Goal: Task Accomplishment & Management: Use online tool/utility

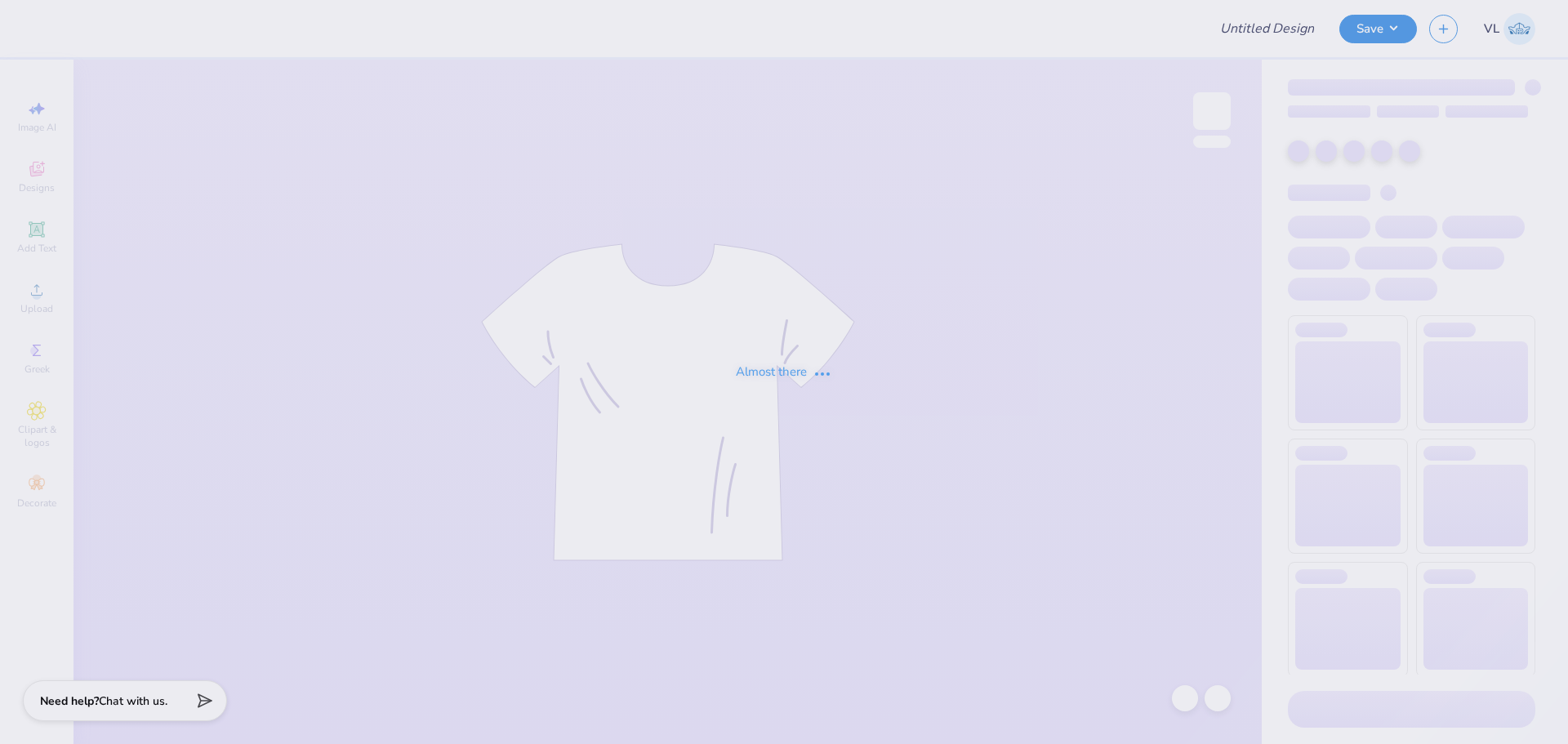
type input "tooth gem"
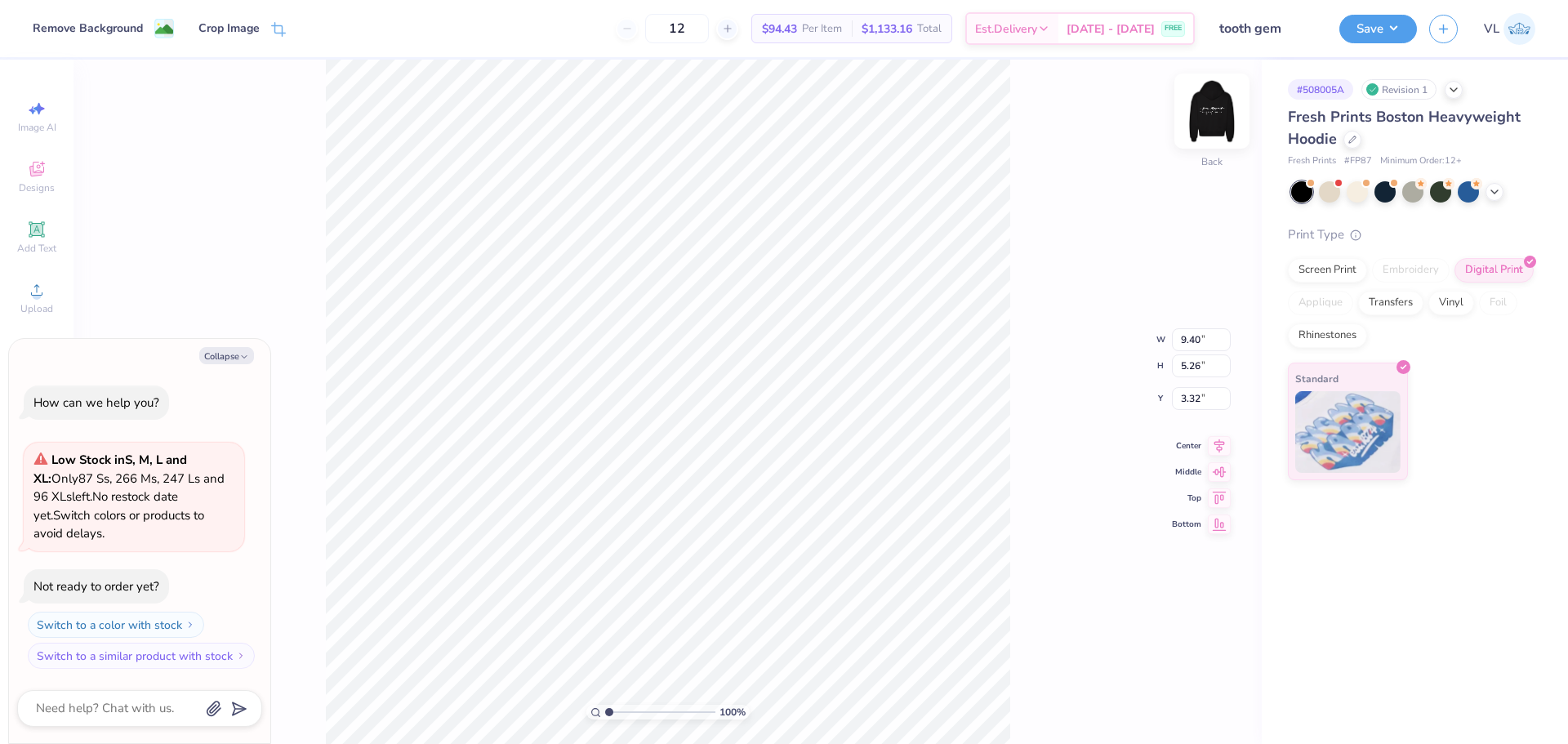
click at [1194, 121] on img at bounding box center [1212, 111] width 65 height 65
type textarea "x"
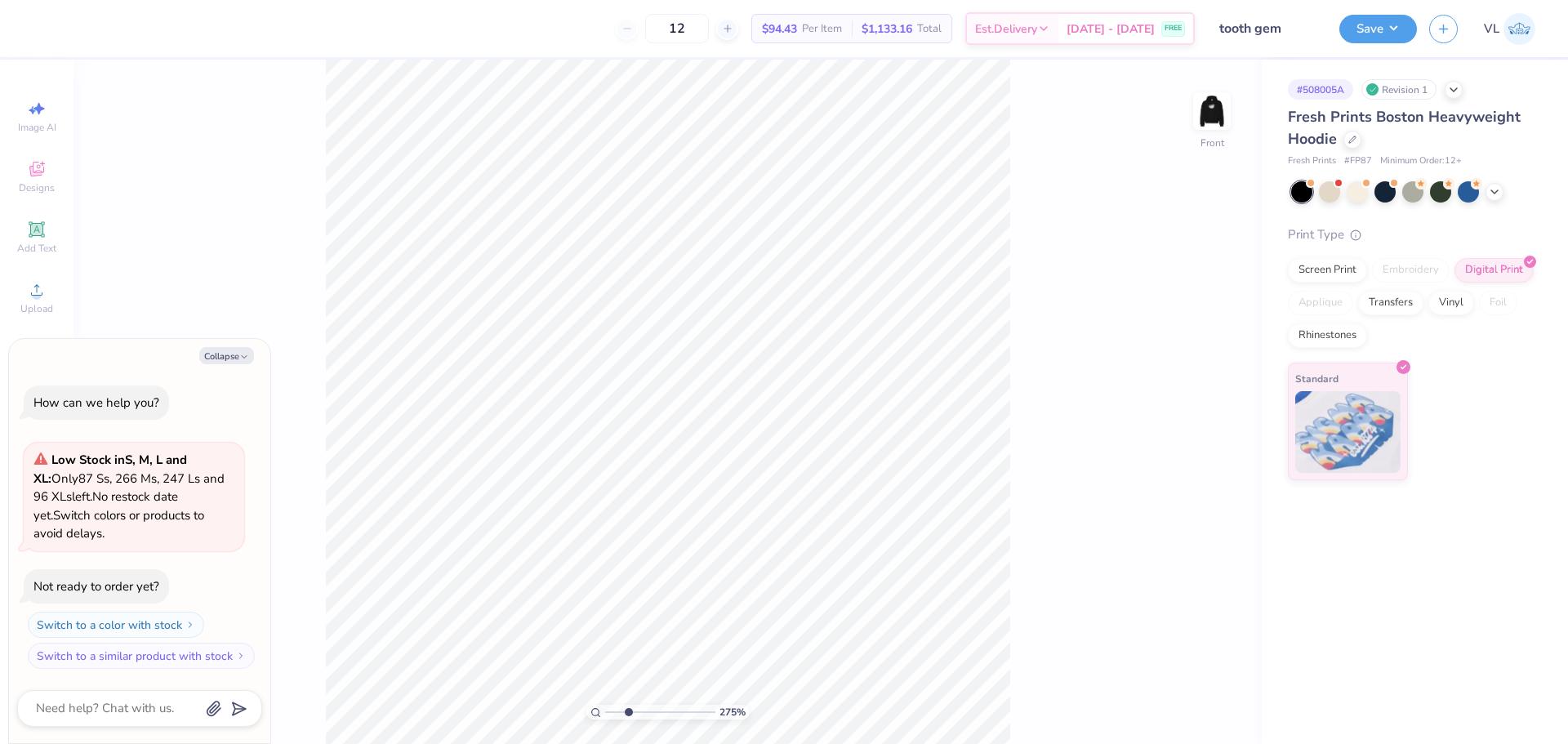
drag, startPoint x: 611, startPoint y: 713, endPoint x: 628, endPoint y: 717, distance: 17.5
type input "2.75"
click at [628, 717] on input "range" at bounding box center [660, 712] width 110 height 15
type textarea "x"
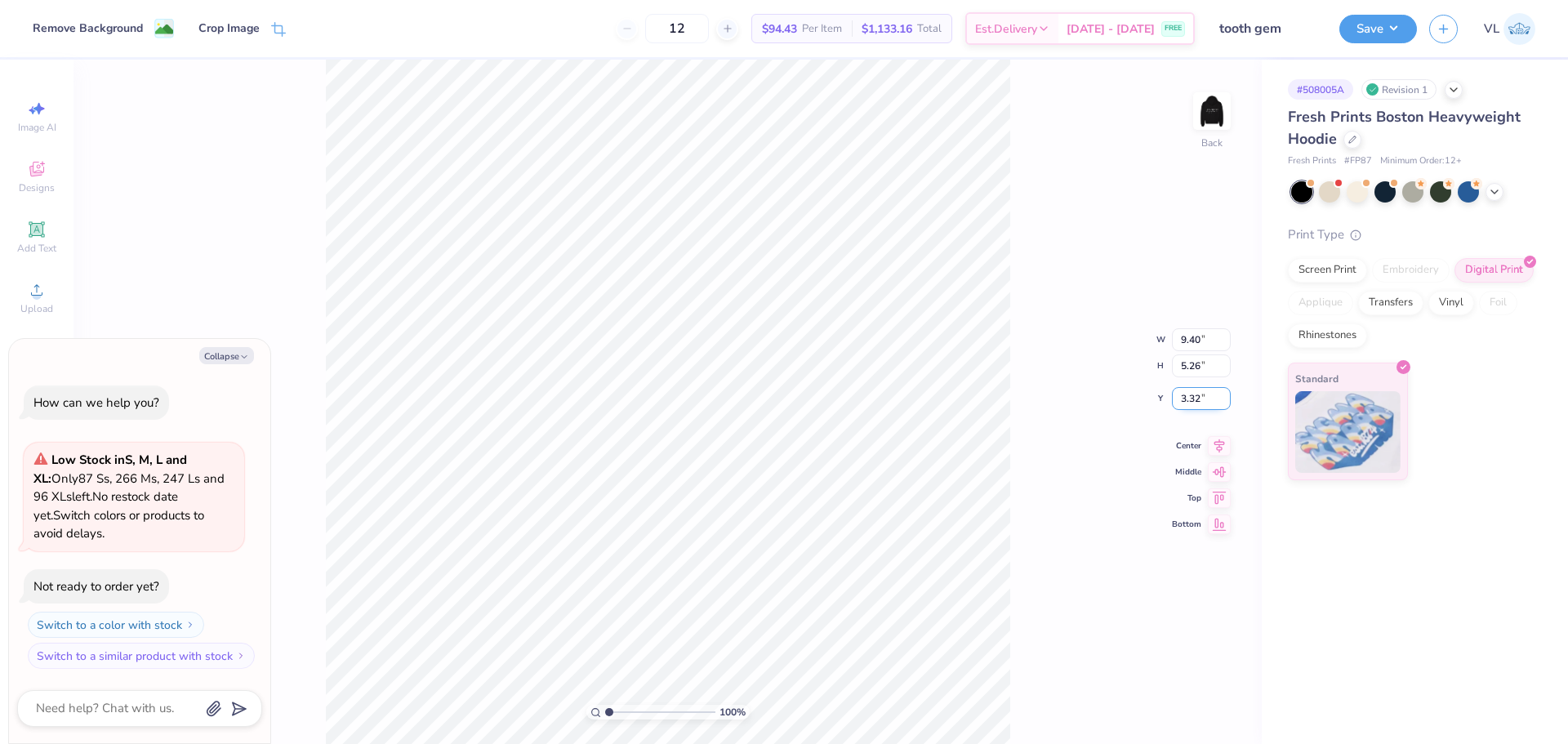
click at [1195, 399] on input "3.32" at bounding box center [1201, 399] width 59 height 23
type input "3"
type textarea "x"
type input "3.00"
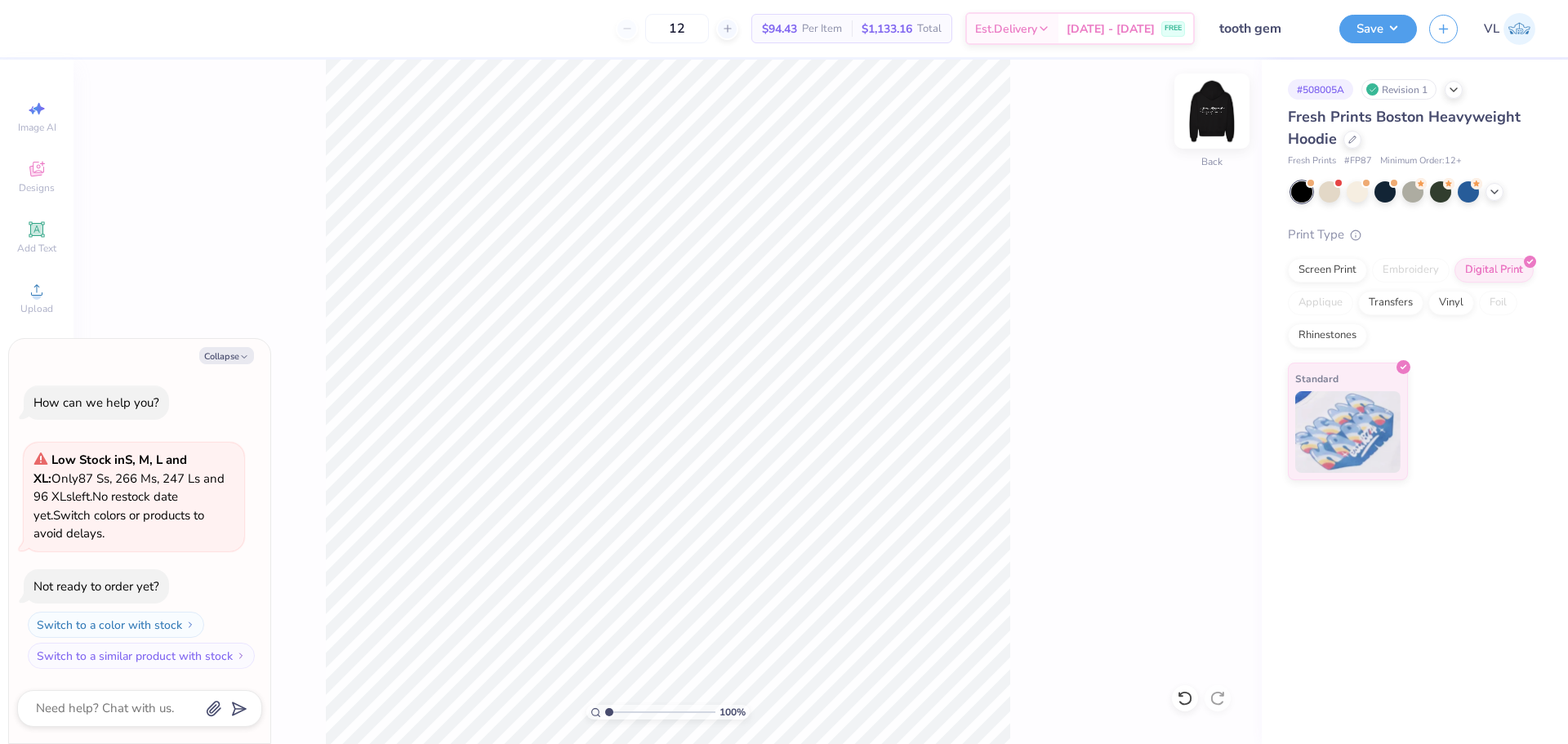
click at [1205, 100] on img at bounding box center [1212, 111] width 65 height 65
type textarea "x"
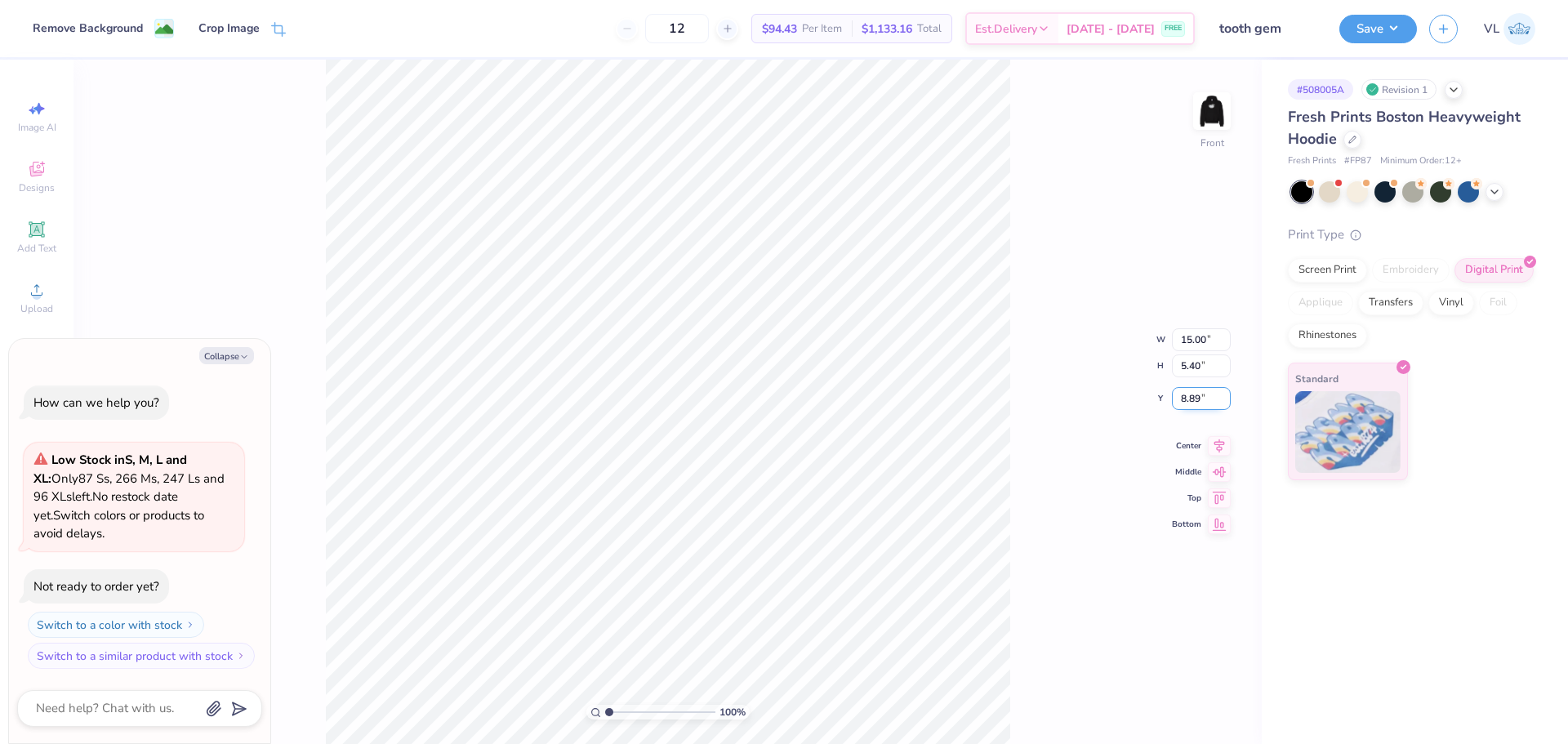
click at [1195, 403] on input "8.89" at bounding box center [1201, 399] width 59 height 23
type input "6"
type textarea "x"
type input "6.00"
click at [34, 230] on icon at bounding box center [36, 228] width 12 height 12
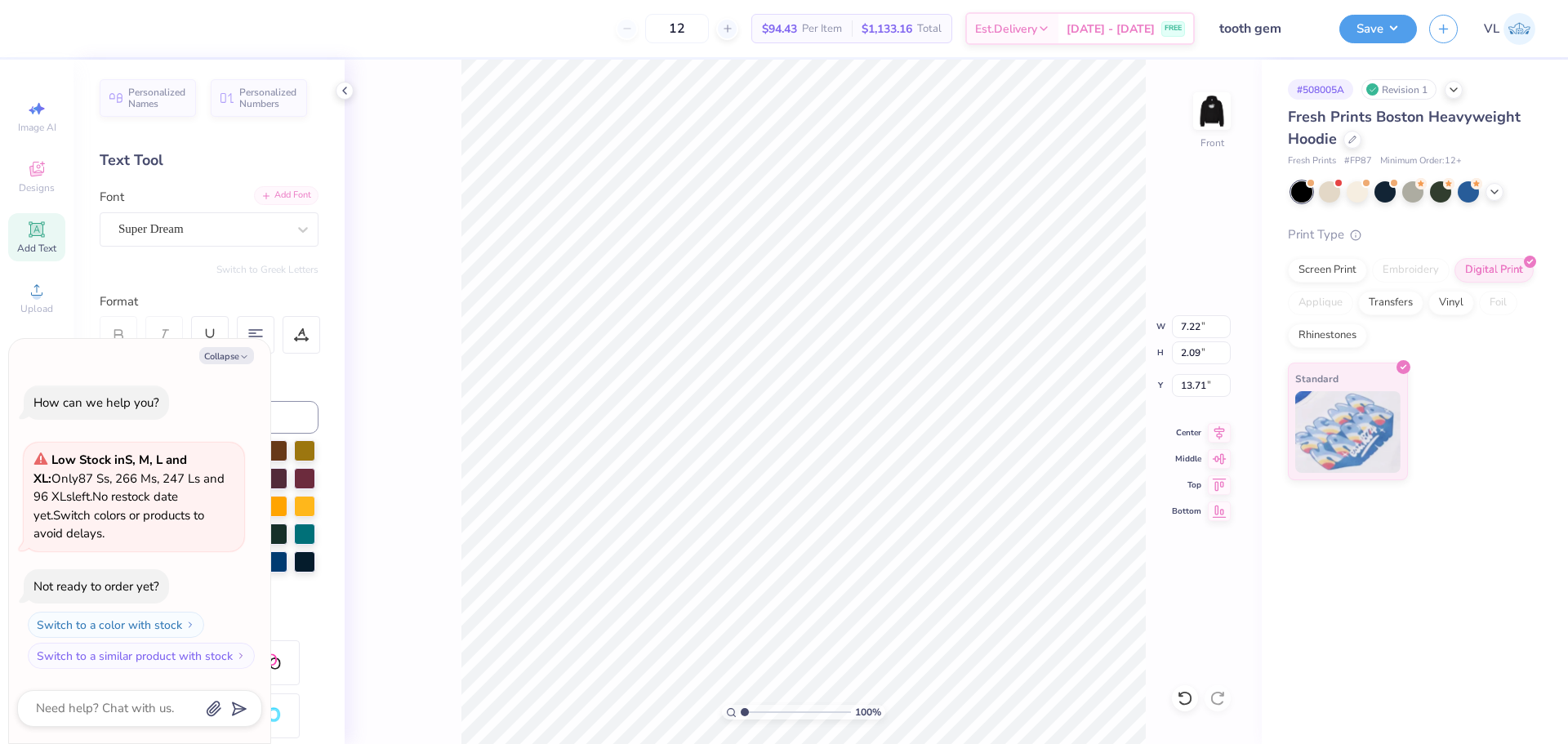
click at [291, 195] on div "Add Font" at bounding box center [286, 195] width 65 height 19
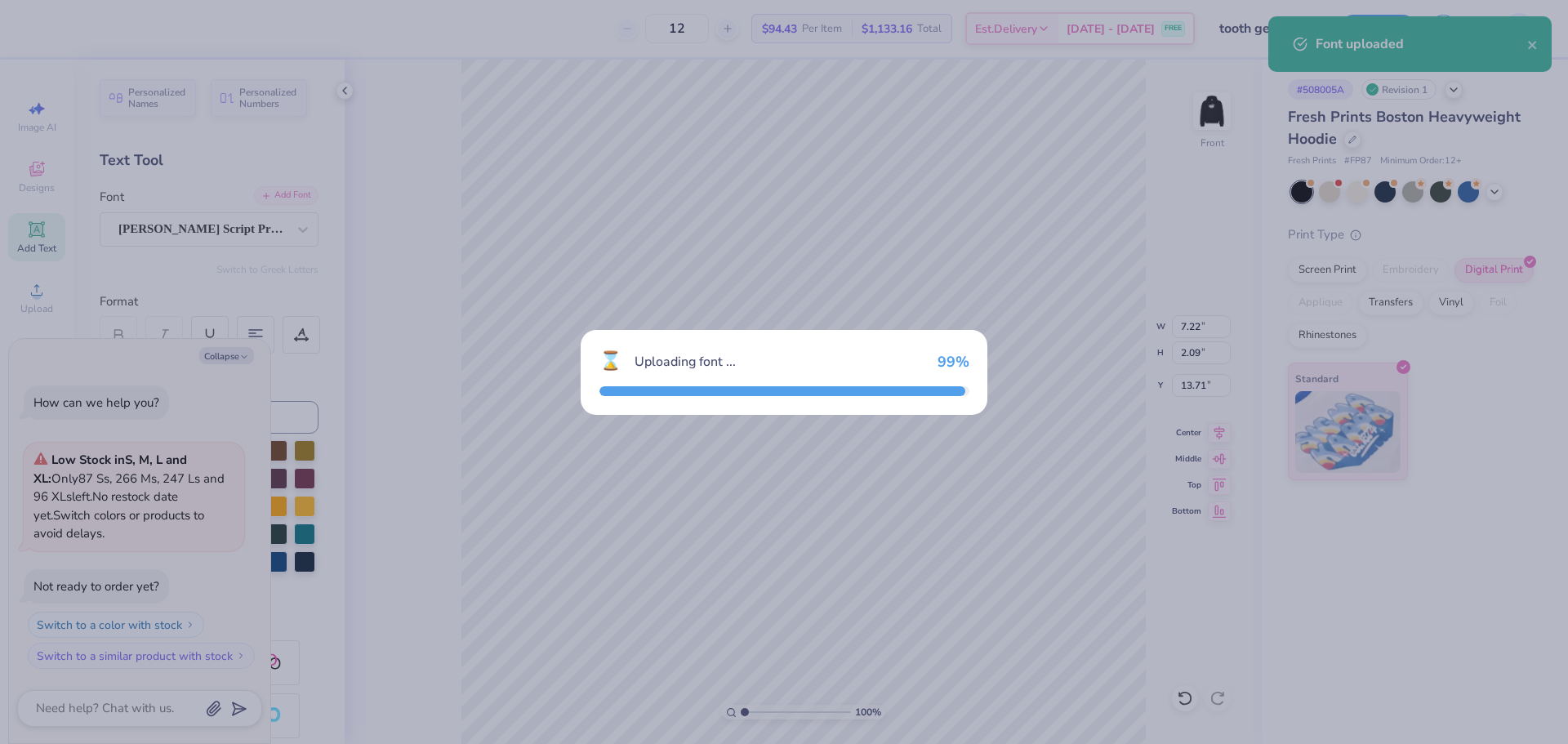
type textarea "x"
type input "7.29"
type input "1.71"
type input "13.90"
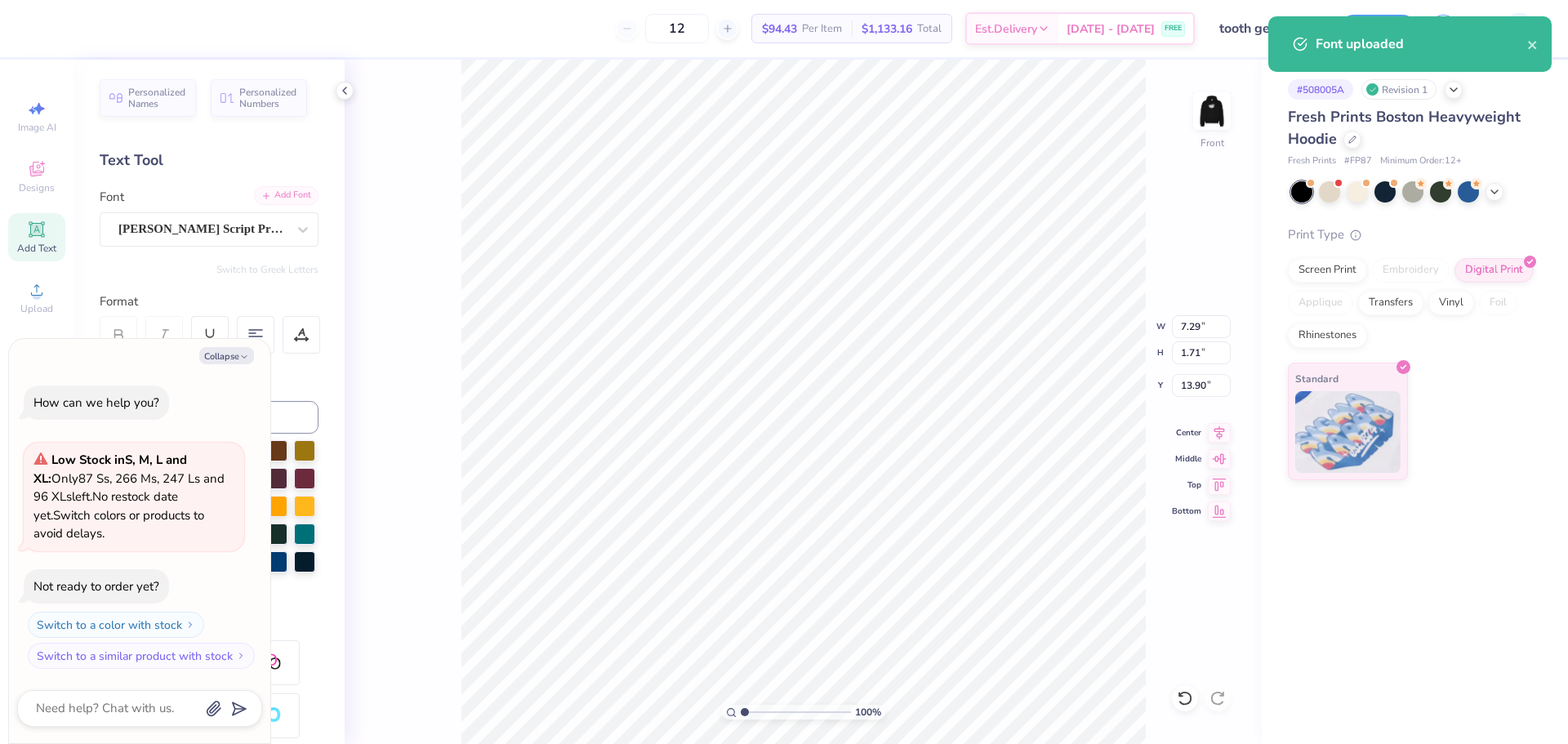
type textarea "x"
type textarea "A"
type textarea "x"
type textarea "Al"
type textarea "x"
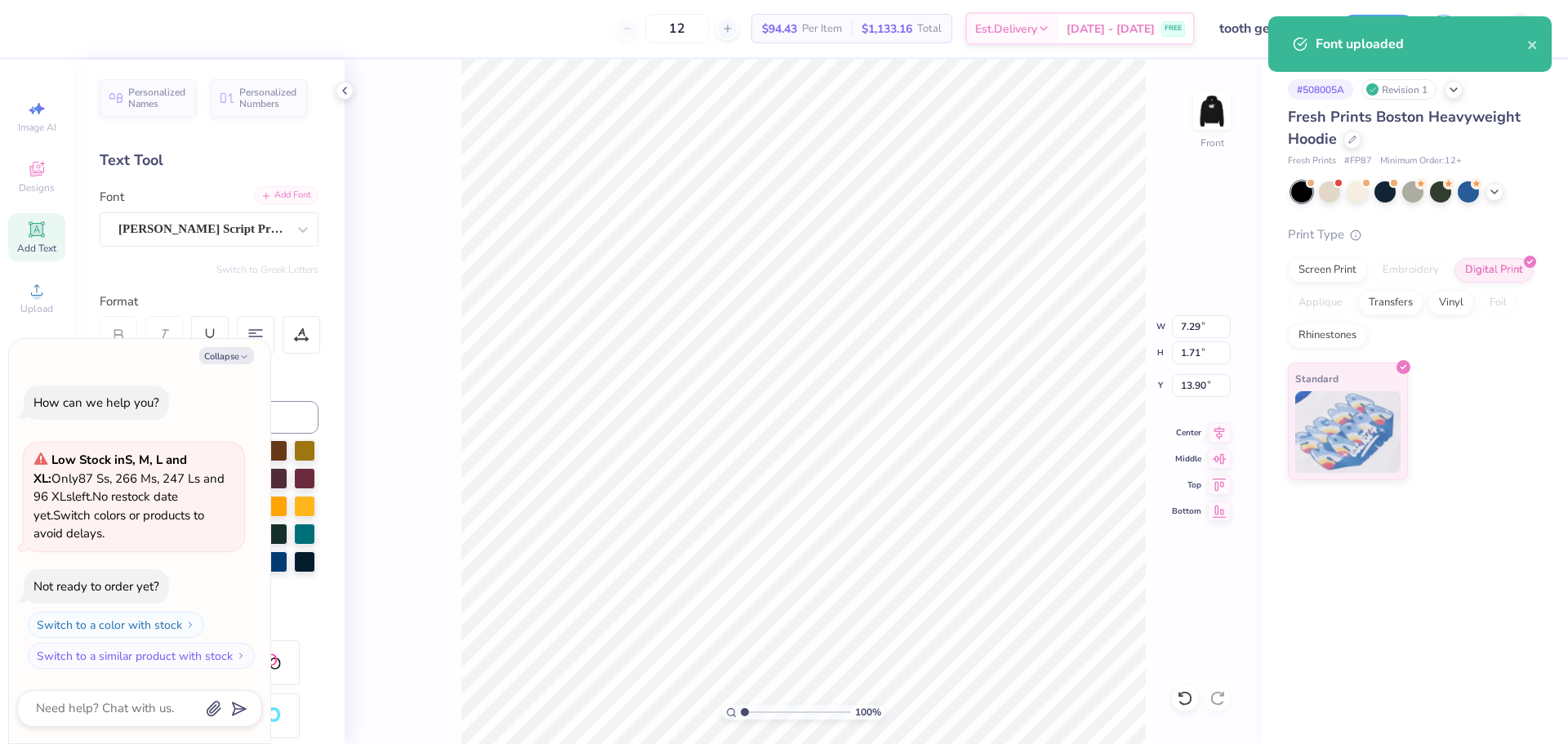
type textarea "Alp"
type textarea "x"
type textarea "Alph"
type textarea "x"
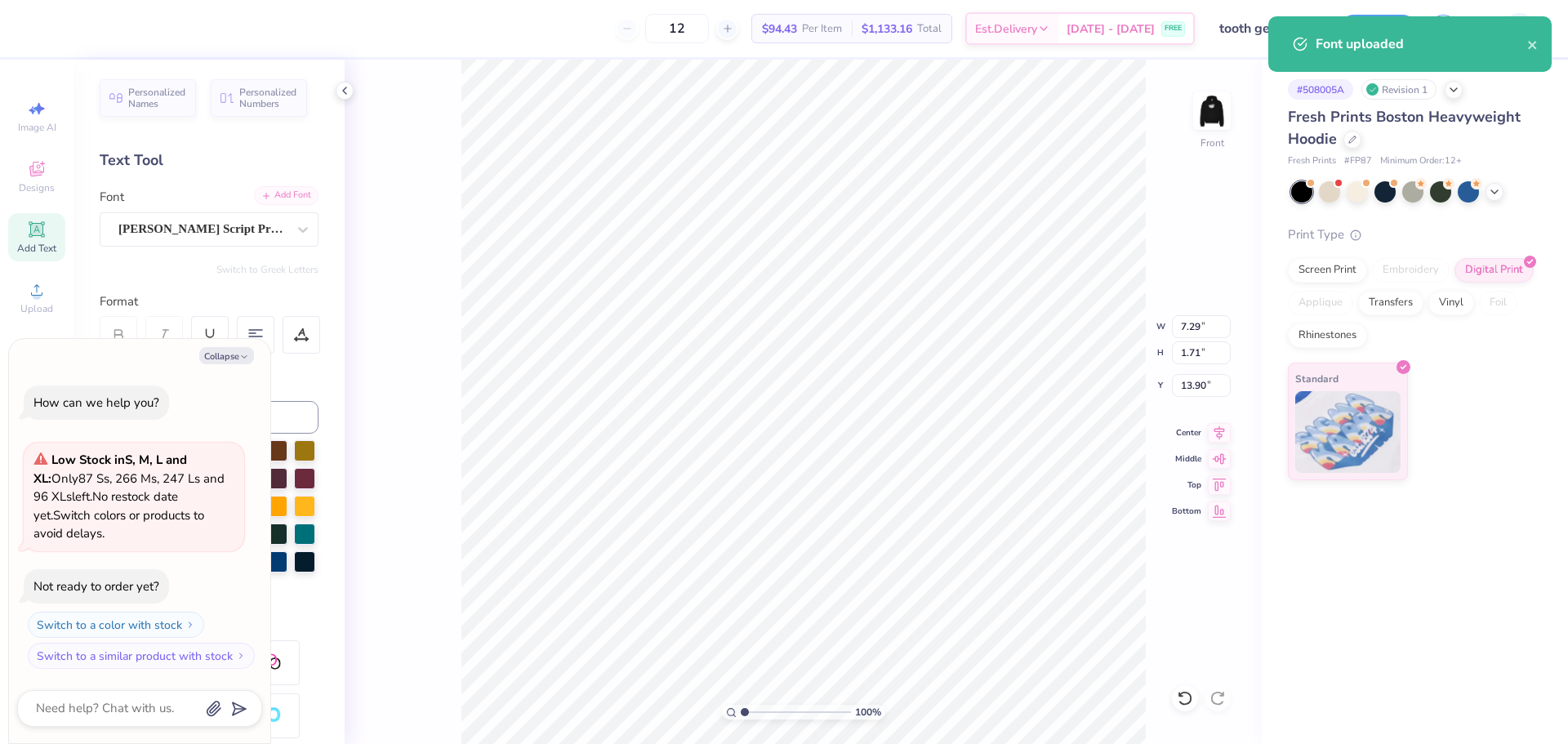
type textarea "Alpha"
type textarea "x"
type textarea "Alpha"
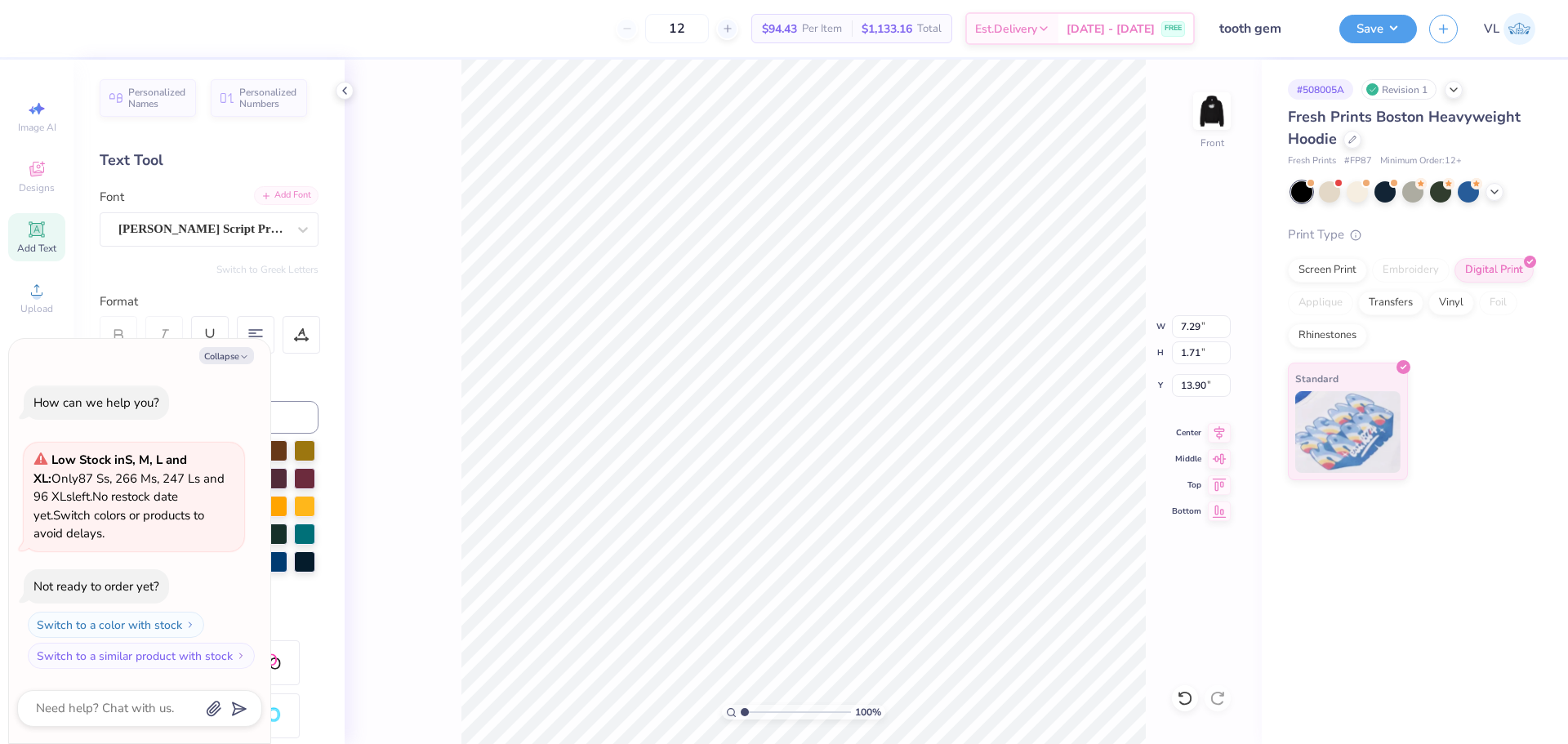
type textarea "x"
type textarea "Alpha L"
type textarea "x"
type textarea "Alpha"
type textarea "x"
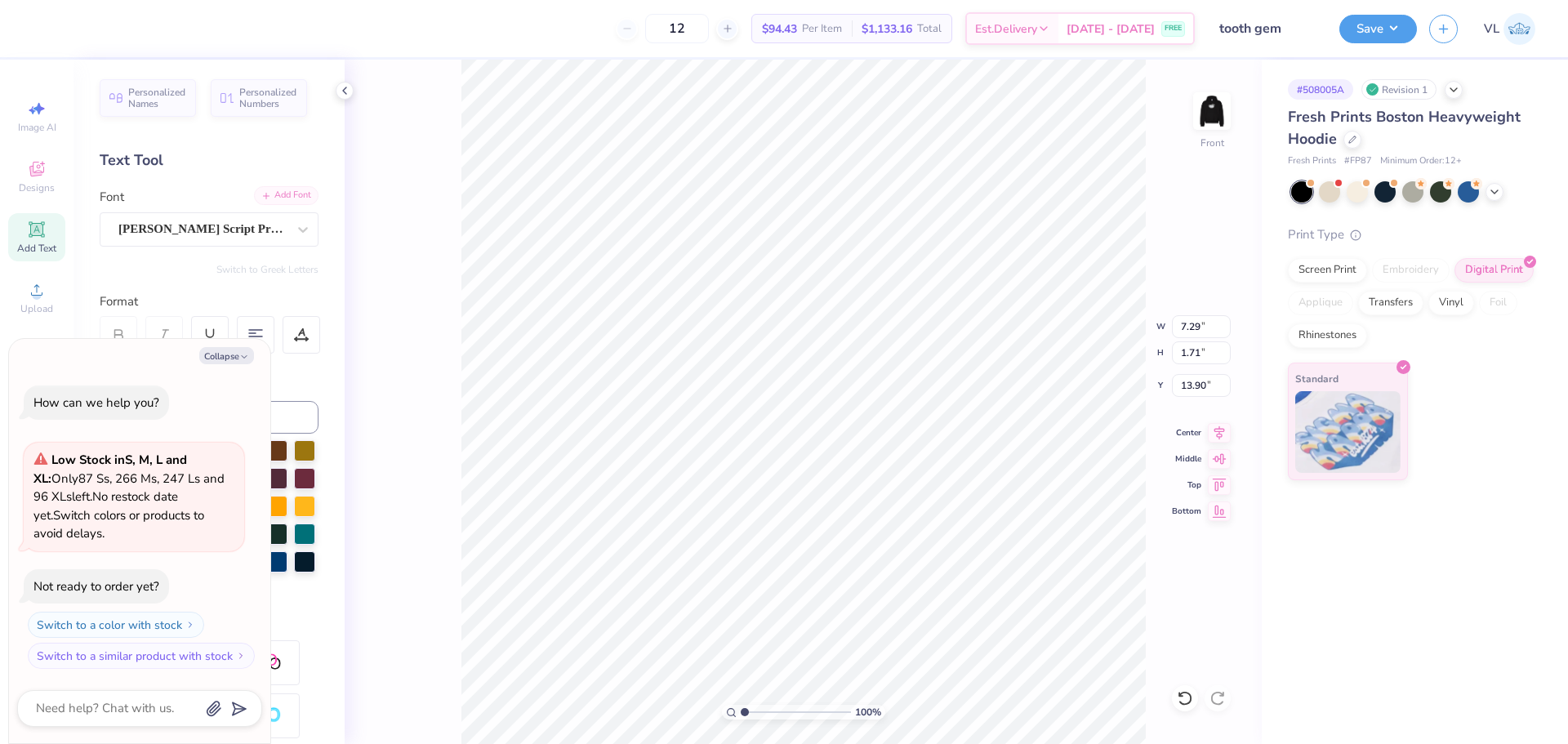
type textarea "Alpha K"
type textarea "x"
type textarea "Alpha Ka"
type textarea "x"
type textarea "Alpha Kap"
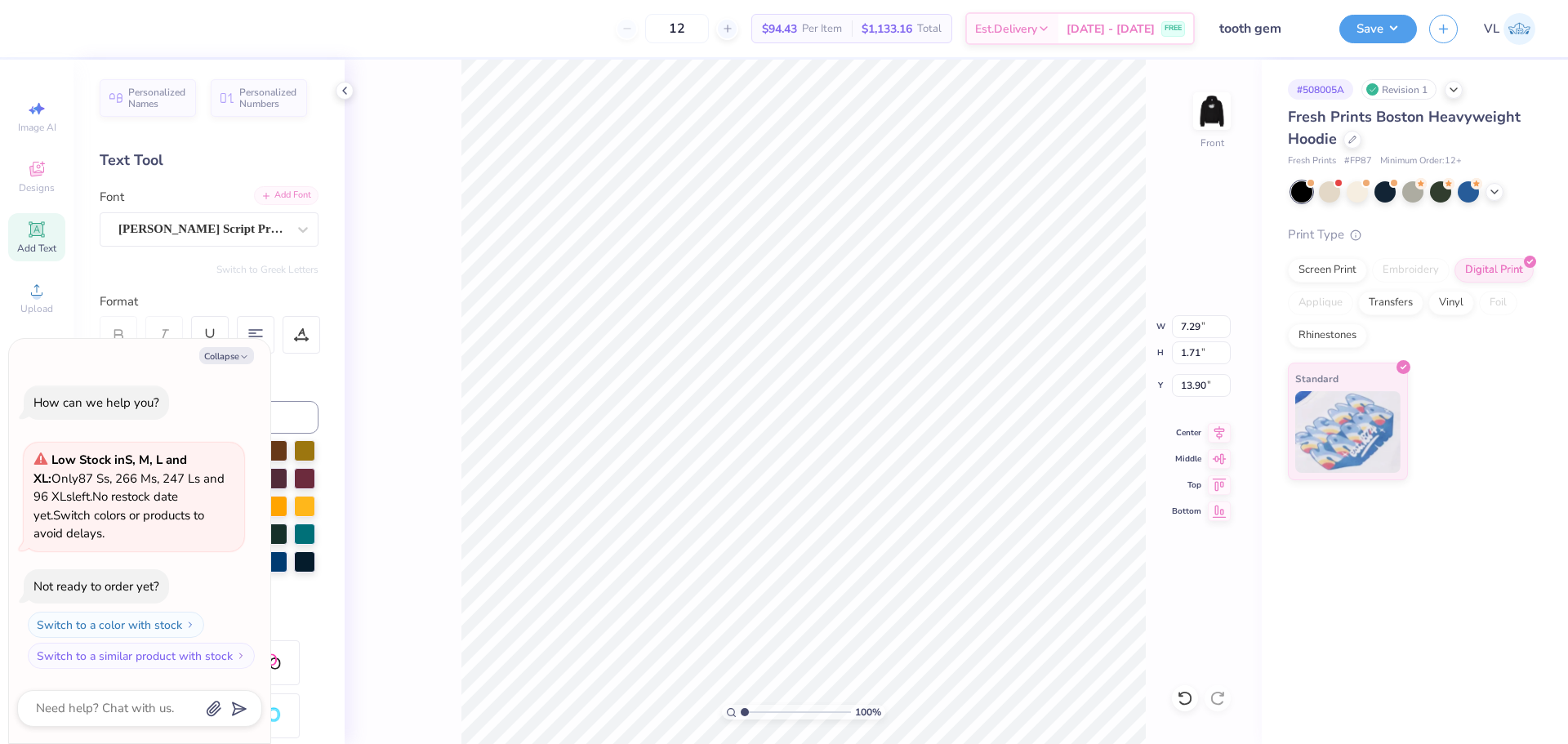
type textarea "x"
type textarea "Alpha Kapp"
type textarea "x"
type textarea "Alpha Kappa"
type textarea "x"
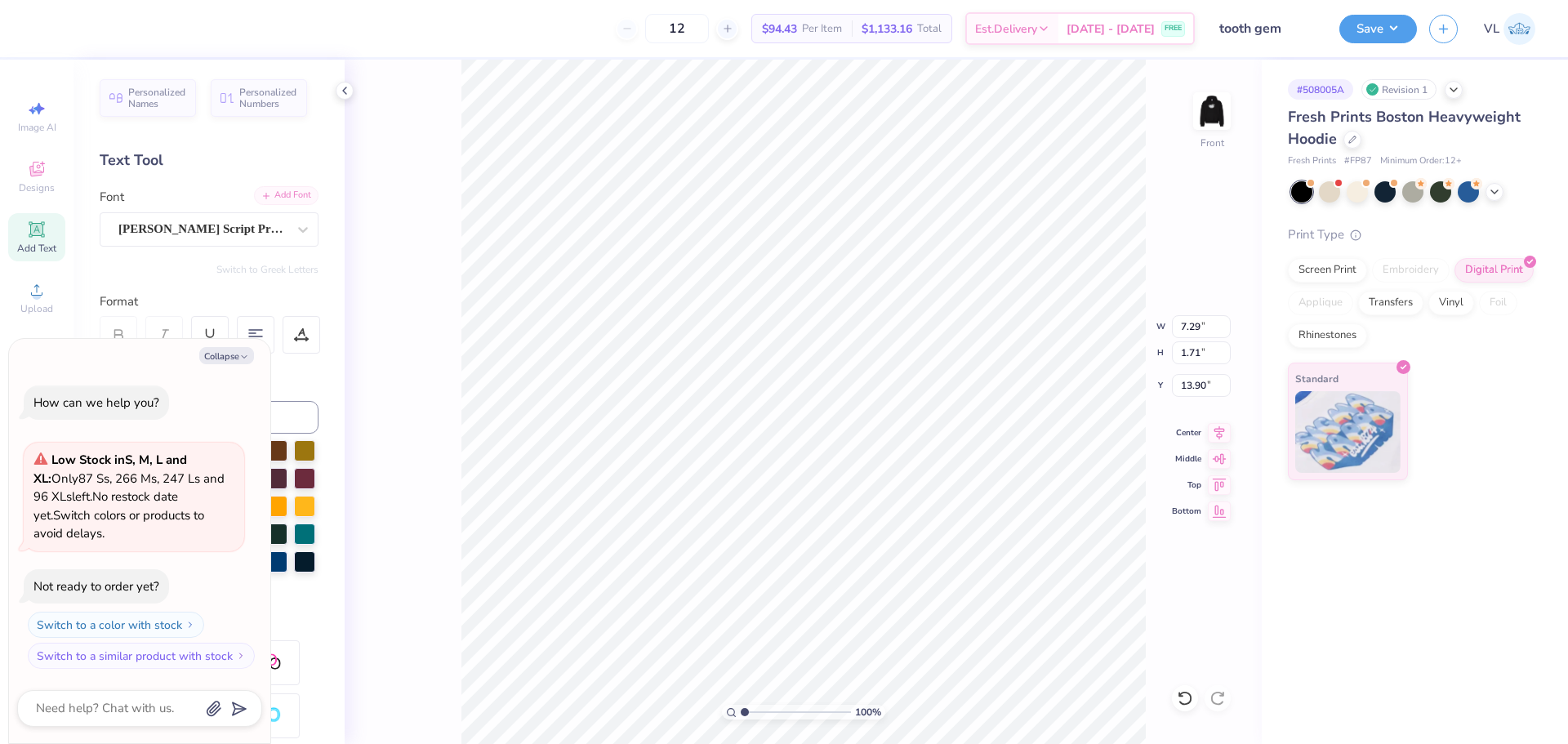
type textarea "Alpha Kappa"
type textarea "x"
type textarea "Alpha Kappa P"
type textarea "x"
type textarea "Alpha Kappa Ps"
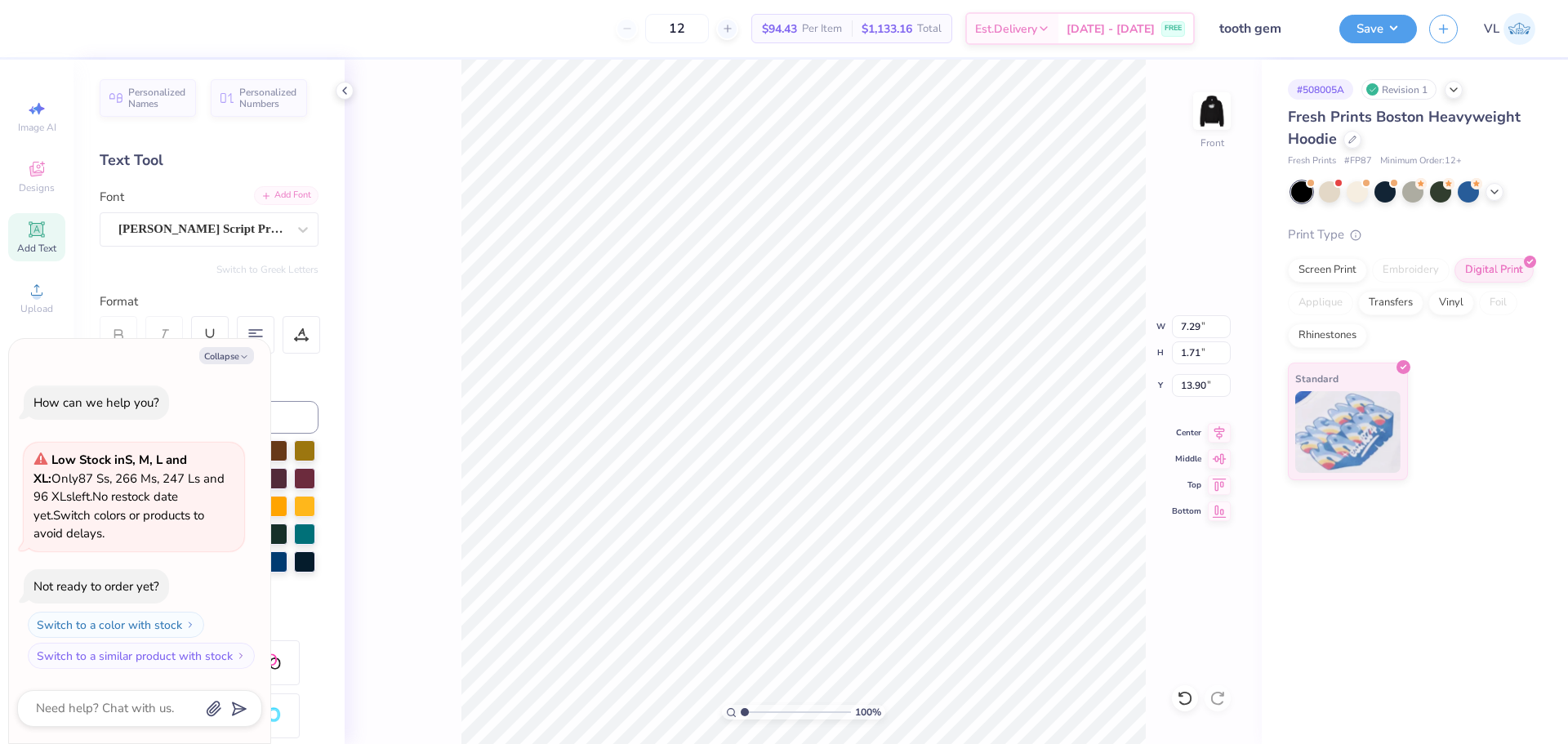
scroll to position [14, 7]
type textarea "x"
type textarea "Alpha Kappa Psi"
type textarea "x"
type input "16.48"
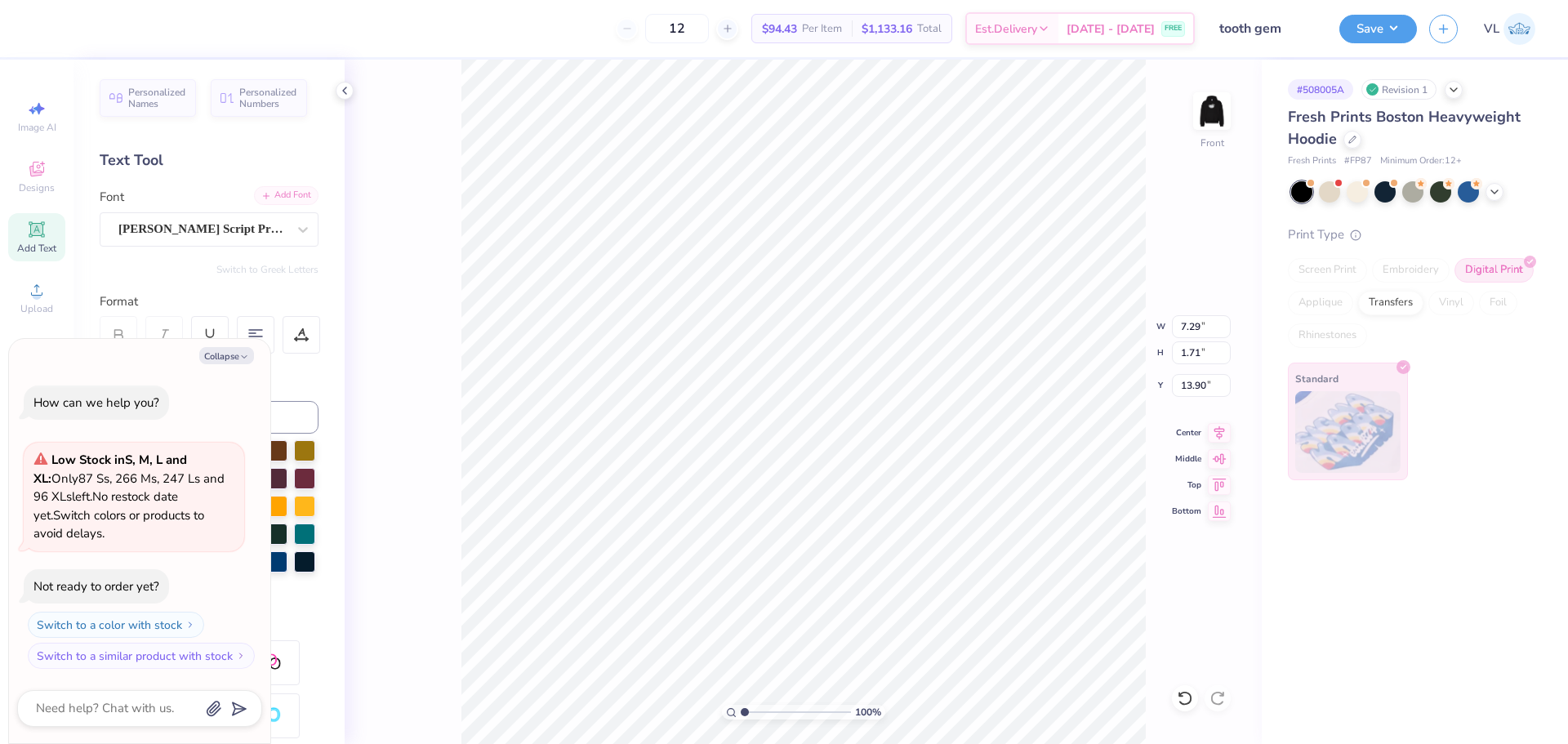
type input "2.91"
type input "13.29"
type textarea "x"
type input "15.00"
type input "5.40"
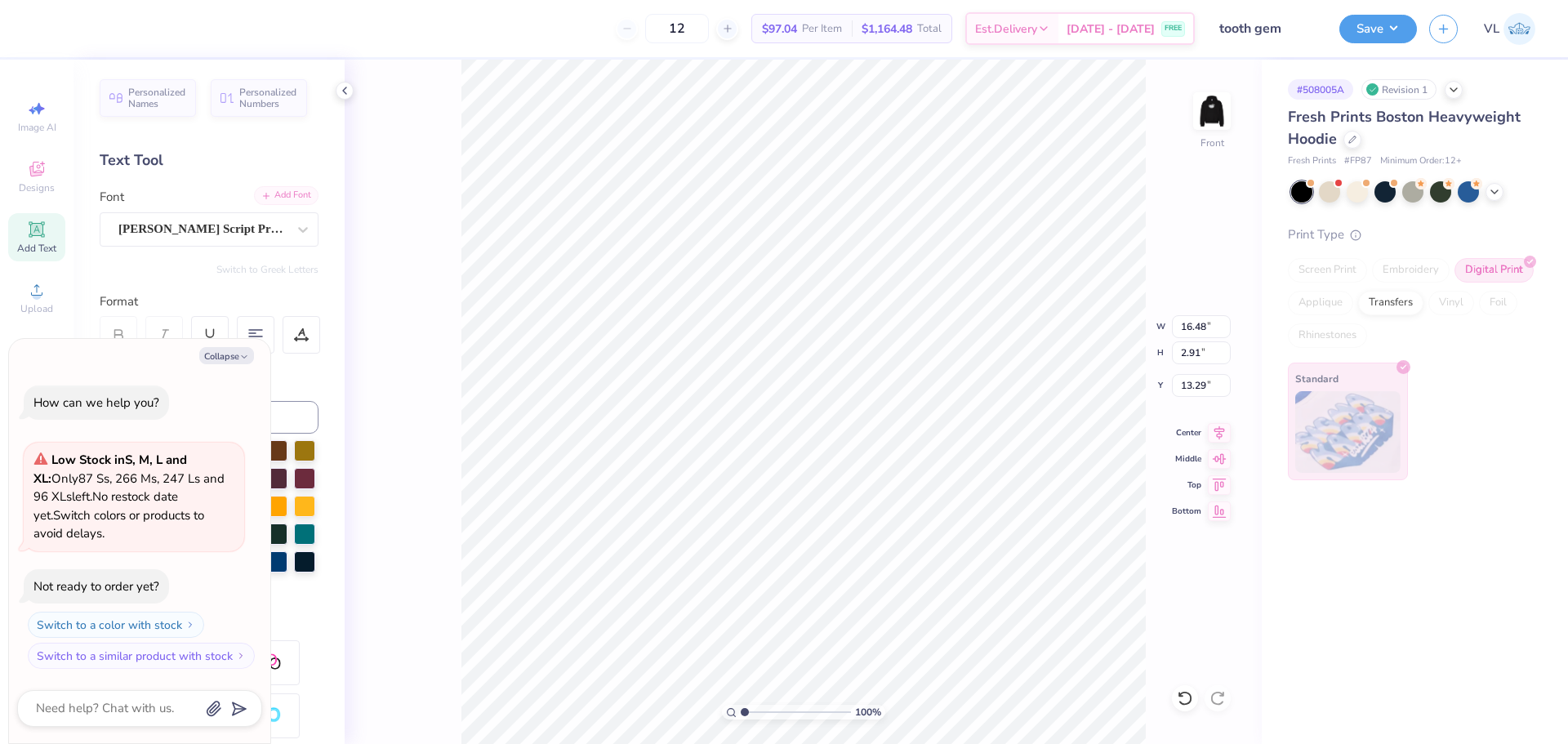
type input "6.00"
type textarea "x"
type input "16.48"
type input "2.91"
type input "13.29"
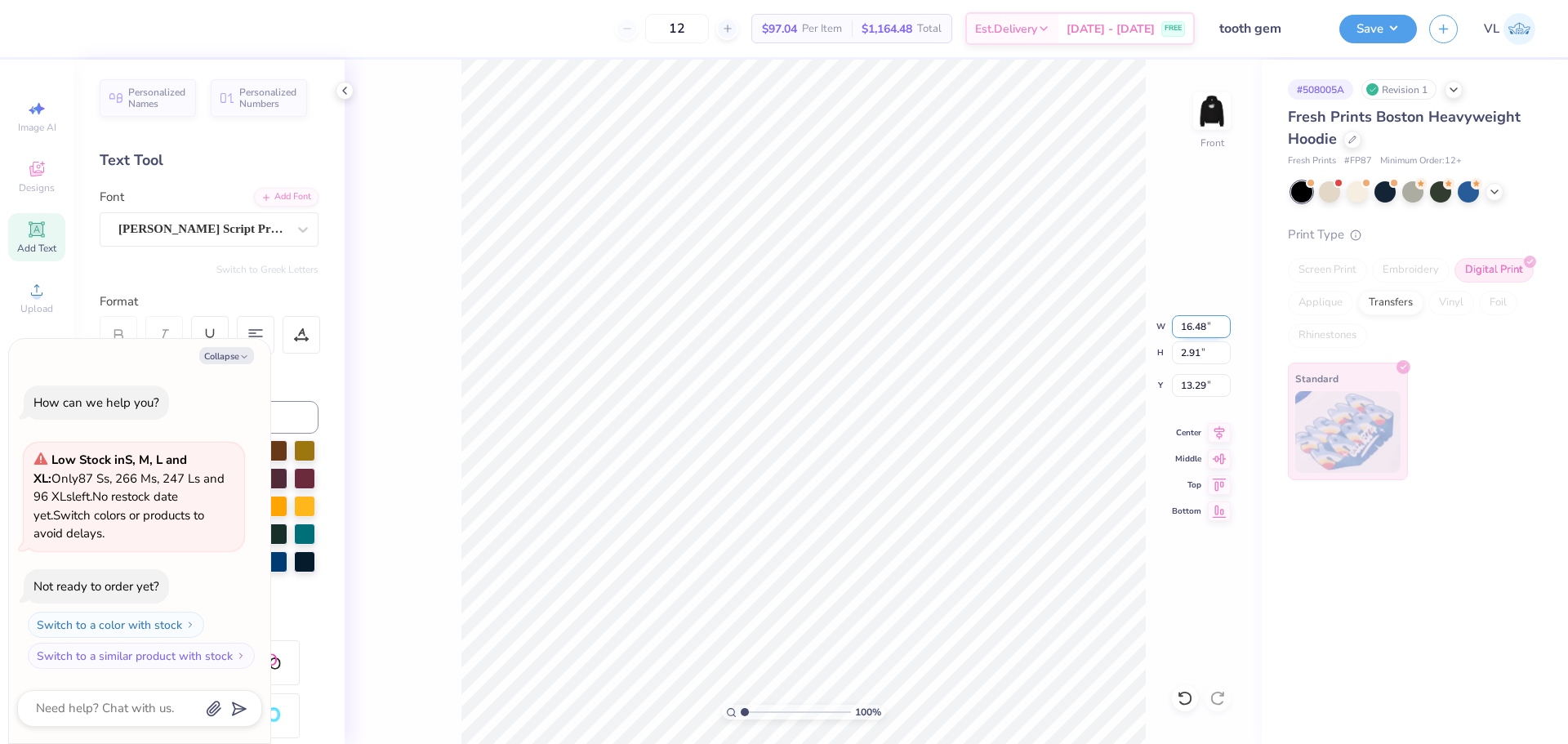
click at [1200, 336] on input "16.48" at bounding box center [1201, 327] width 59 height 23
type input "15"
type textarea "x"
type input "15.00"
type input "2.65"
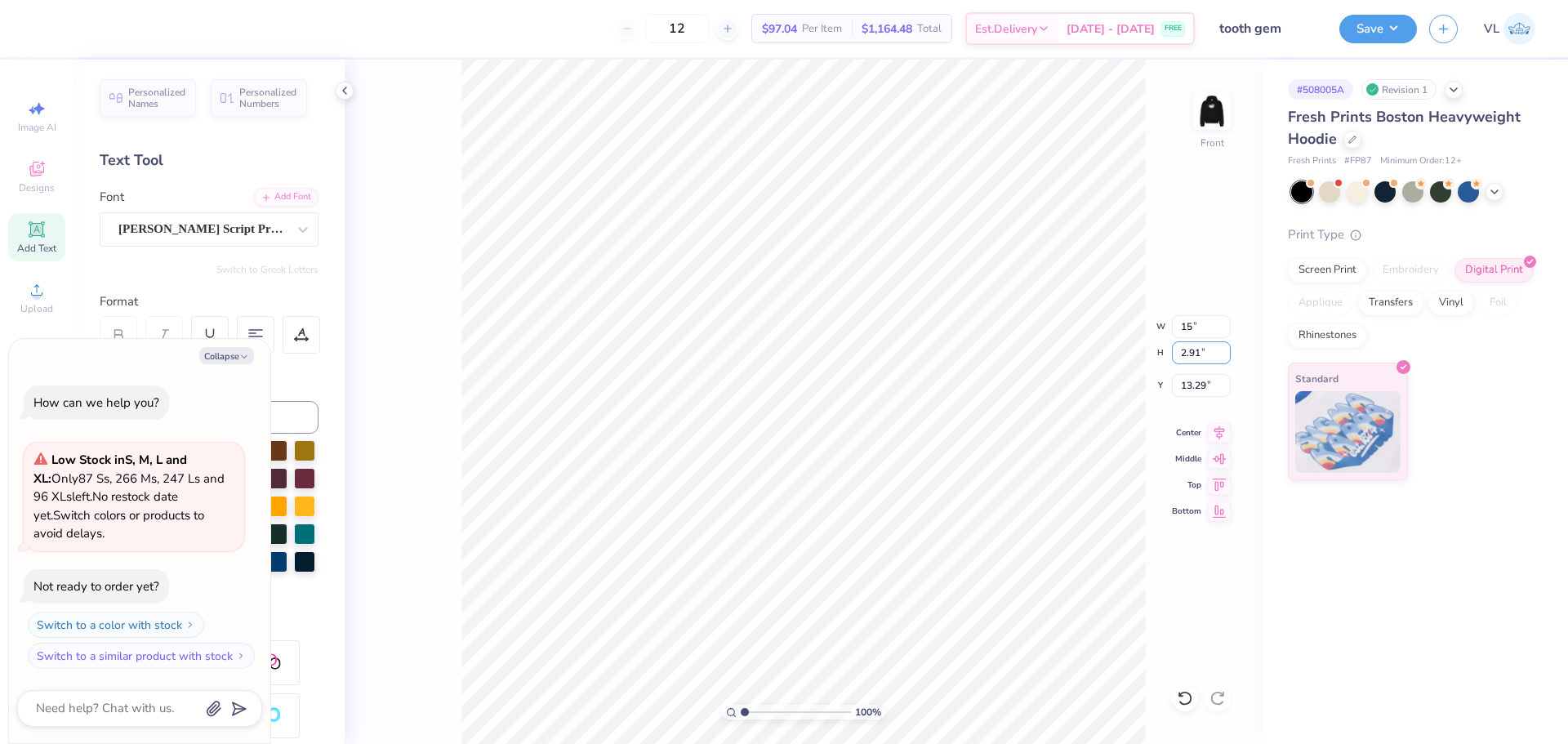
type input "13.42"
click at [260, 471] on div at bounding box center [249, 477] width 22 height 22
type textarea "x"
type input "6.00"
drag, startPoint x: 748, startPoint y: 713, endPoint x: 762, endPoint y: 705, distance: 16.1
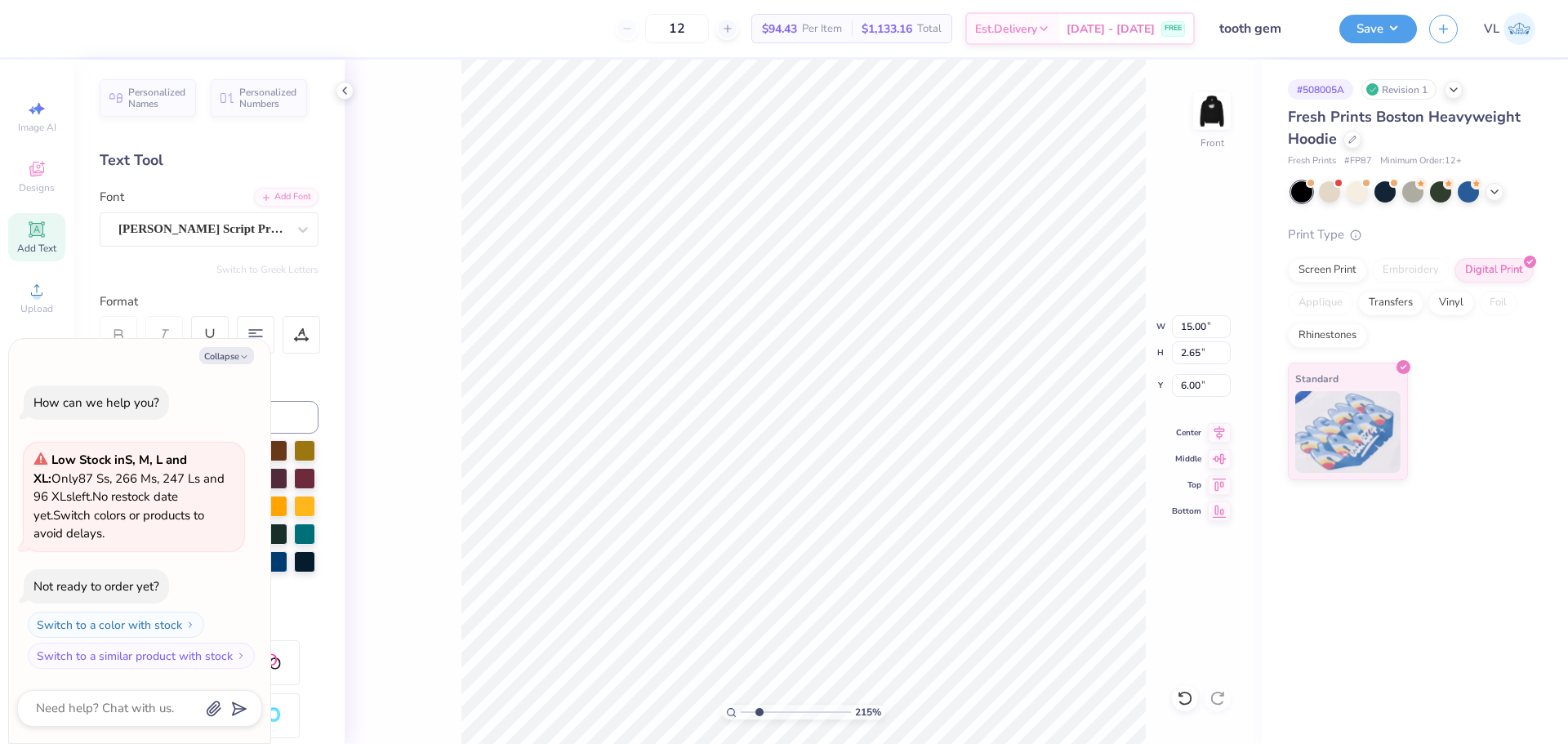
type input "2.45"
click at [760, 710] on input "range" at bounding box center [796, 712] width 110 height 15
type textarea "x"
type input "5.00"
type textarea "x"
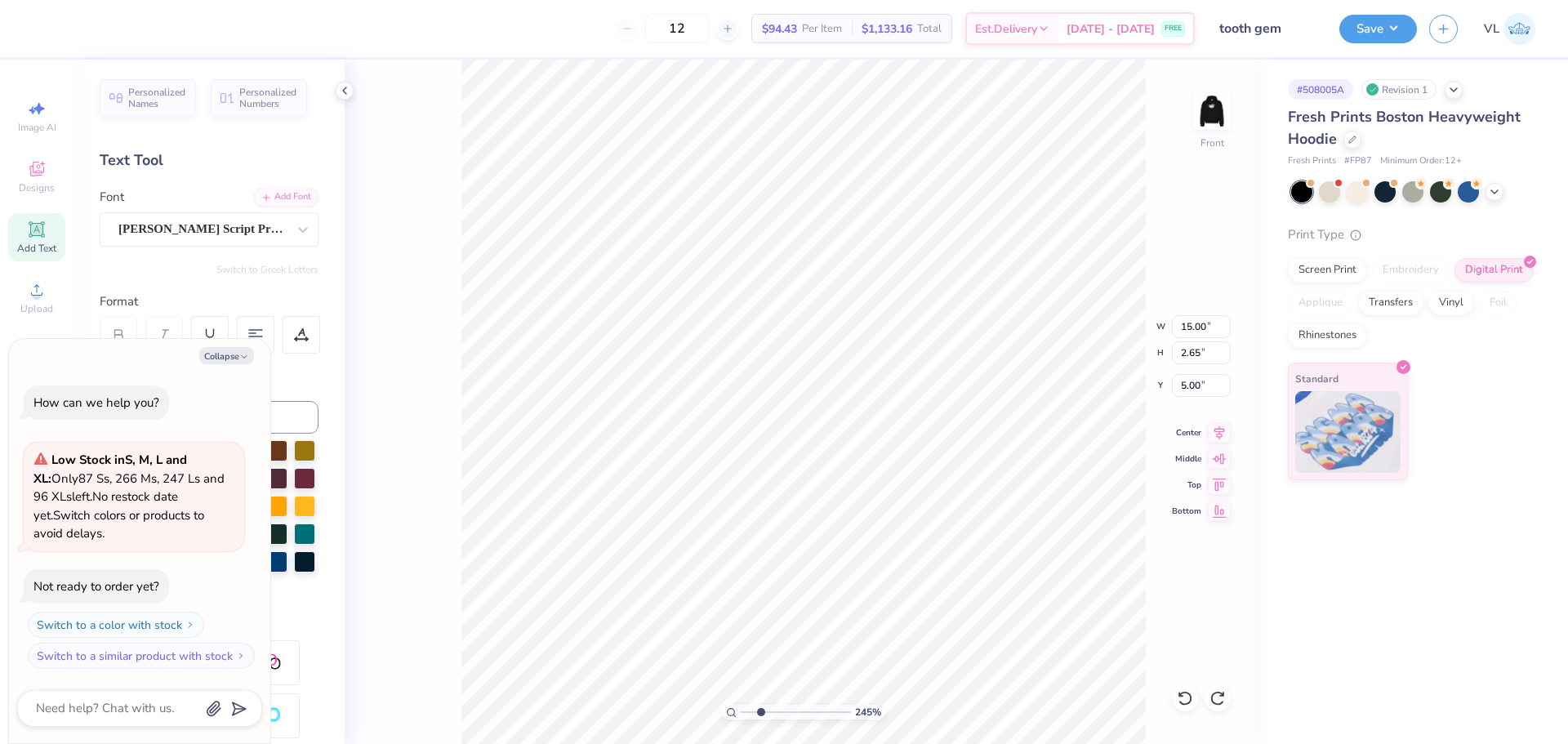
type input "5.89"
type textarea "x"
type input "5.00"
type textarea "x"
type input "5.89"
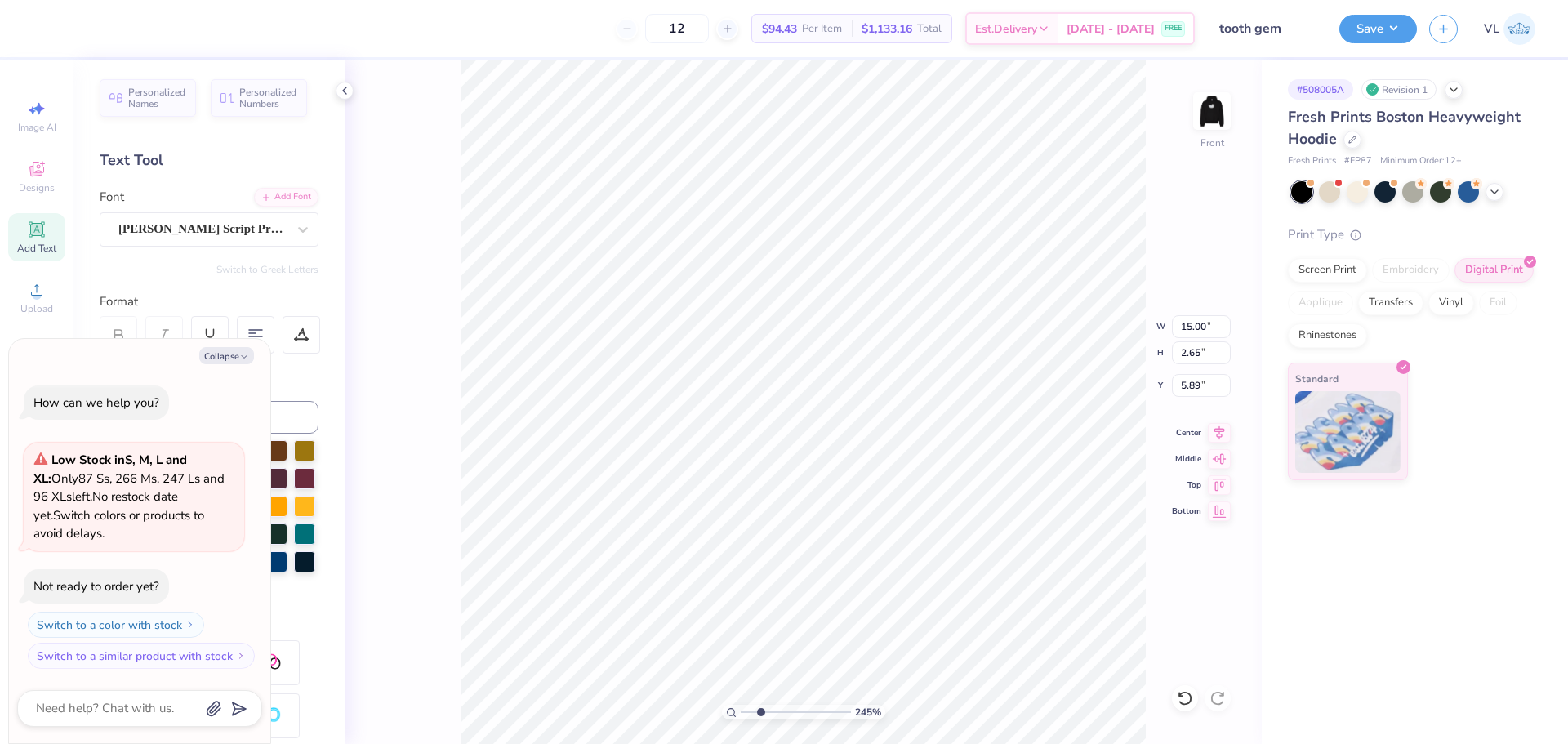
type textarea "x"
type input "11.27"
type textarea "x"
type input "5.89"
click at [877, 431] on li "Duplicate" at bounding box center [870, 425] width 128 height 31
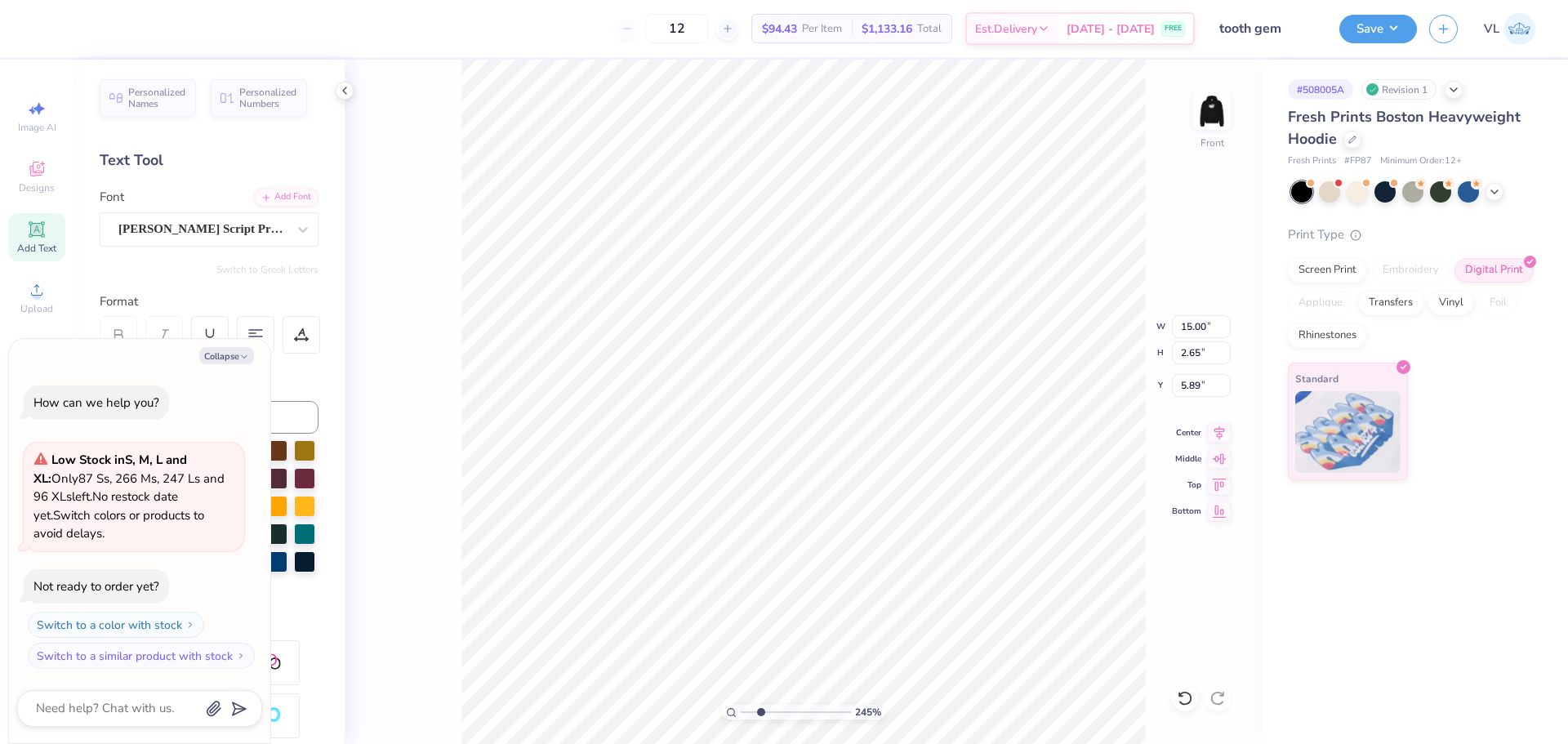
type textarea "x"
type input "6.89"
type textarea "x"
type input "12.41"
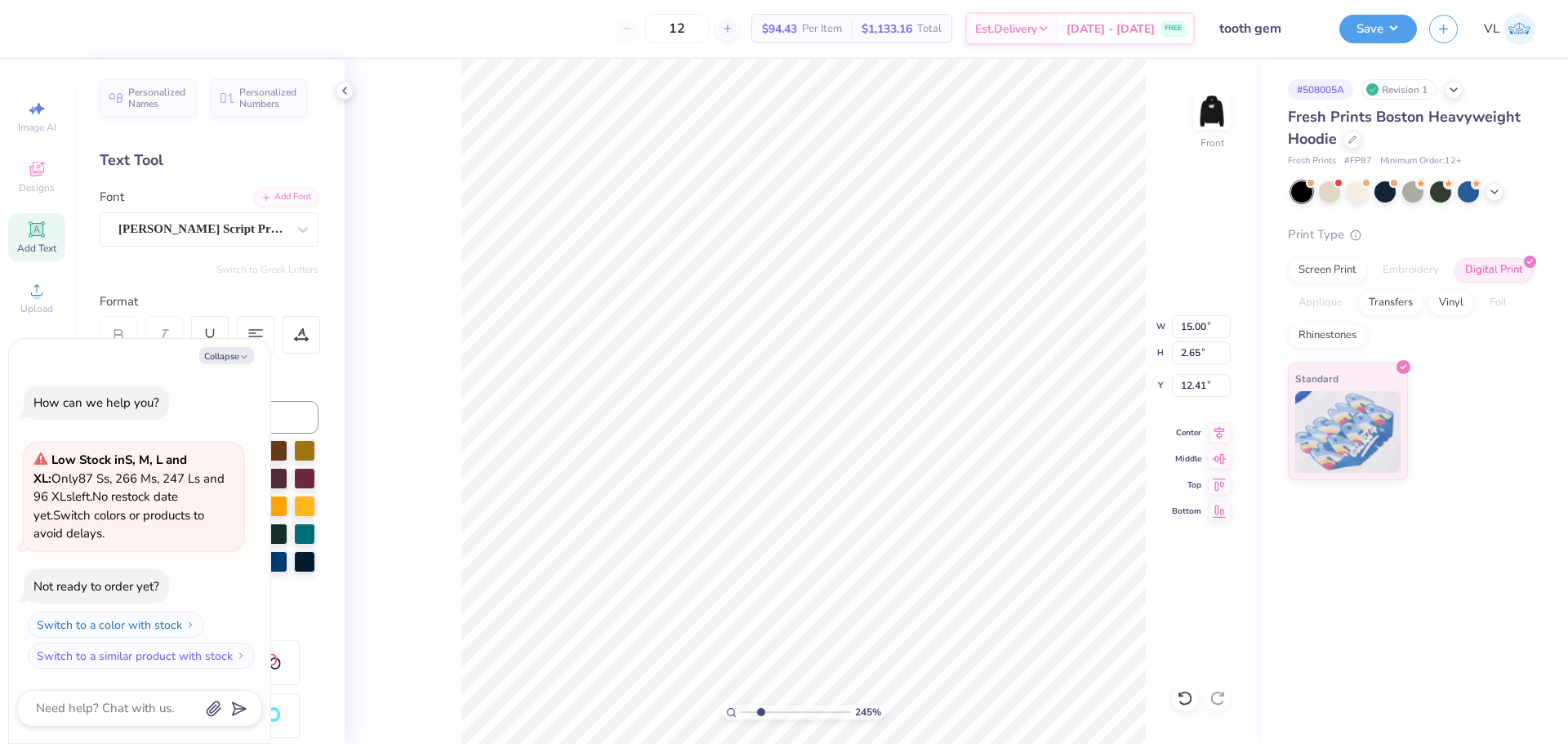
type textarea "x"
type textarea "B"
type textarea "x"
type textarea "Be"
type textarea "x"
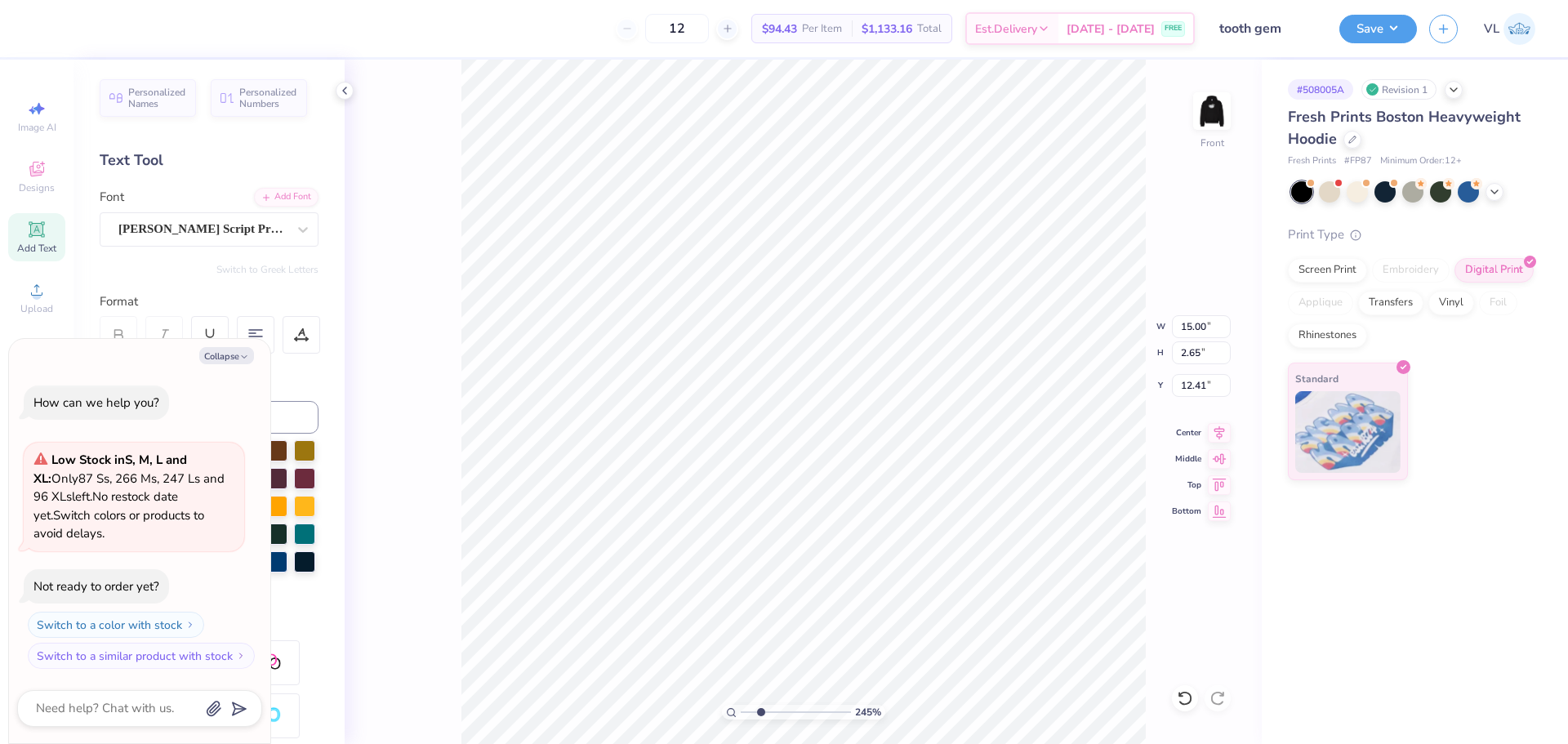
type textarea "Bet"
type textarea "x"
type textarea "Beta"
type textarea "x"
type textarea "Beta"
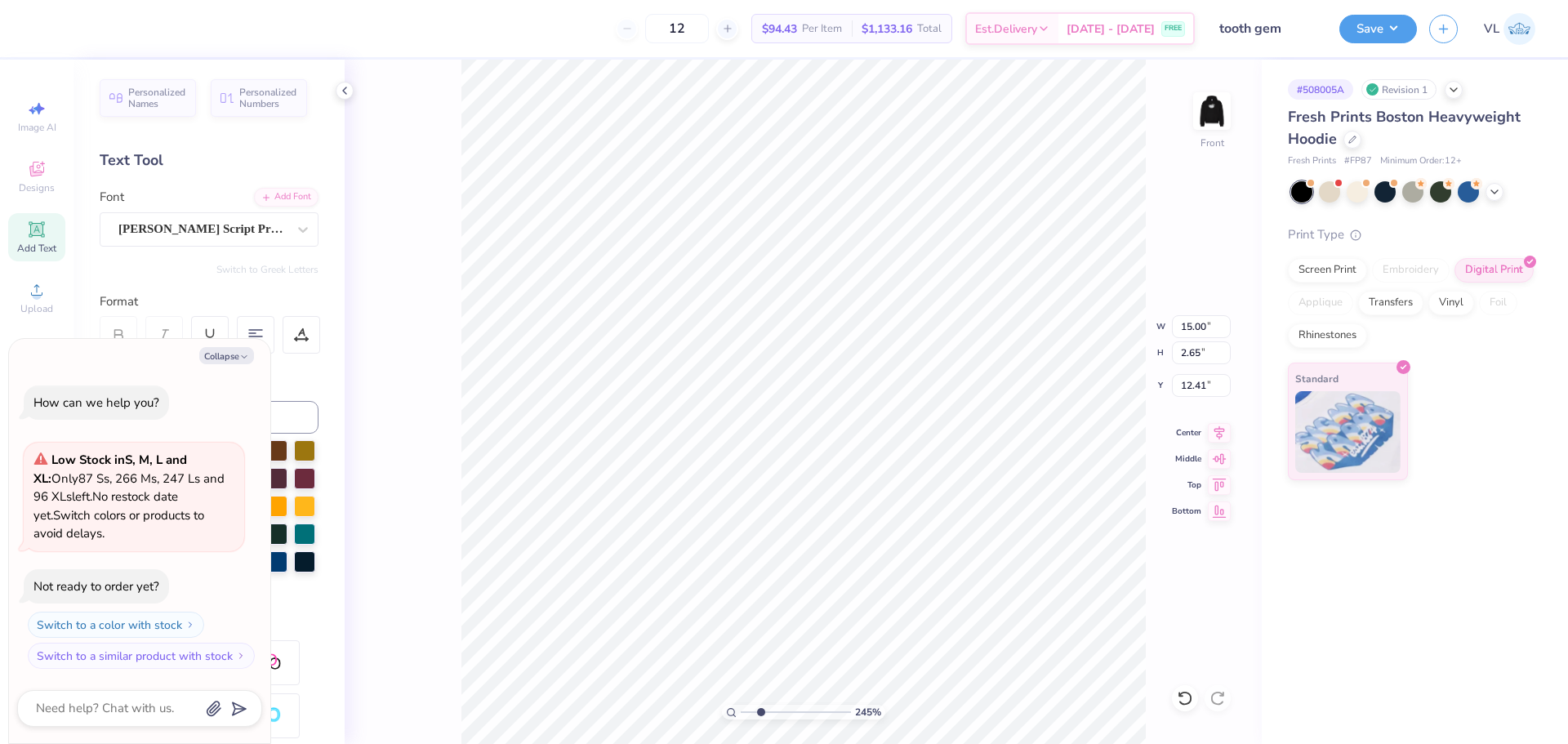
type textarea "x"
type textarea "Beta M"
type textarea "x"
type textarea "Beta Mu"
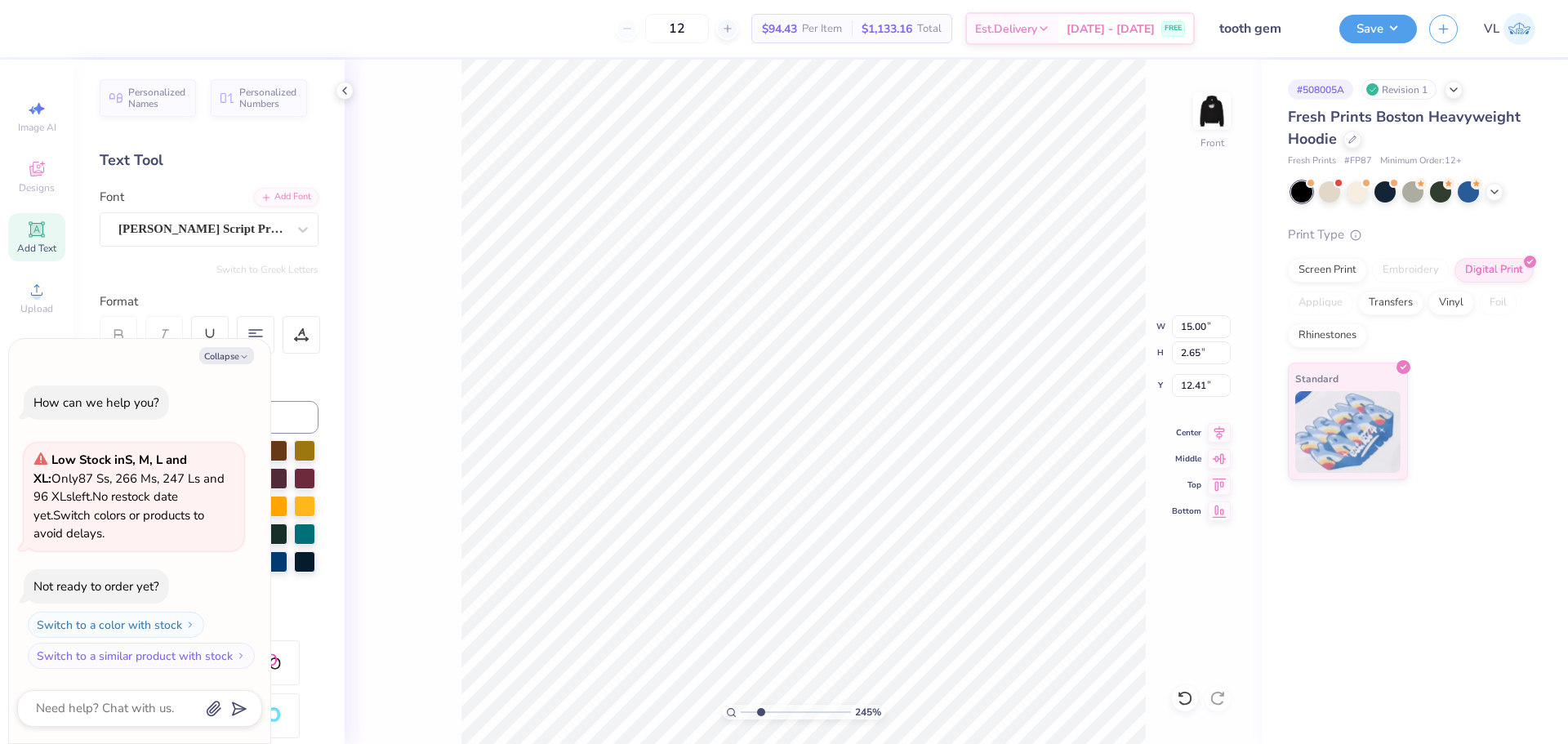
type textarea "x"
type textarea "Beta Mu"
type textarea "x"
type textarea "Beta Mu C"
type textarea "x"
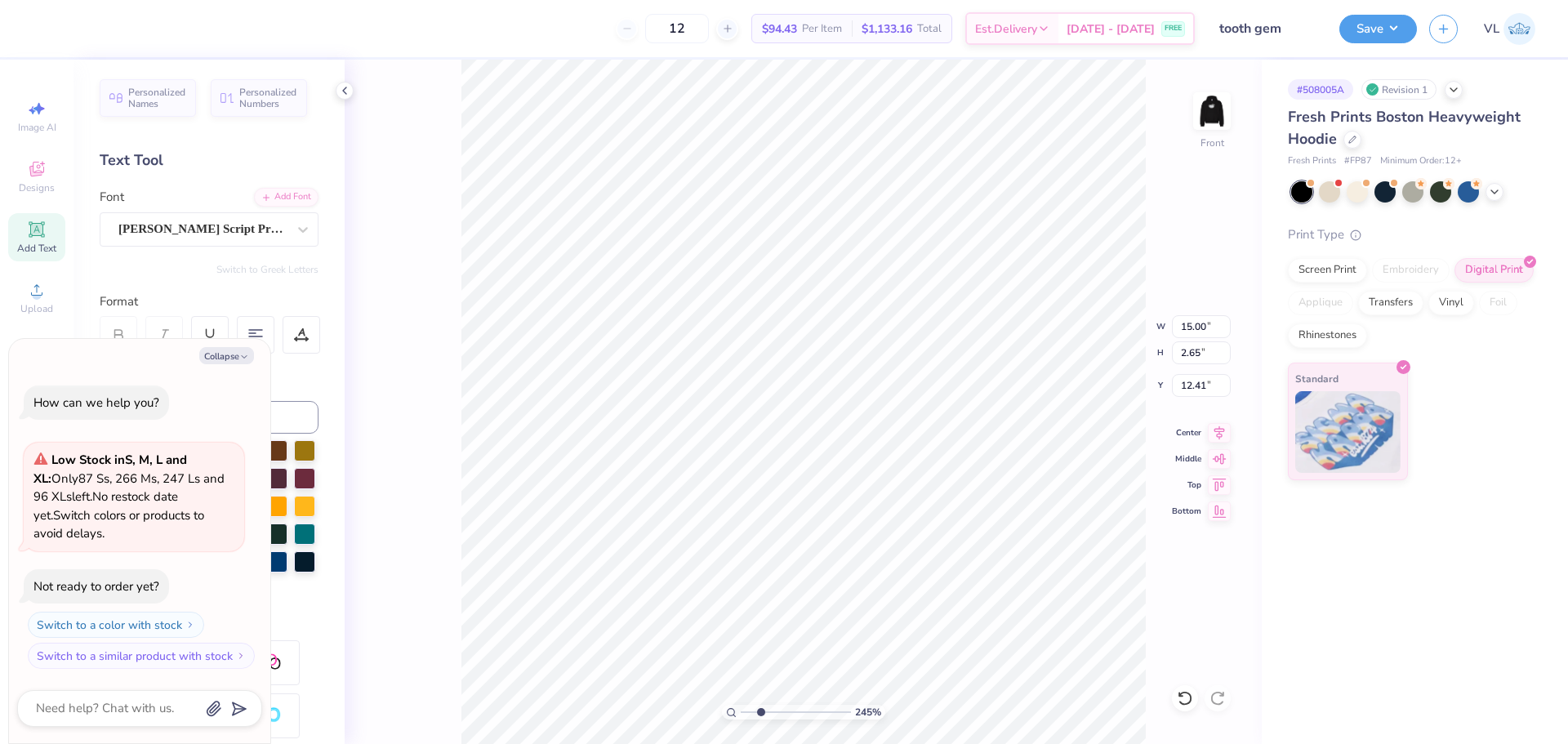
type textarea "Beta Mu Ch"
type textarea "x"
type textarea "Beta Mu Cha"
type textarea "x"
type textarea "Beta Mu Chap"
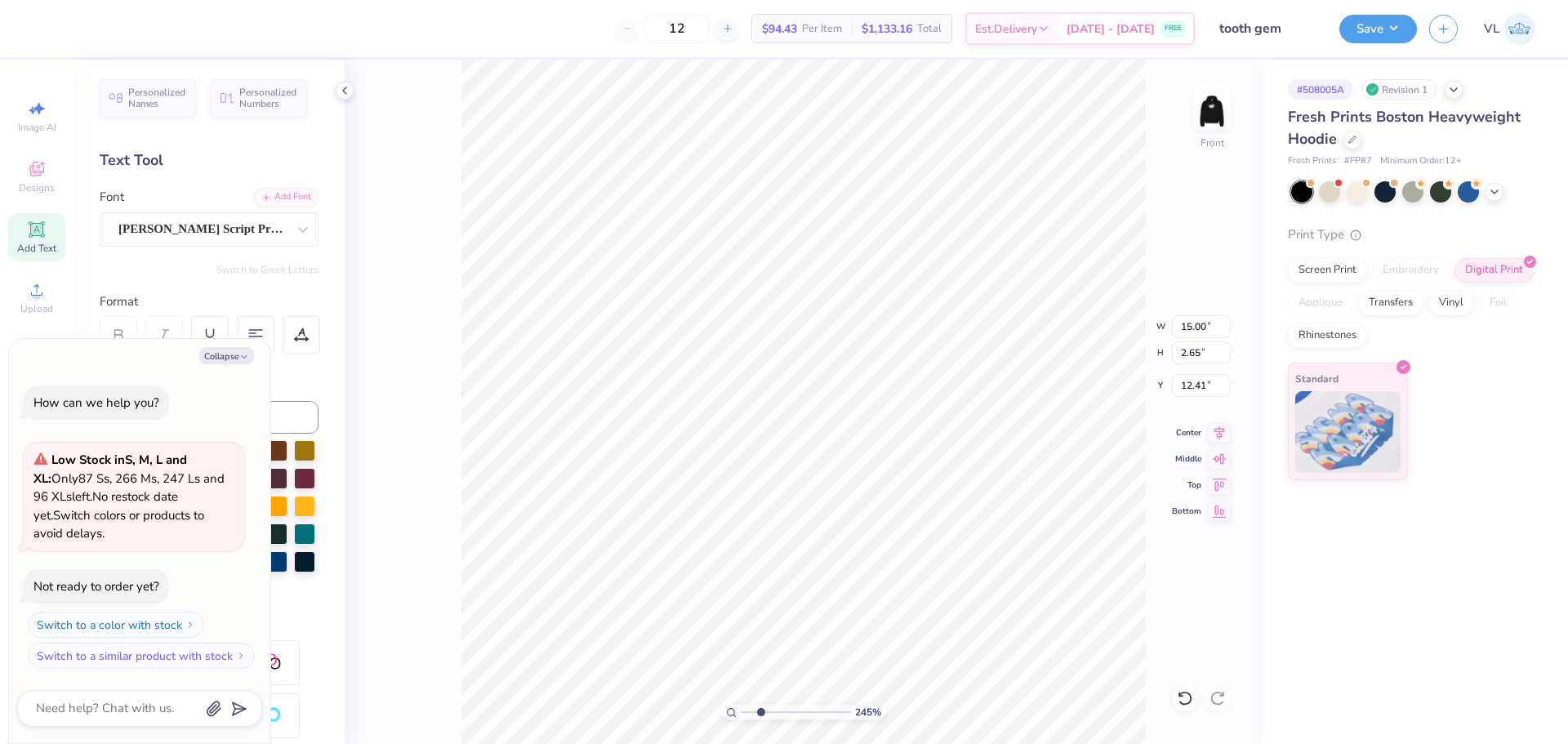
type textarea "x"
type textarea "Beta Mu Chapt"
type textarea "x"
type textarea "Beta Mu Chapte"
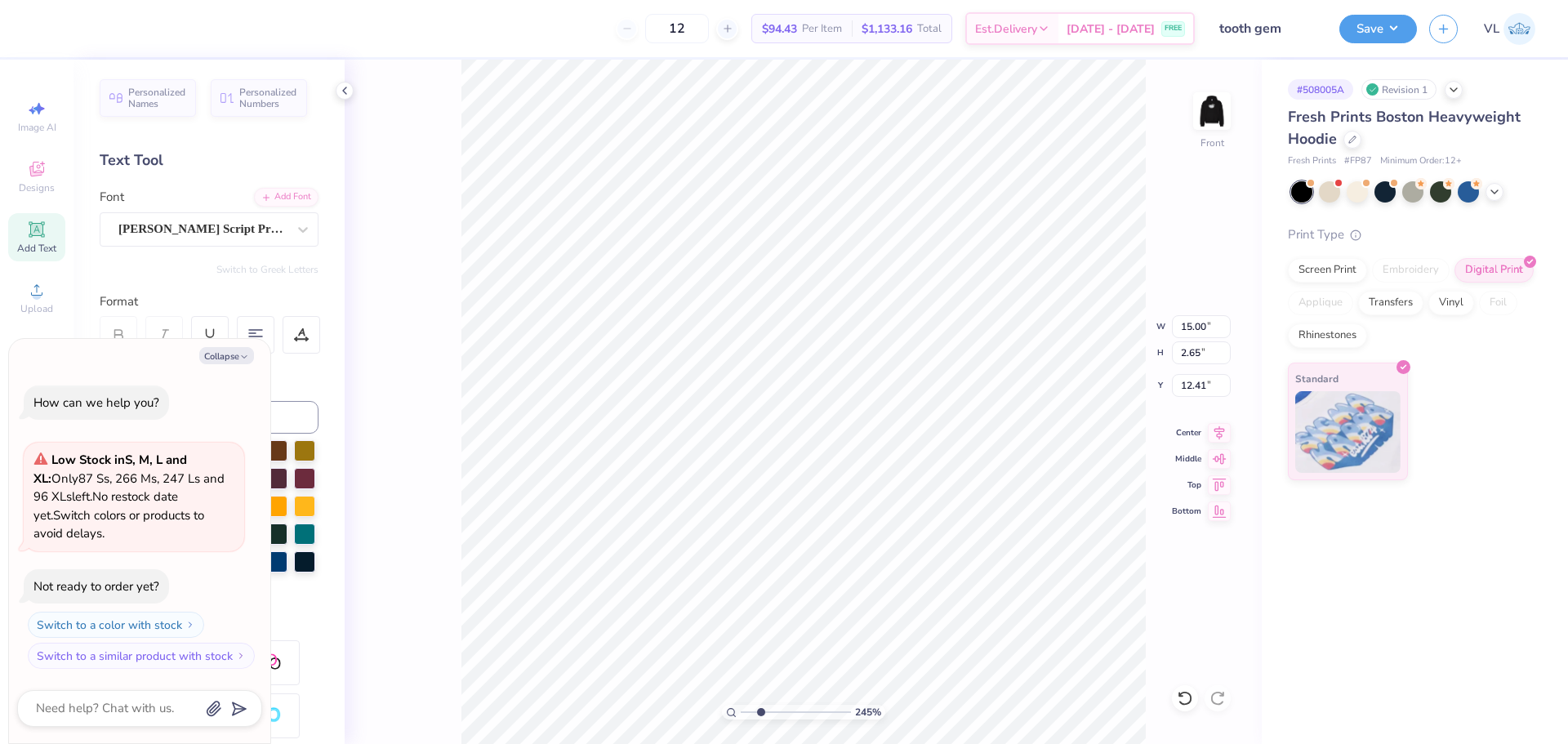
type textarea "x"
type textarea "Beta Mu Chapter"
type textarea "x"
type input "14.08"
type textarea "x"
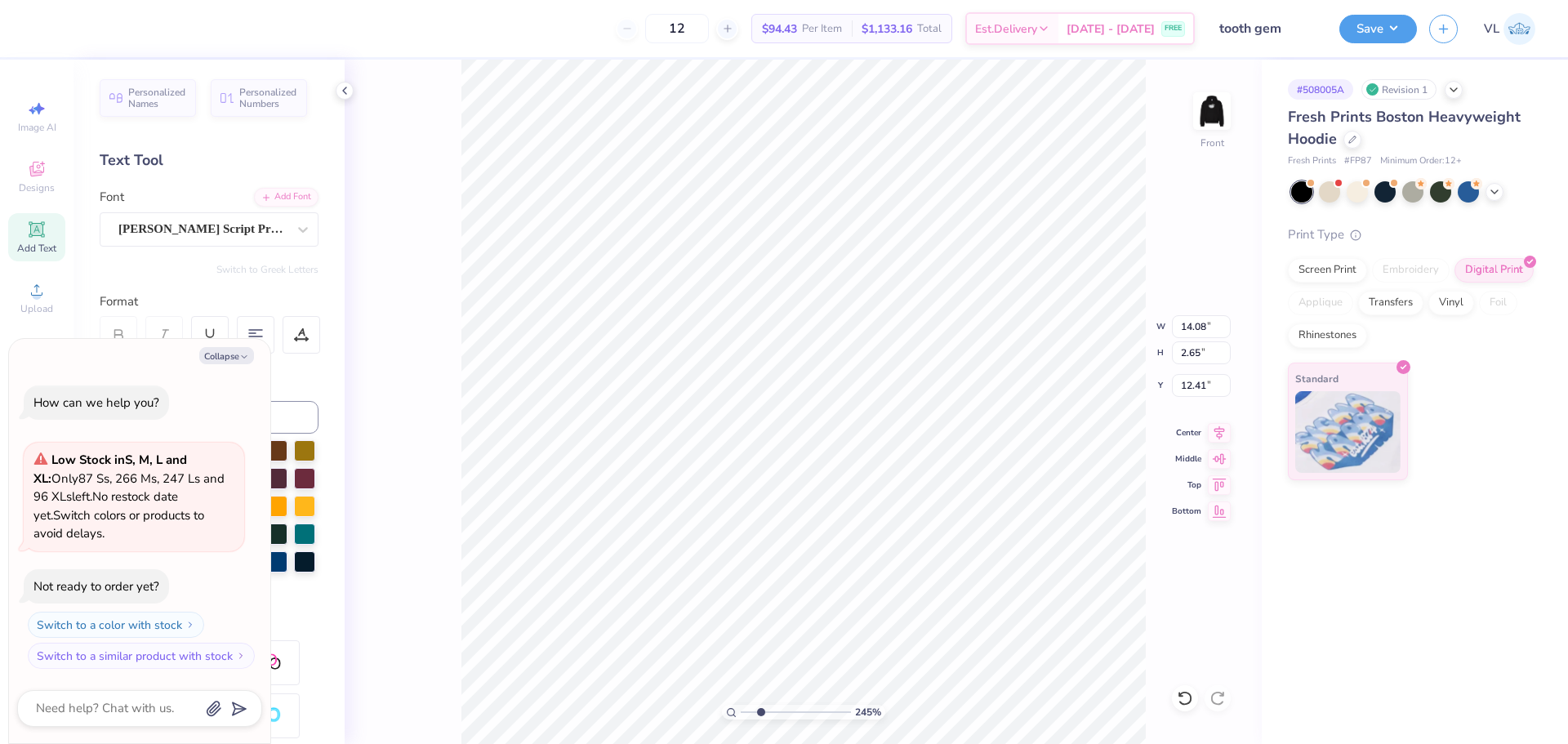
type input "7.86"
type textarea "x"
type input "8.00"
type input "1.51"
type input "9.00"
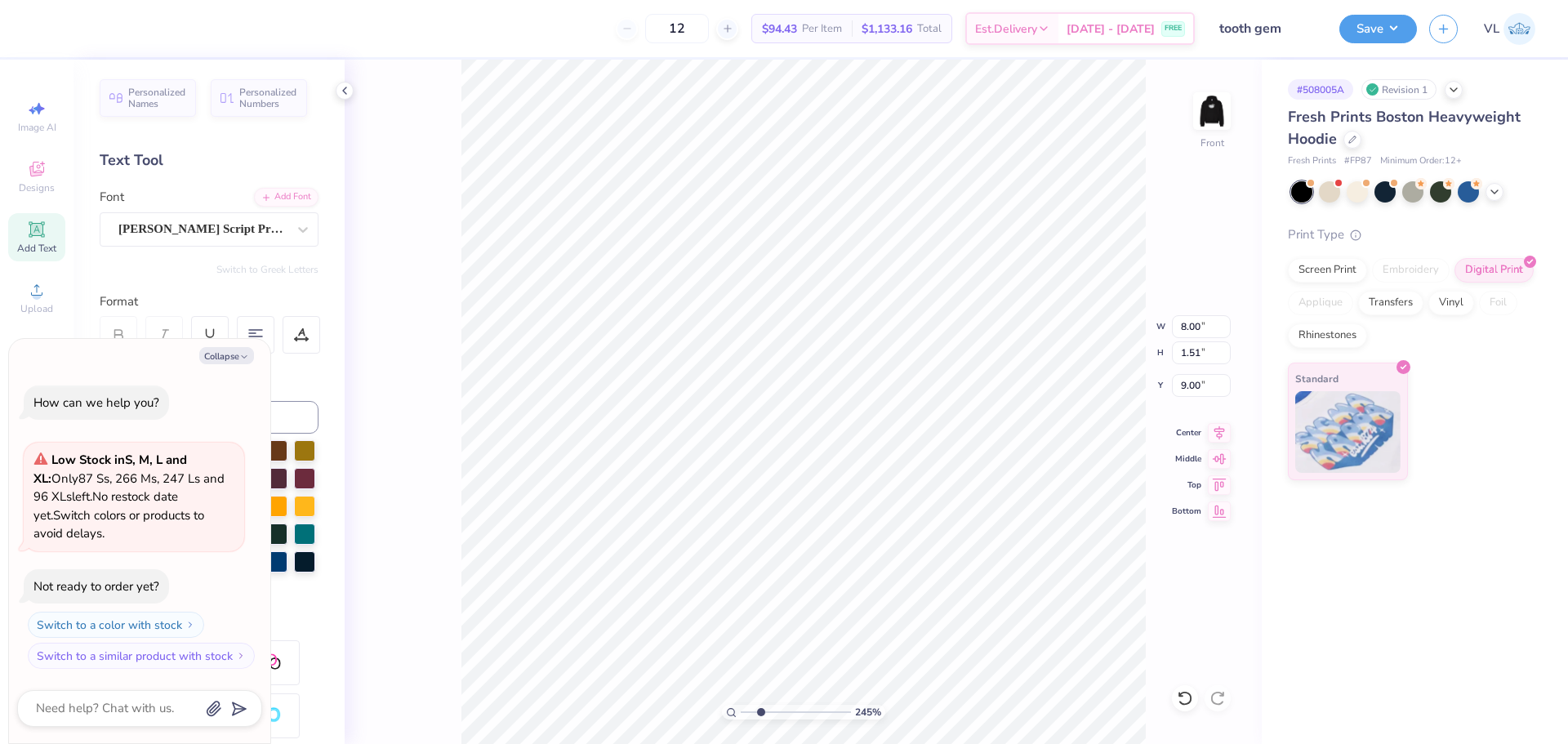
type textarea "x"
type input "8.54"
type textarea "x"
type input "8.22"
type input "1.55"
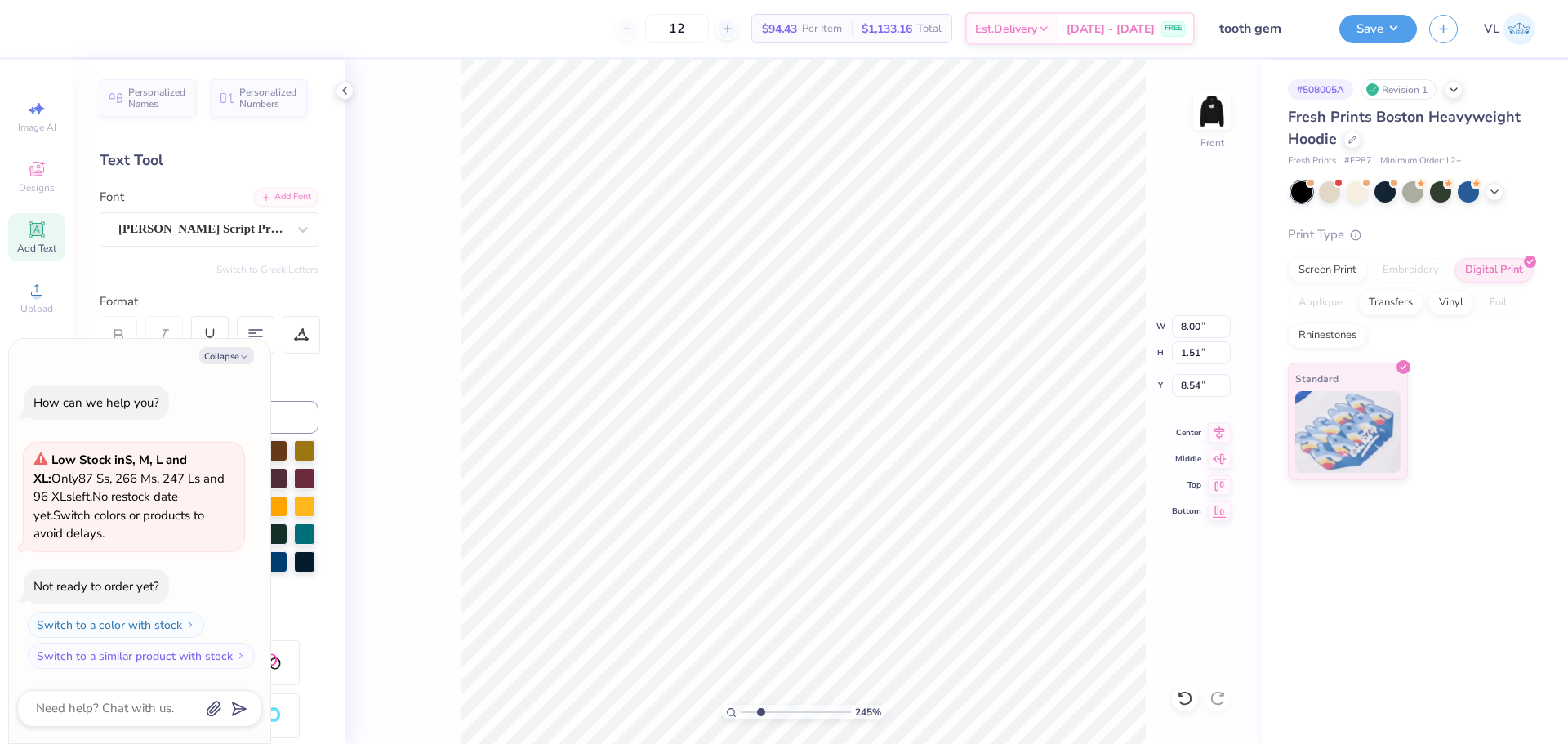
type input "8.50"
click at [289, 195] on div "Add Font" at bounding box center [286, 195] width 65 height 19
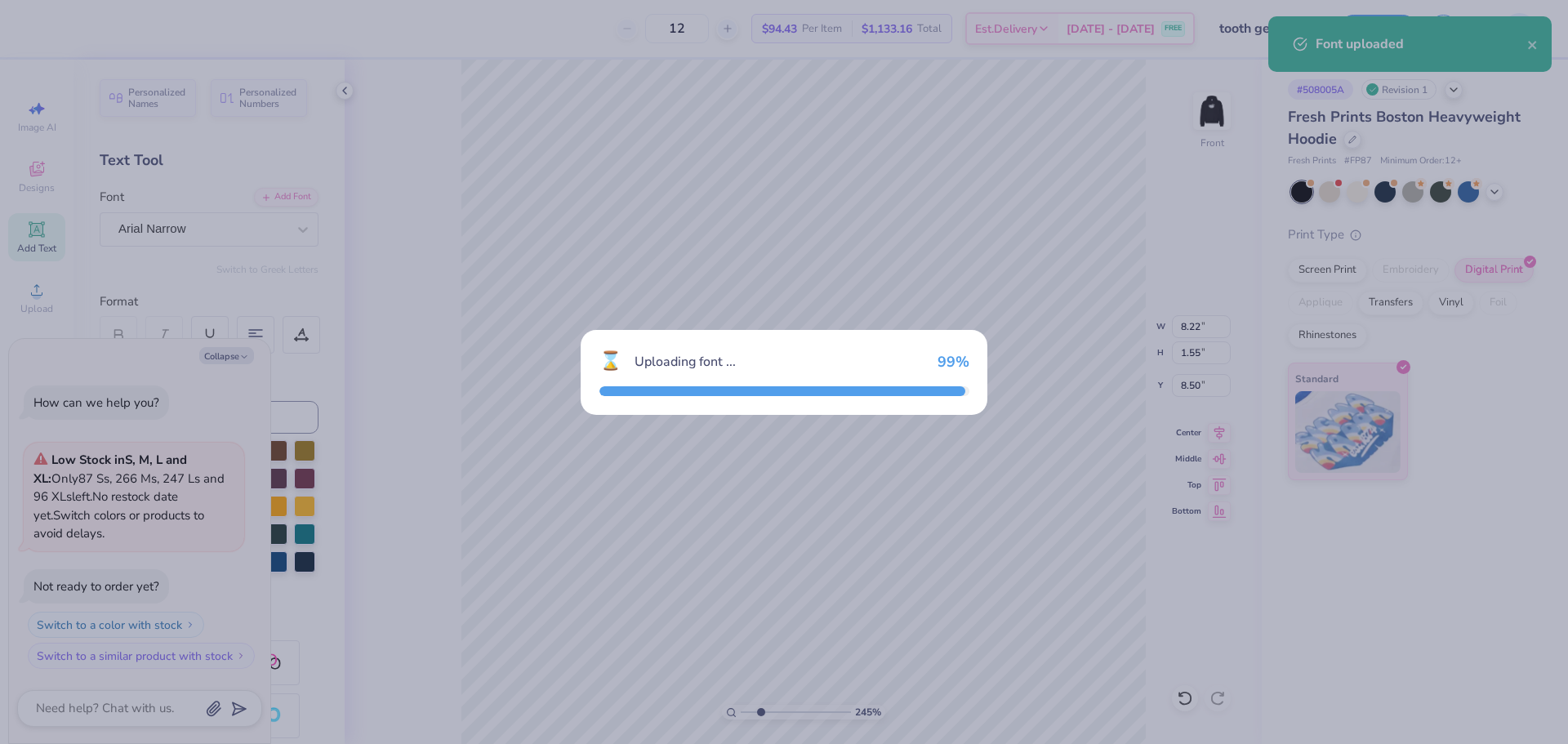
type textarea "x"
type input "9.74"
type input "1.47"
type input "8.54"
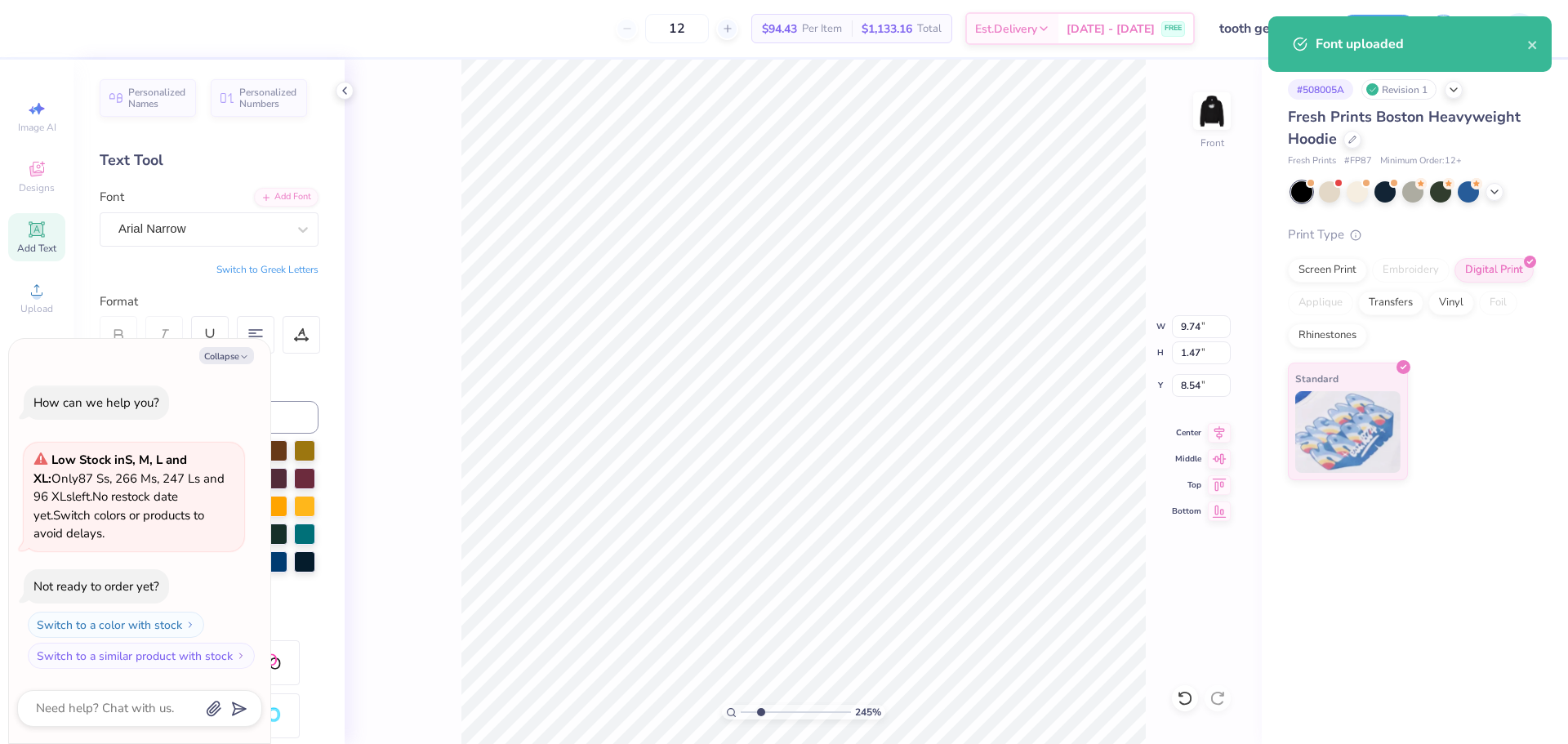
type textarea "x"
type input "10.26"
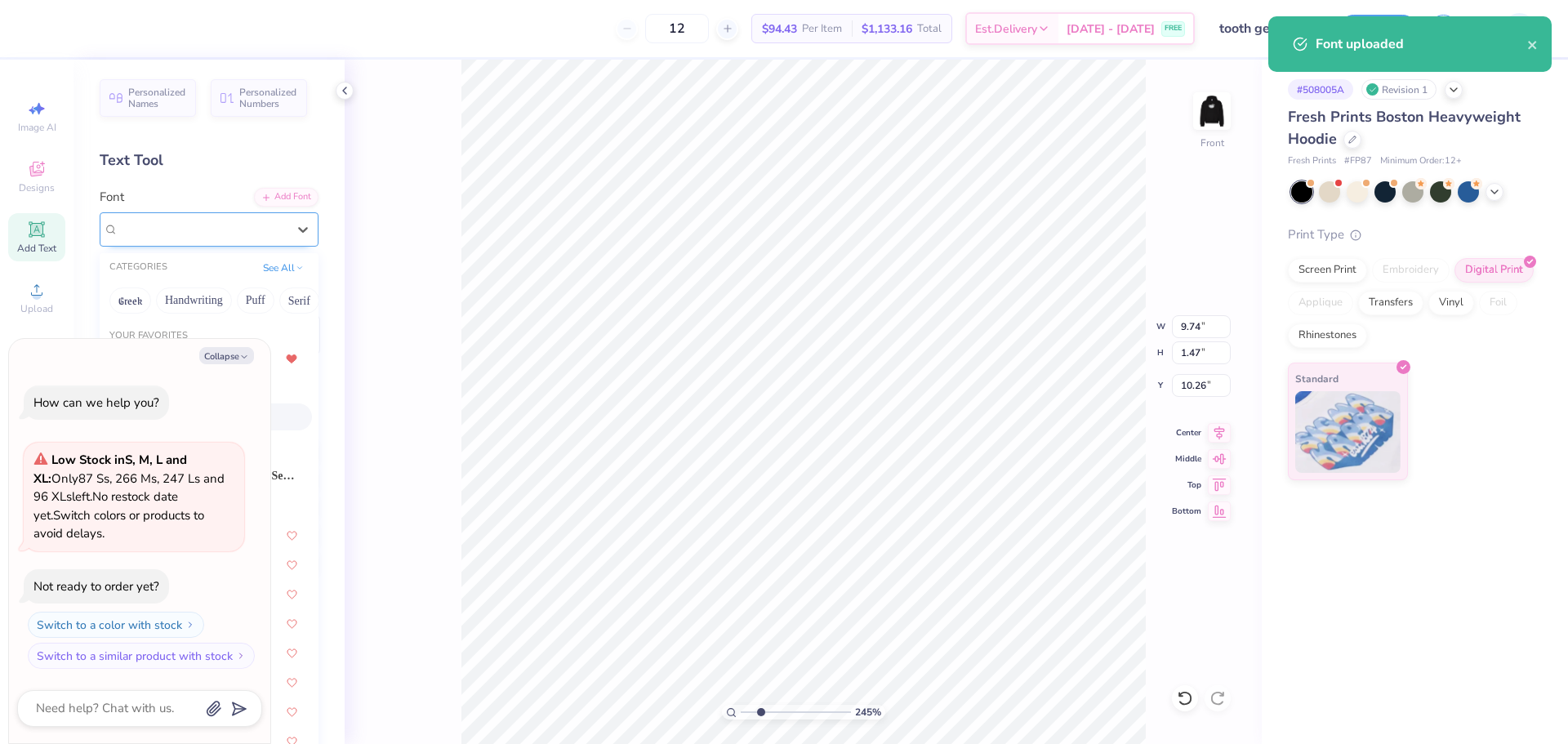
click at [240, 231] on div "Arial Narrow" at bounding box center [202, 228] width 171 height 26
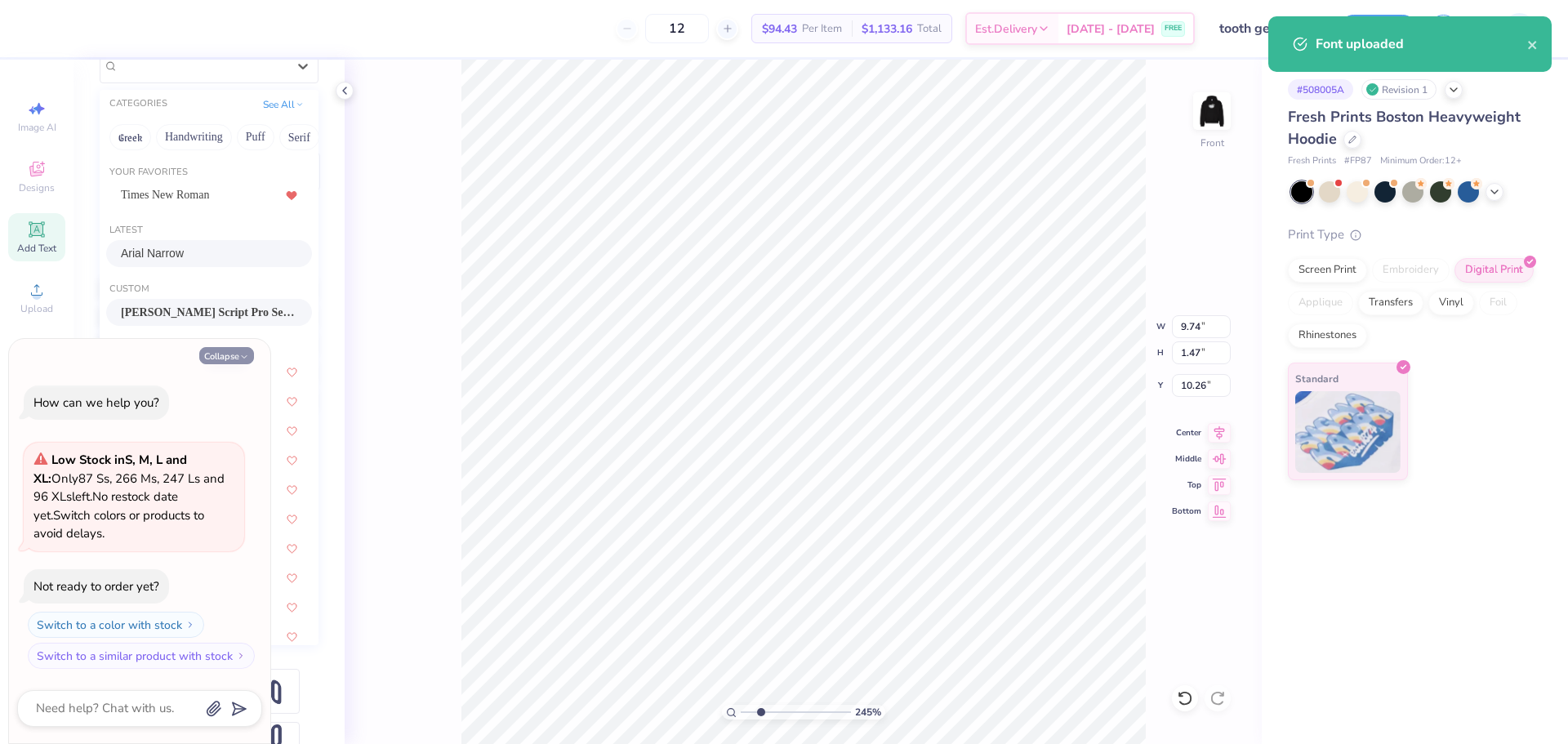
click at [250, 355] on button "Collapse" at bounding box center [227, 355] width 55 height 17
type textarea "x"
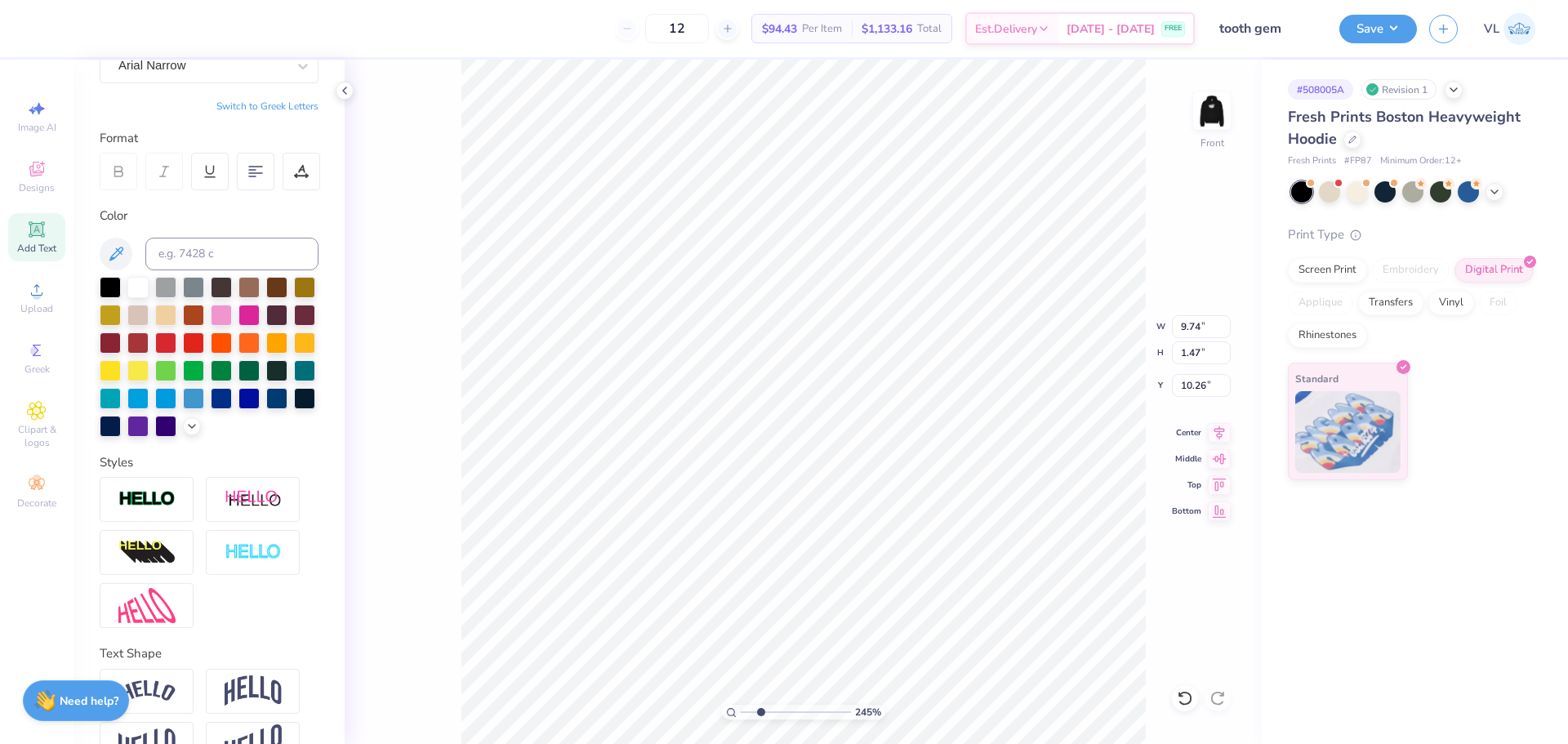
scroll to position [0, 0]
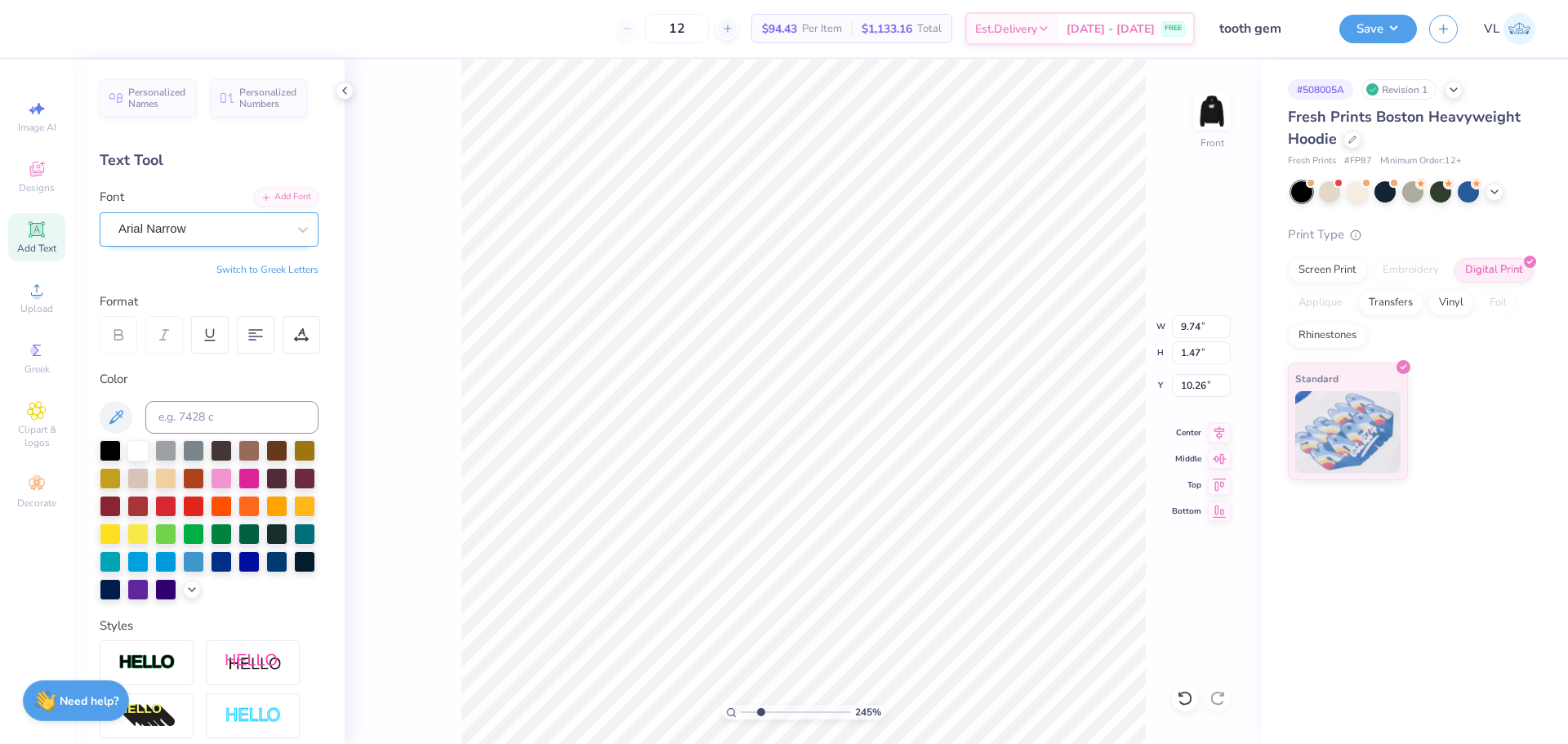
click at [246, 236] on div "Arial Narrow" at bounding box center [202, 228] width 171 height 26
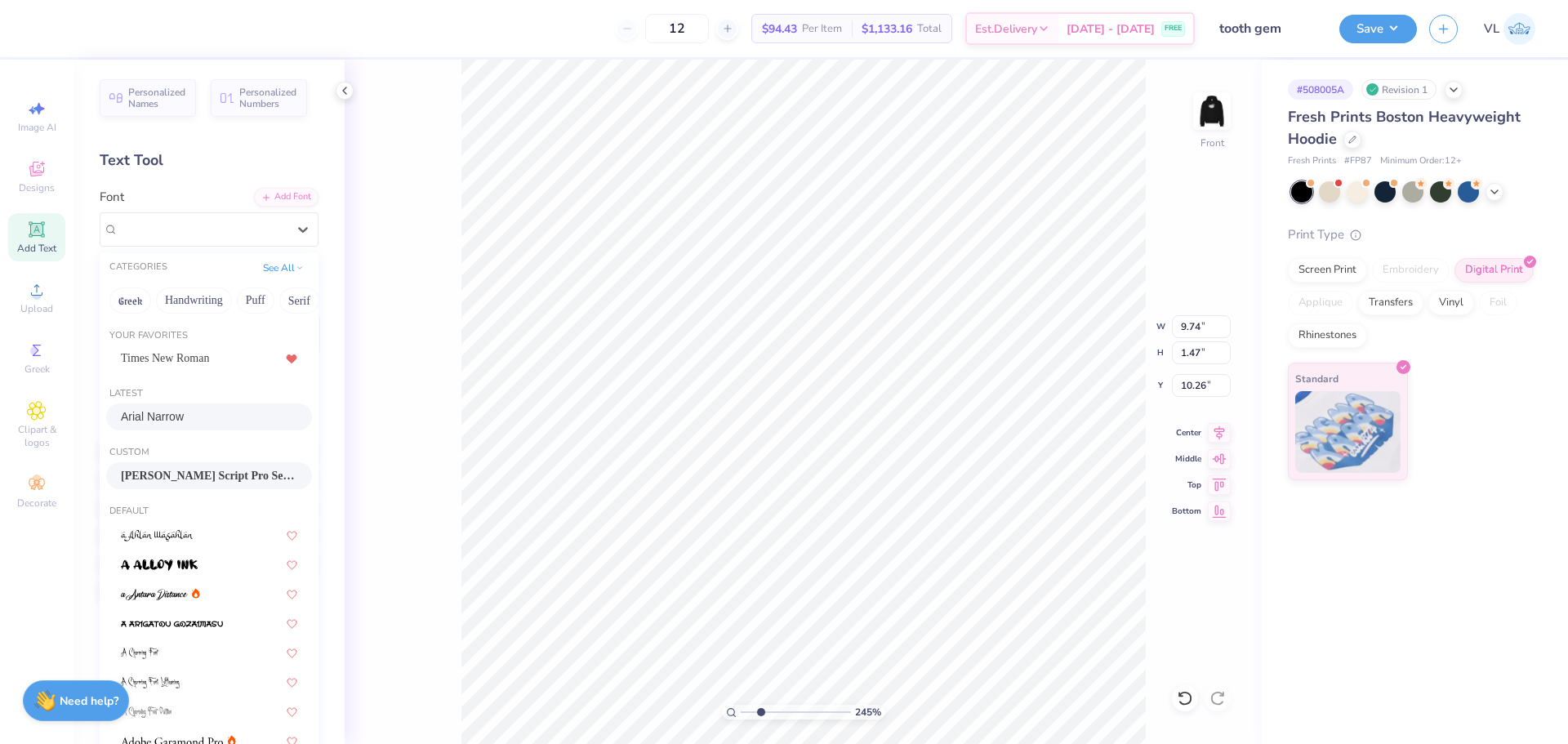
click at [189, 464] on div "Bickham Script Pro Semibold" at bounding box center [209, 475] width 206 height 27
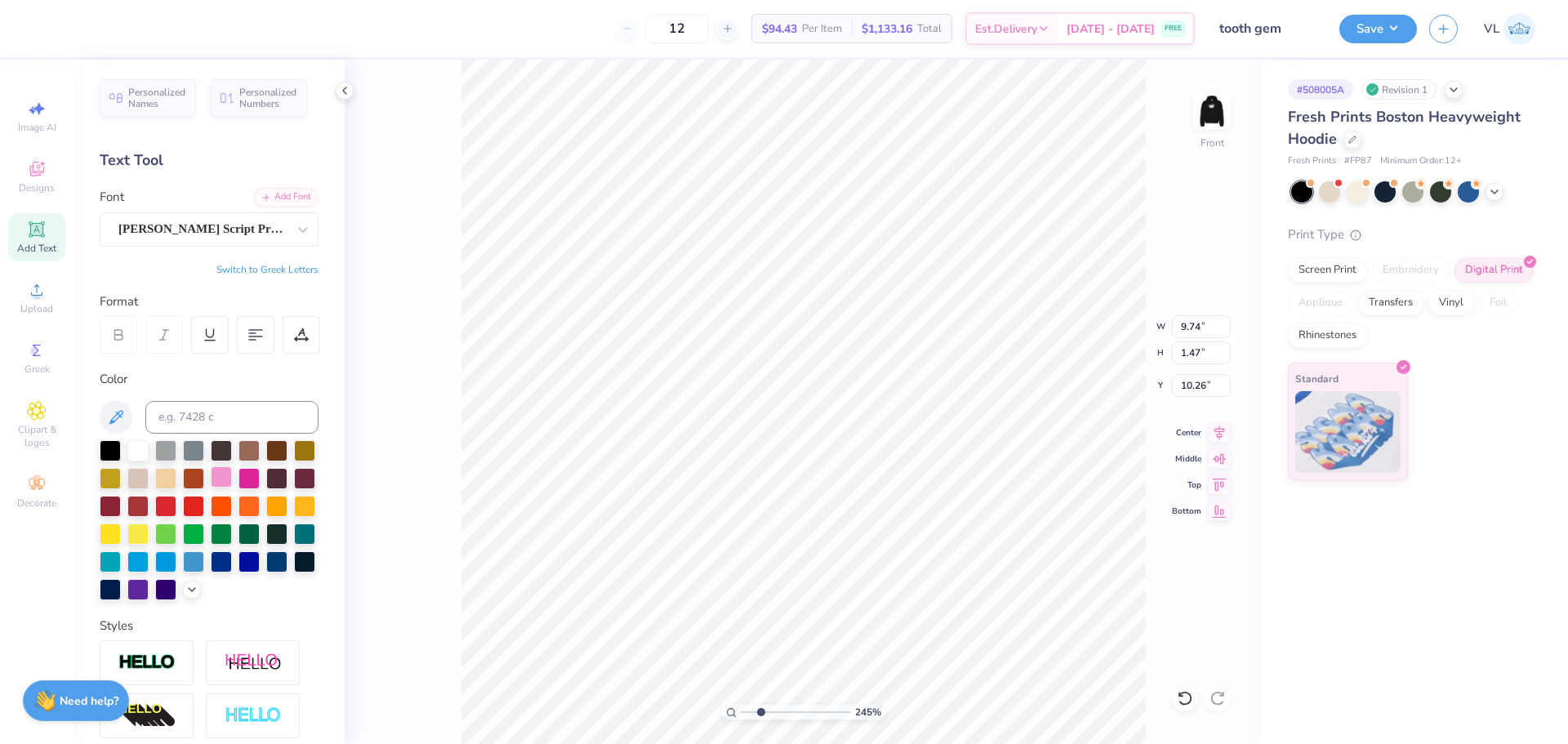
type input "8.22"
type input "1.55"
click at [678, 435] on li "Duplicate" at bounding box center [674, 437] width 128 height 31
type input "12.50"
click at [221, 235] on div "Bickham Script Pro Semibold" at bounding box center [202, 228] width 171 height 26
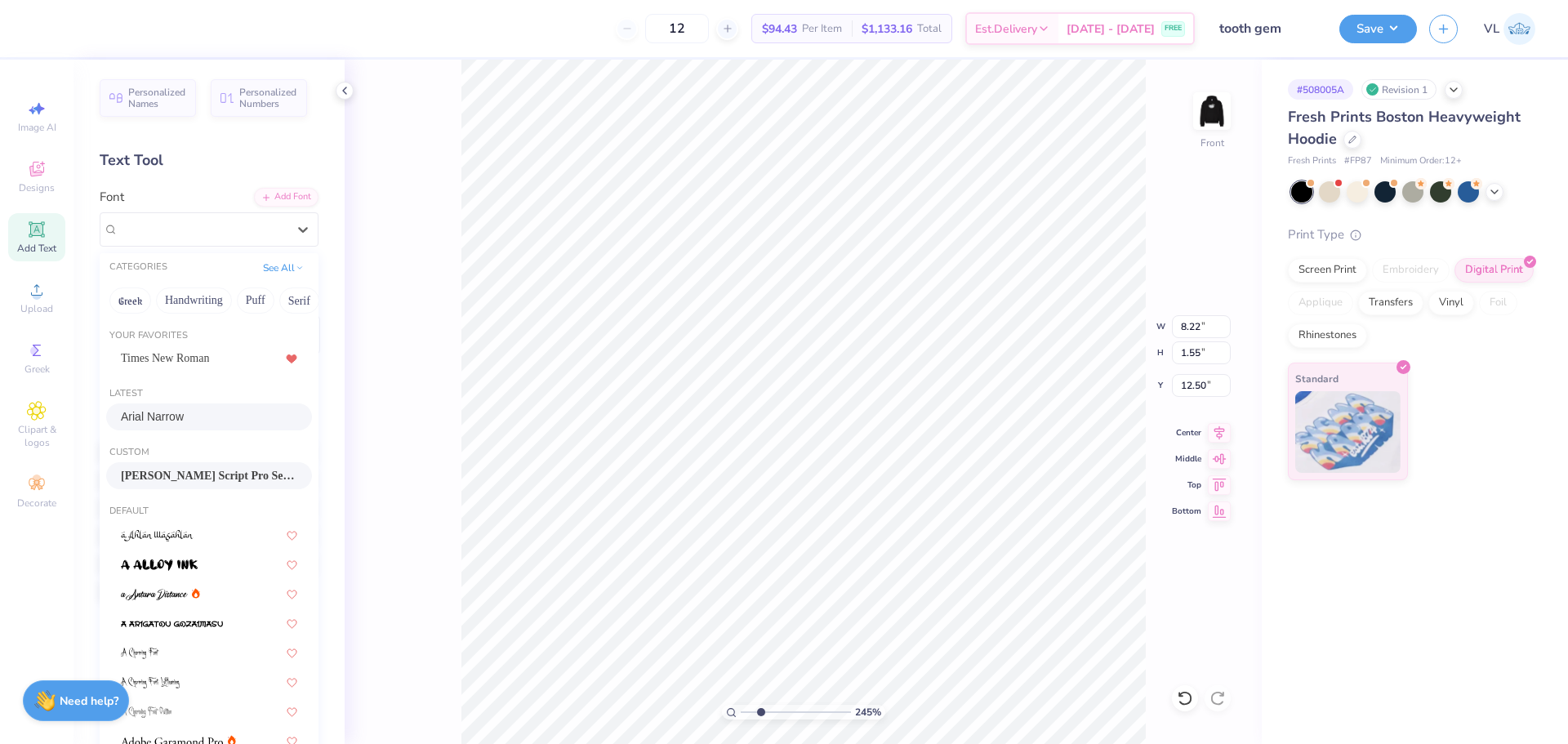
click at [178, 416] on div "Arial Narrow" at bounding box center [209, 416] width 176 height 17
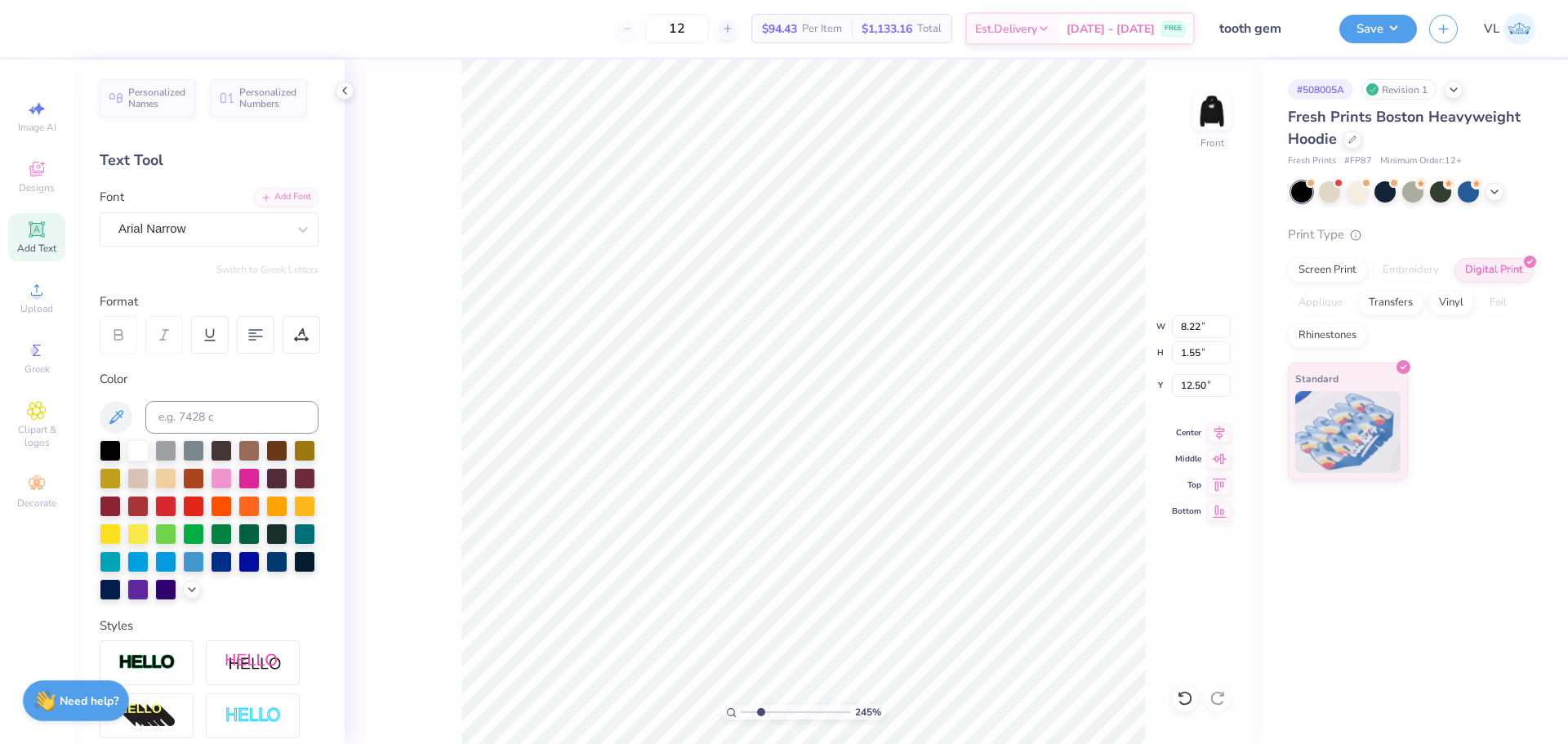
type input "9.74"
type input "1.47"
type input "12.54"
paste textarea "George Washington University®"
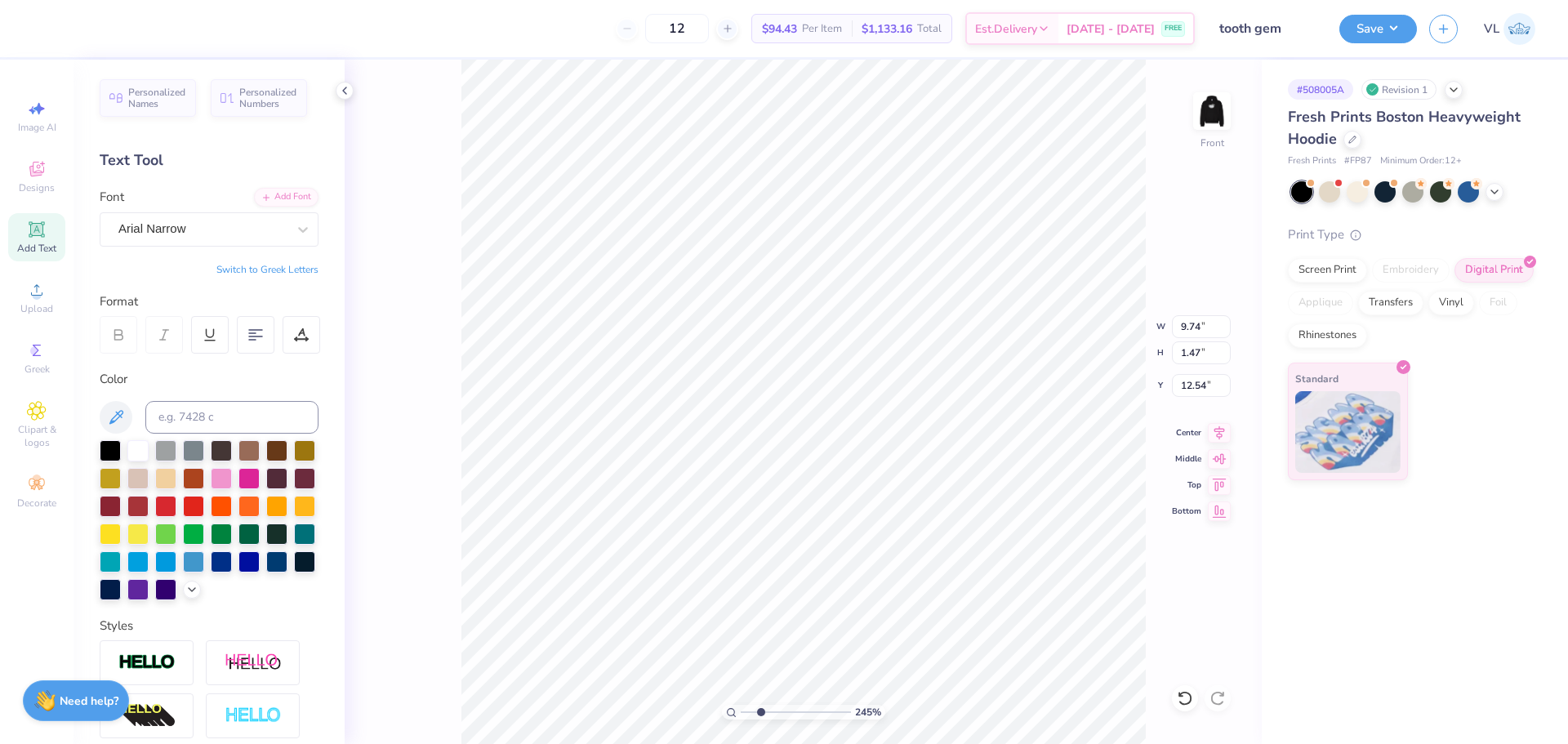
type textarea "George Washington University®"
type input "2.01"
click at [756, 713] on input "range" at bounding box center [796, 712] width 110 height 15
type input "18.36"
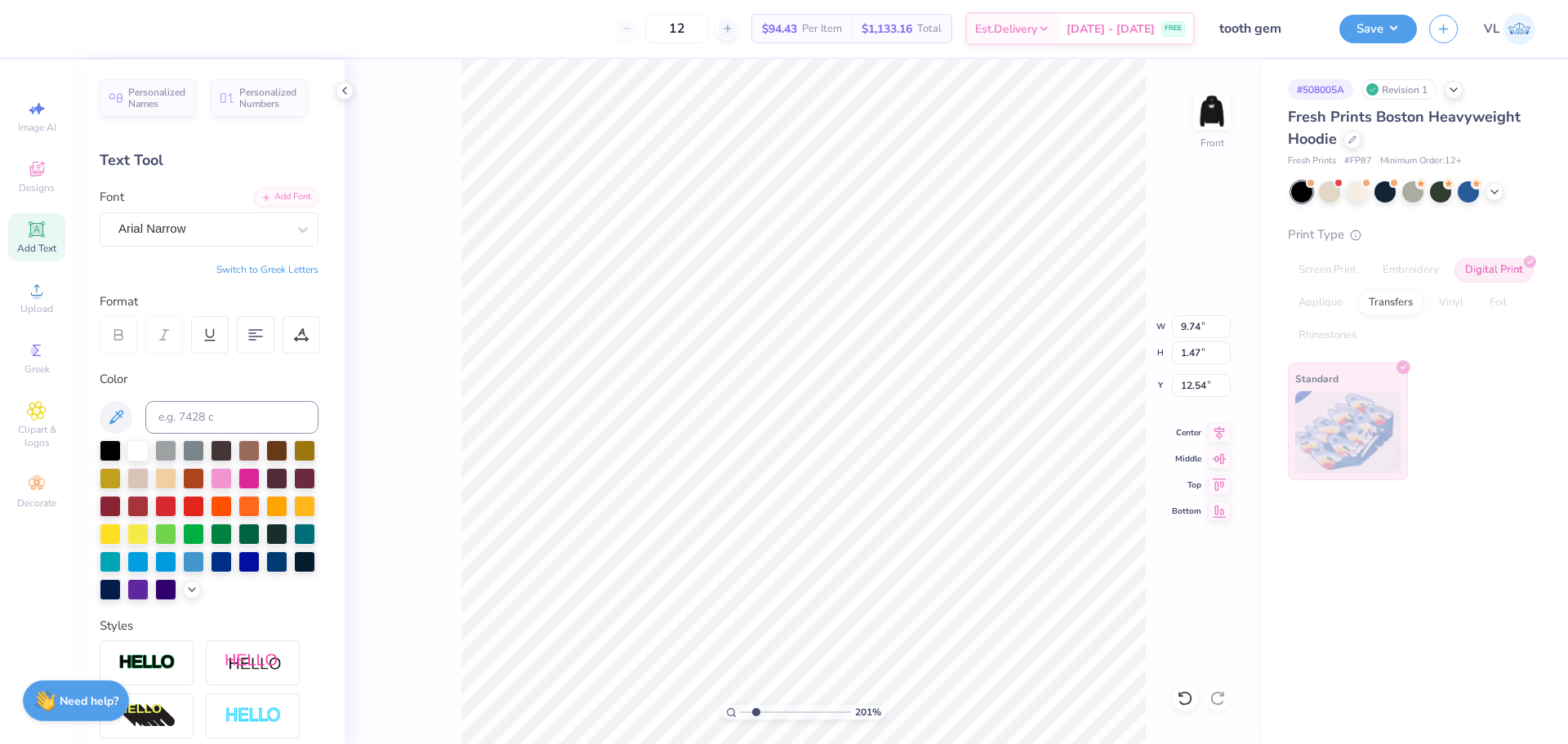
type input "1.48"
type input "12.53"
type input "9.20"
type input "0.74"
click at [868, 436] on li "Duplicate" at bounding box center [883, 437] width 128 height 31
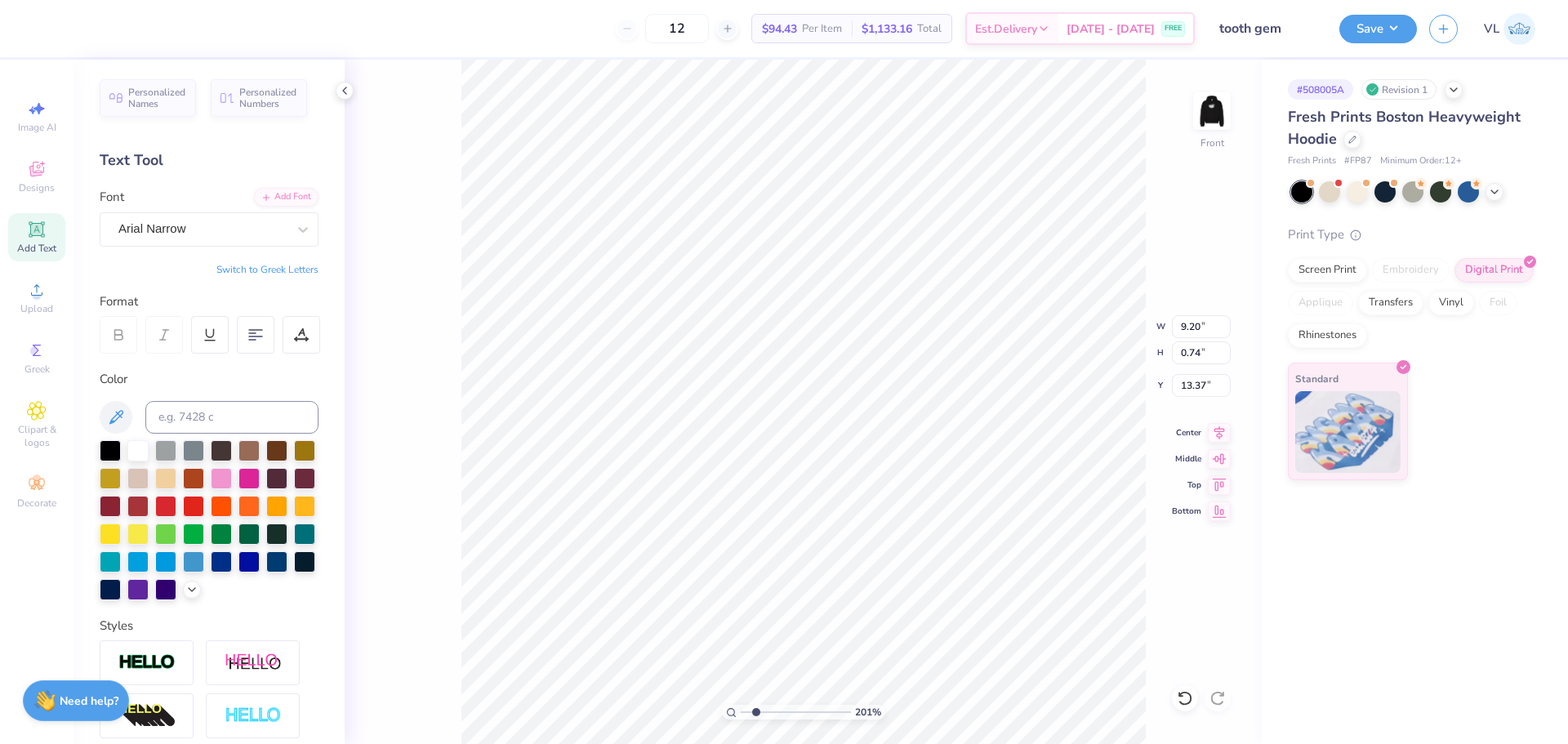
type input "13.84"
type textarea "GEORGE WASHINGTON UNIVERSITY"
type input "11.47"
type input "0.59"
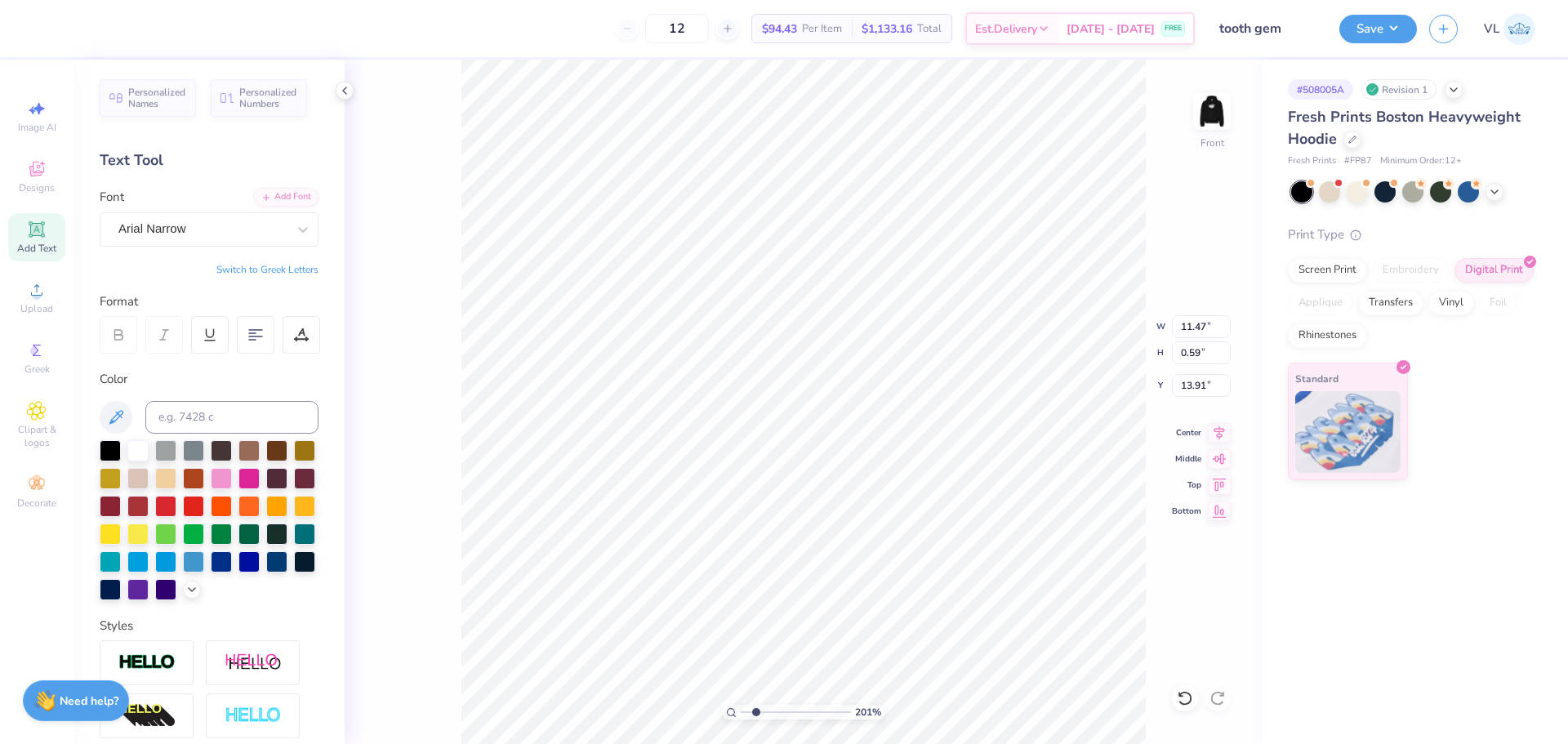
type input "9.02"
type input "5.63"
type input "0.29"
drag, startPoint x: 759, startPoint y: 708, endPoint x: 778, endPoint y: 707, distance: 19.0
type input "4.09"
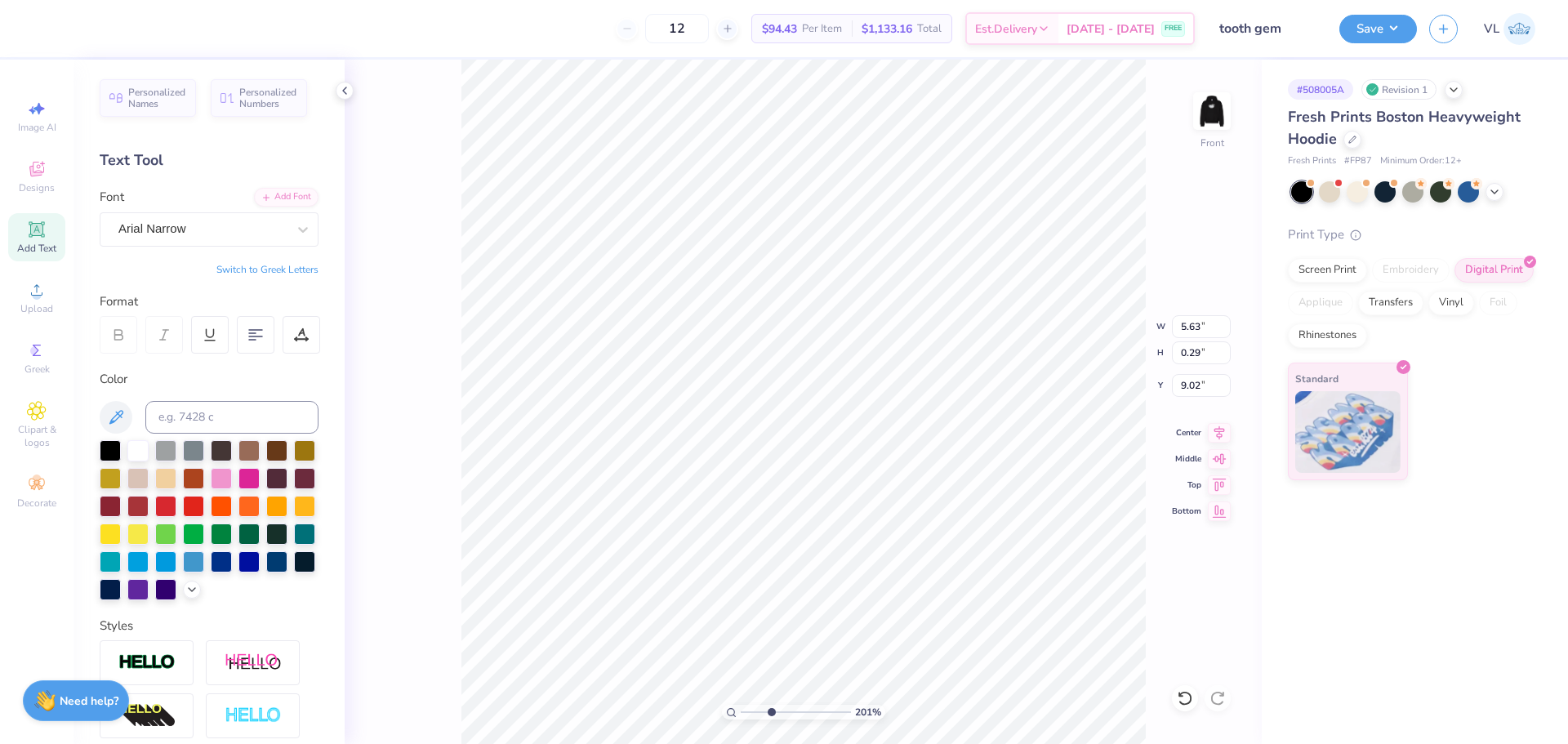
click at [778, 707] on input "range" at bounding box center [796, 712] width 110 height 15
type input "6.00"
type input "5.63"
type input "0.29"
type input "9.02"
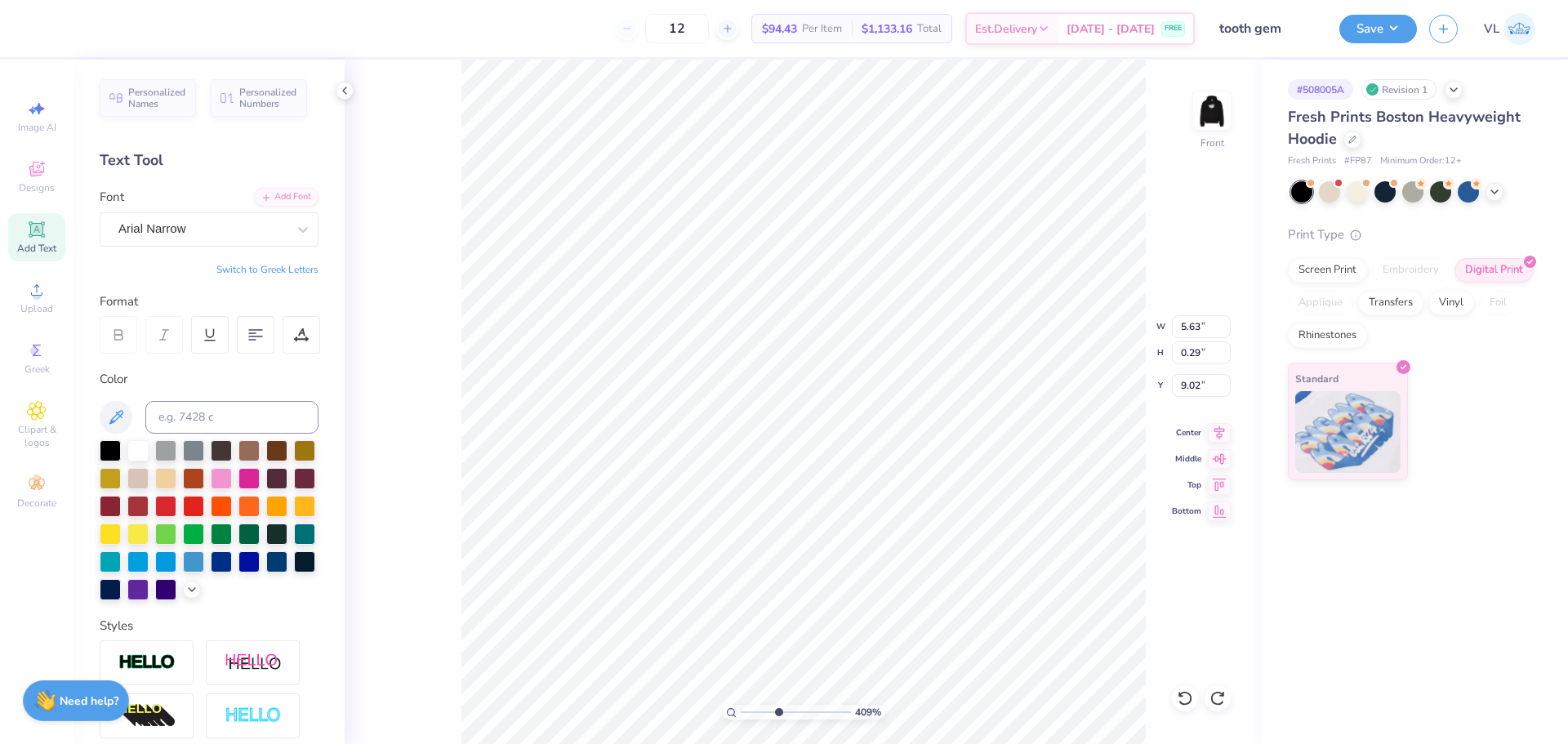
click at [1189, 502] on div "409 % Front W 5.63 5.63 " H 0.29 0.29 " Y 9.02 9.02 " Center Middle Top Bottom" at bounding box center [803, 401] width 917 height 684
drag, startPoint x: 775, startPoint y: 708, endPoint x: 748, endPoint y: 706, distance: 27.1
click at [748, 706] on input "range" at bounding box center [796, 712] width 110 height 15
click at [273, 204] on div "Add Font" at bounding box center [286, 195] width 65 height 19
click at [757, 708] on input "range" at bounding box center [796, 712] width 110 height 15
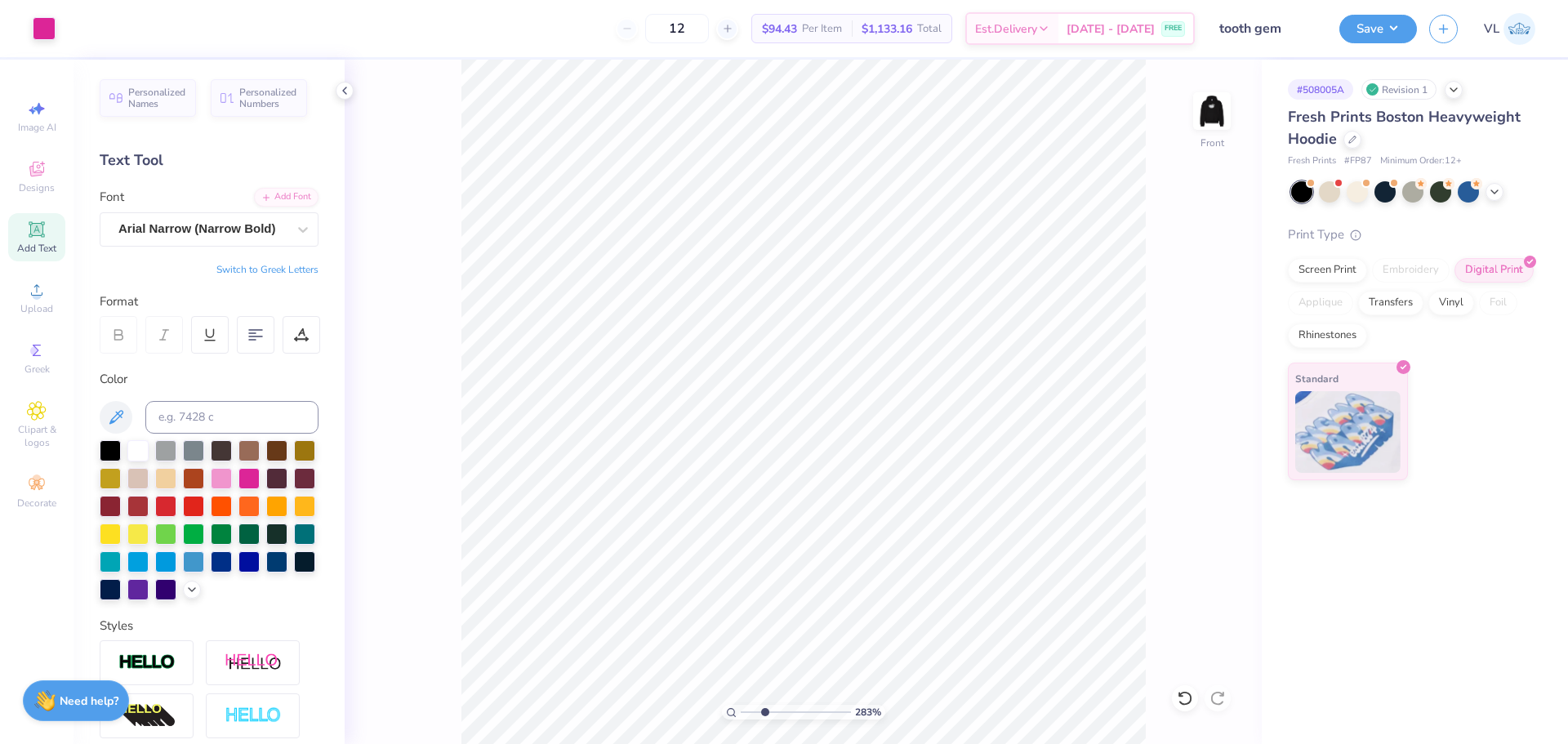
drag, startPoint x: 751, startPoint y: 709, endPoint x: 764, endPoint y: 709, distance: 13.0
type input "2.83"
click at [764, 709] on input "range" at bounding box center [796, 712] width 110 height 15
click at [218, 221] on div "Arial Narrow (Narrow)" at bounding box center [202, 228] width 171 height 26
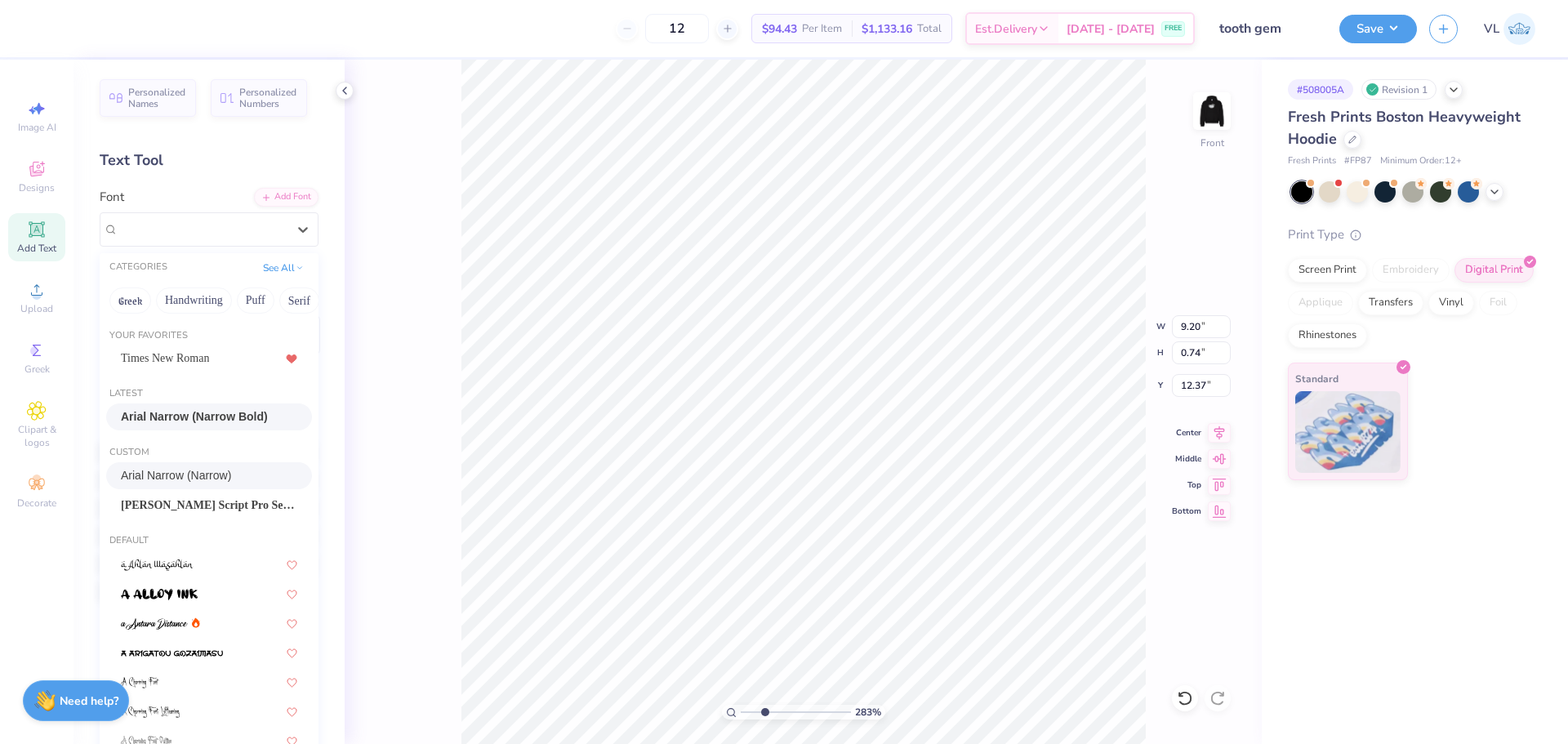
click at [190, 415] on span "Arial Narrow (Narrow Bold)" at bounding box center [195, 416] width 147 height 17
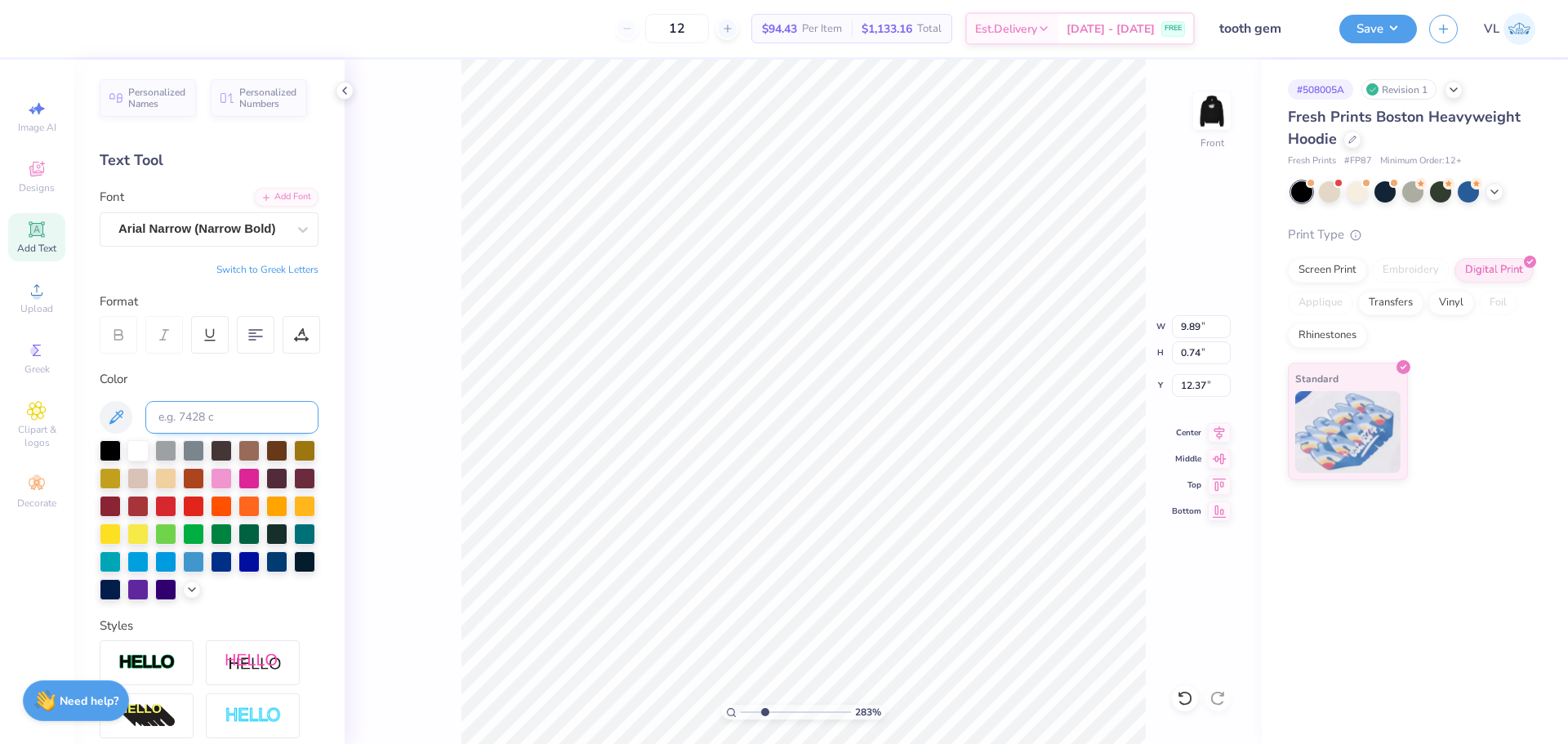
scroll to position [14, 12]
type textarea "®"
type input "0.48"
type input "0.59"
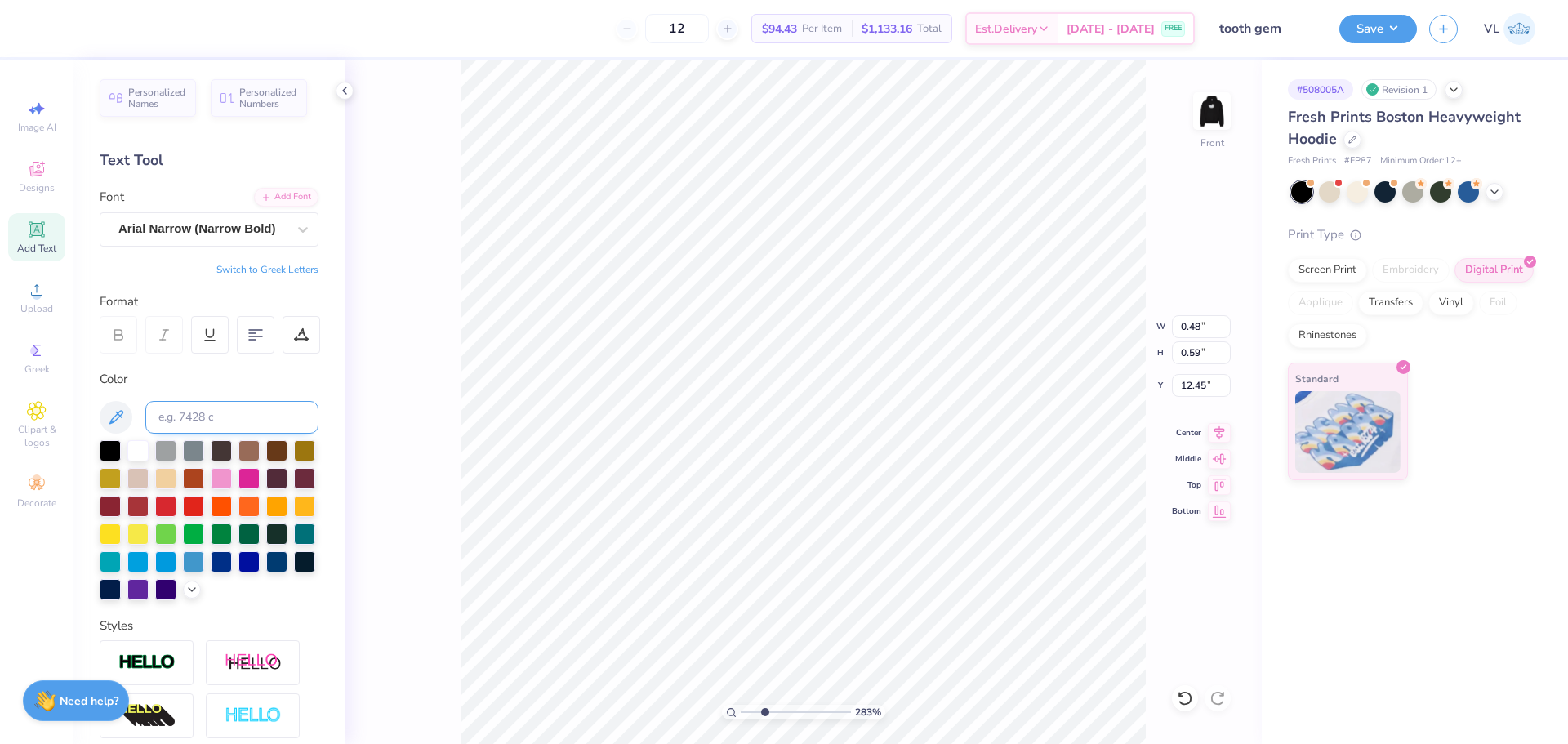
type input "9.02"
type input "0.18"
type input "0.21"
type input "5.65"
type input "0.29"
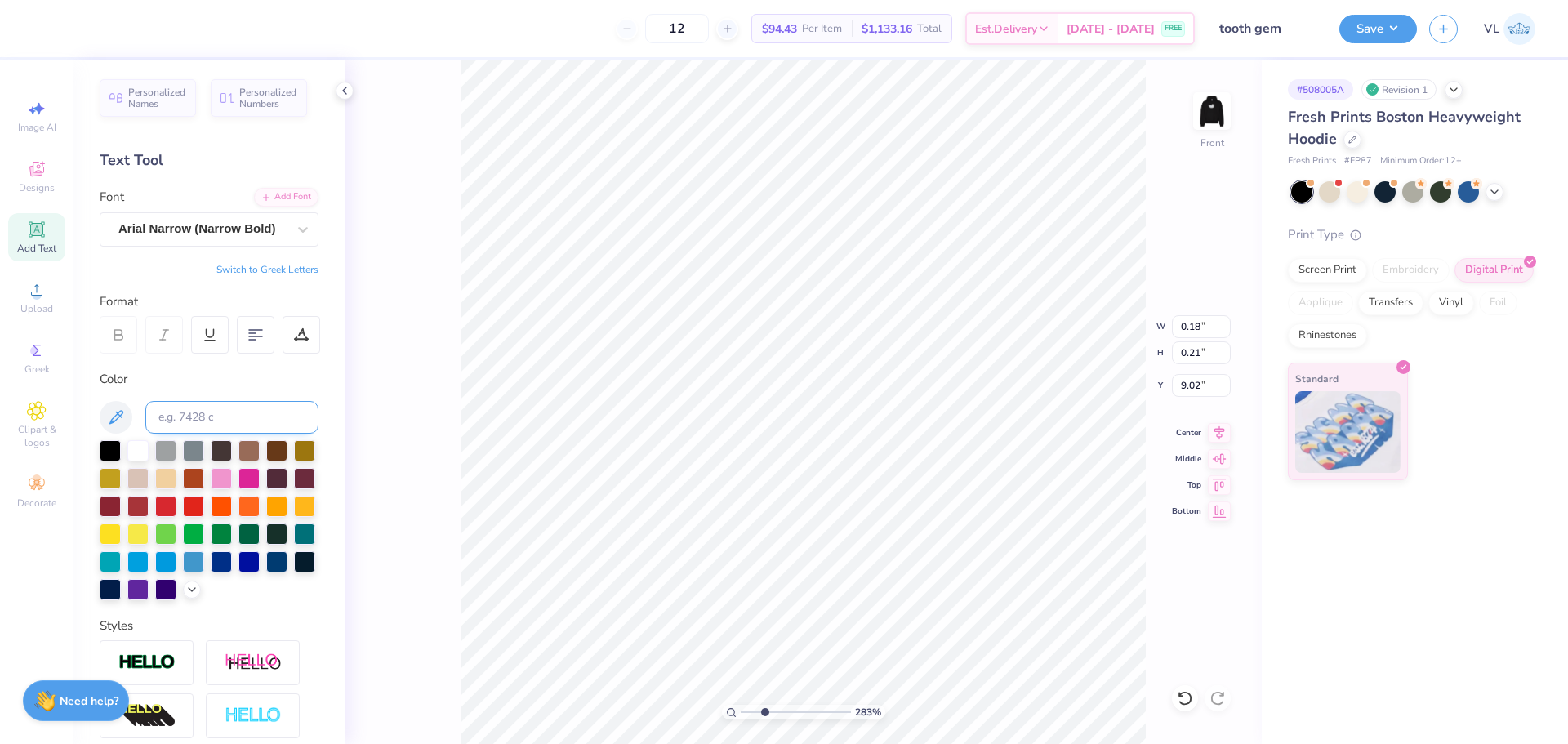
type input "9.17"
type input "15.00"
type input "5.40"
type input "6.00"
type input "5.65"
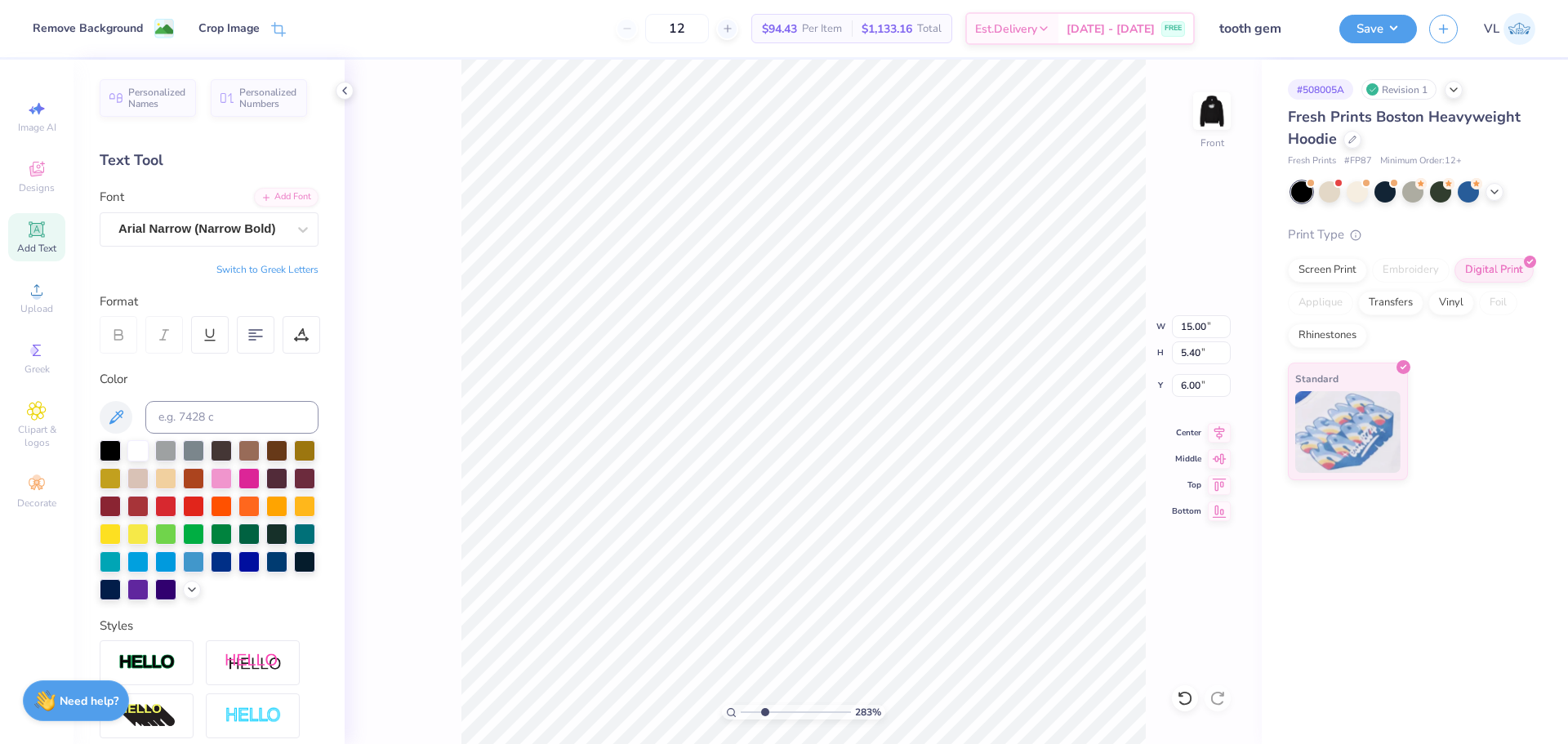
type input "0.29"
type input "9.17"
click at [1195, 355] on input "0.29" at bounding box center [1201, 353] width 59 height 23
drag, startPoint x: 1190, startPoint y: 348, endPoint x: 1225, endPoint y: 350, distance: 35.1
click at [1224, 348] on input "0.29" at bounding box center [1201, 353] width 59 height 23
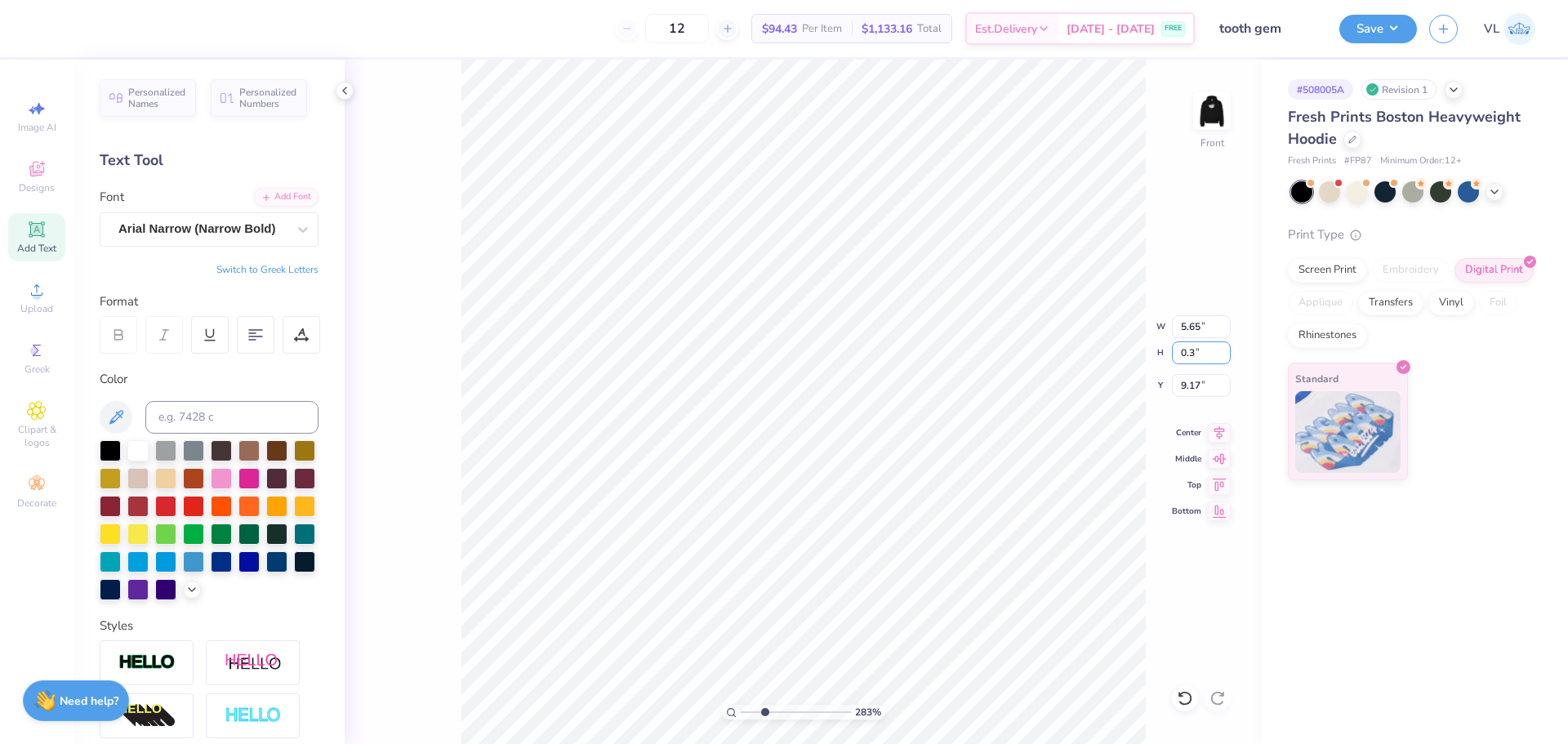
type input "0.3"
type input "5.90"
type input "0.30"
type input "9.16"
type input "3.94"
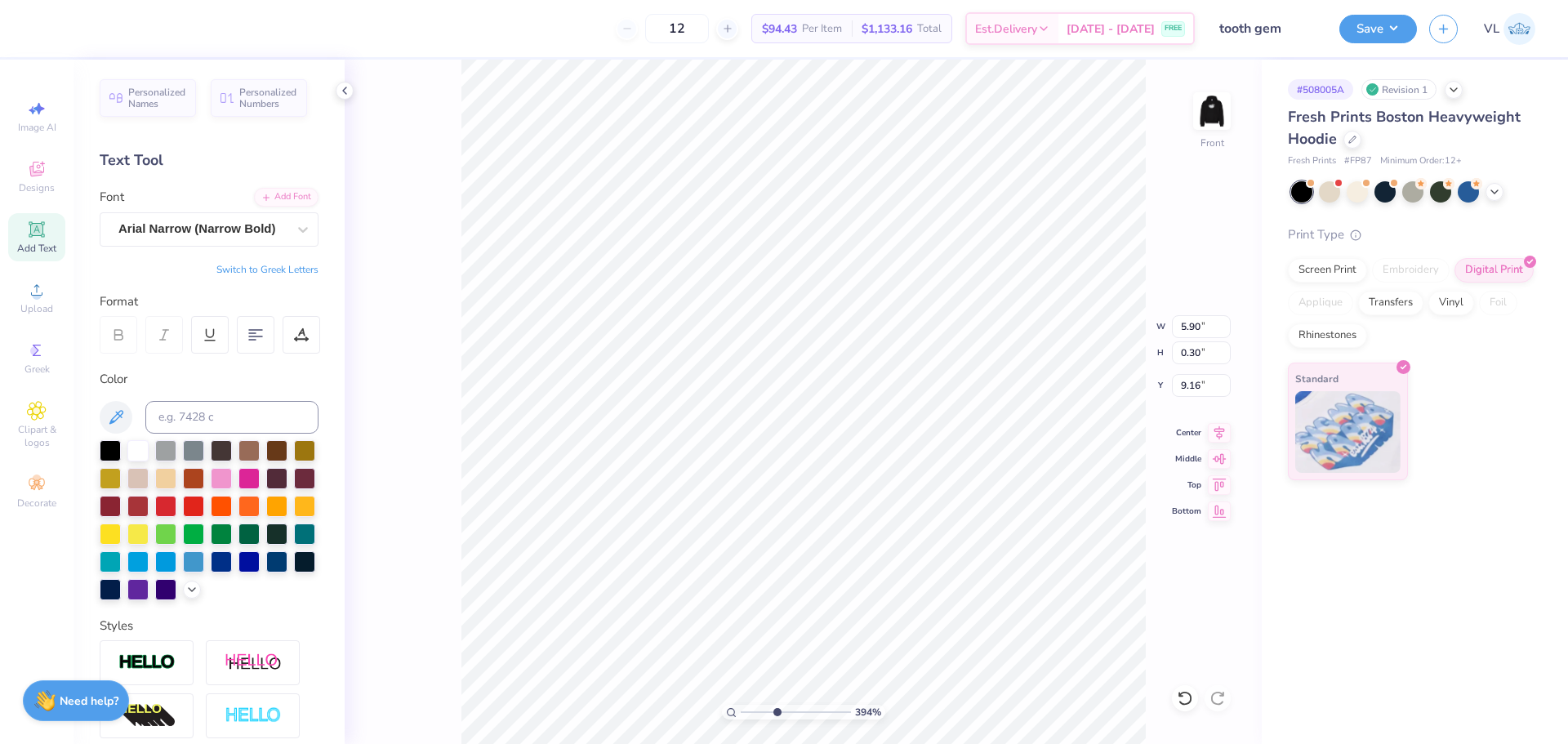
click at [777, 707] on input "range" at bounding box center [796, 712] width 110 height 15
type input "15.00"
type input "5.40"
type input "6.00"
type input "4.24"
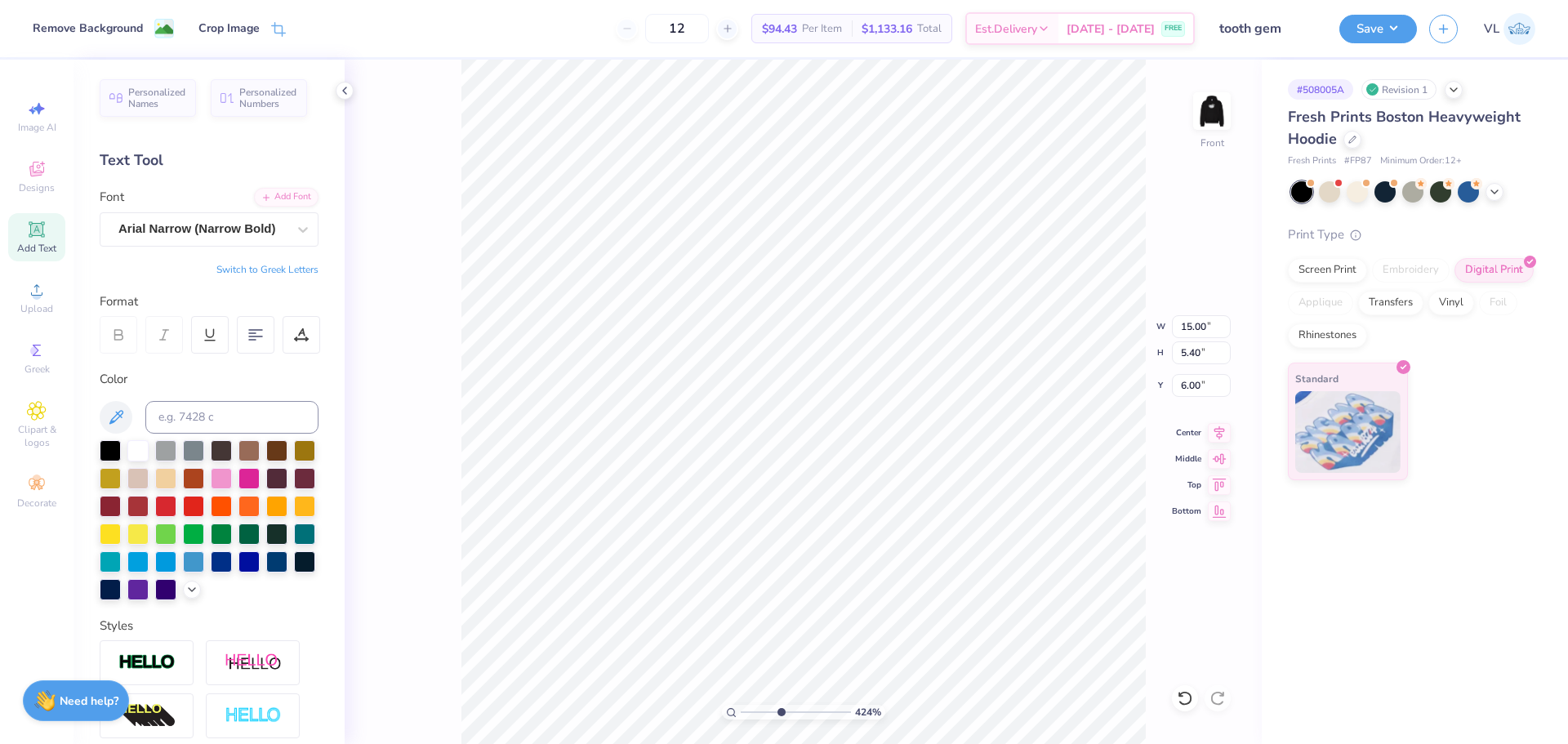
click at [780, 710] on input "range" at bounding box center [796, 712] width 110 height 15
type input "5.90"
type input "0.30"
type input "9.12"
type input "0.18"
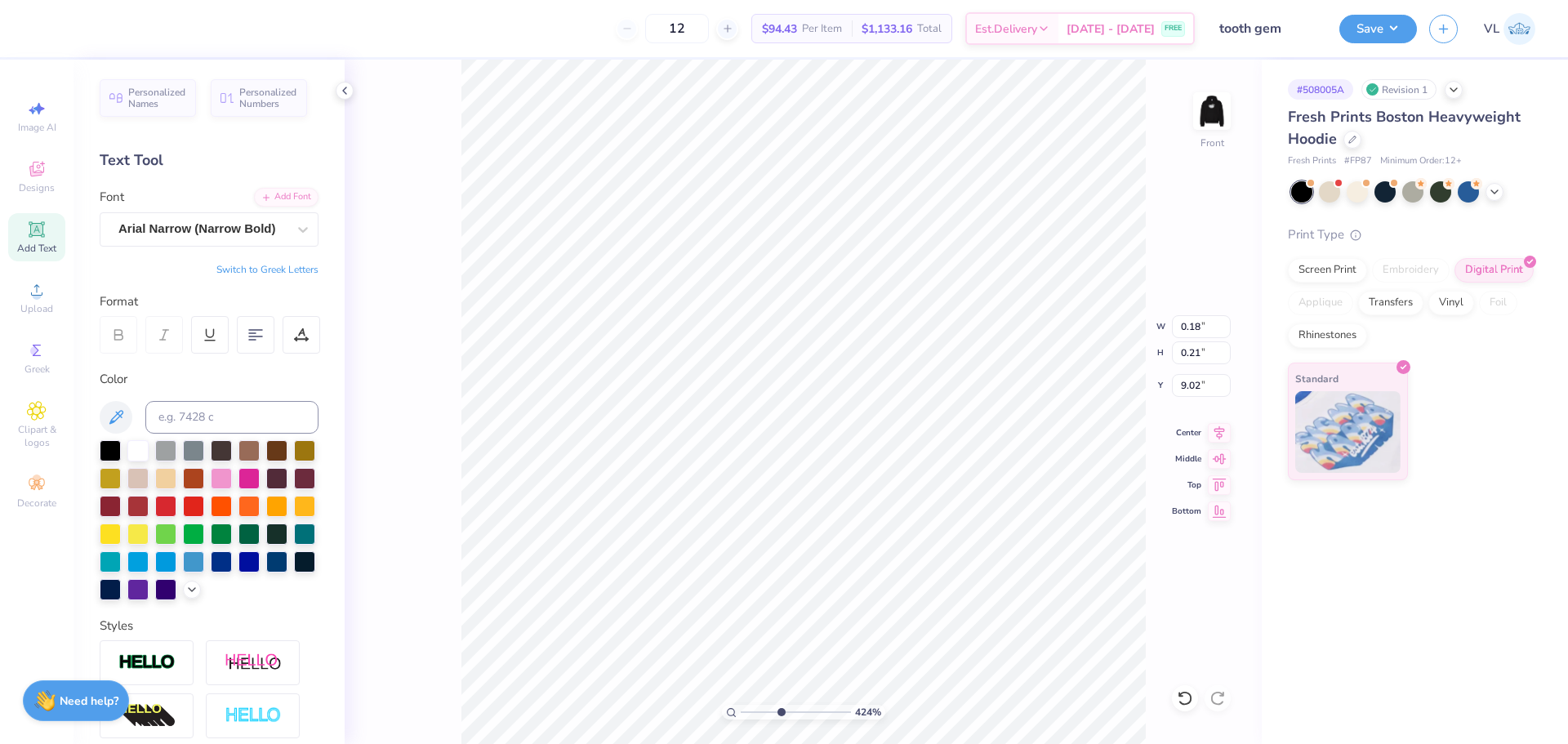
type input "0.21"
type input "9.17"
type input "0.15"
type input "0.19"
type input "15.00"
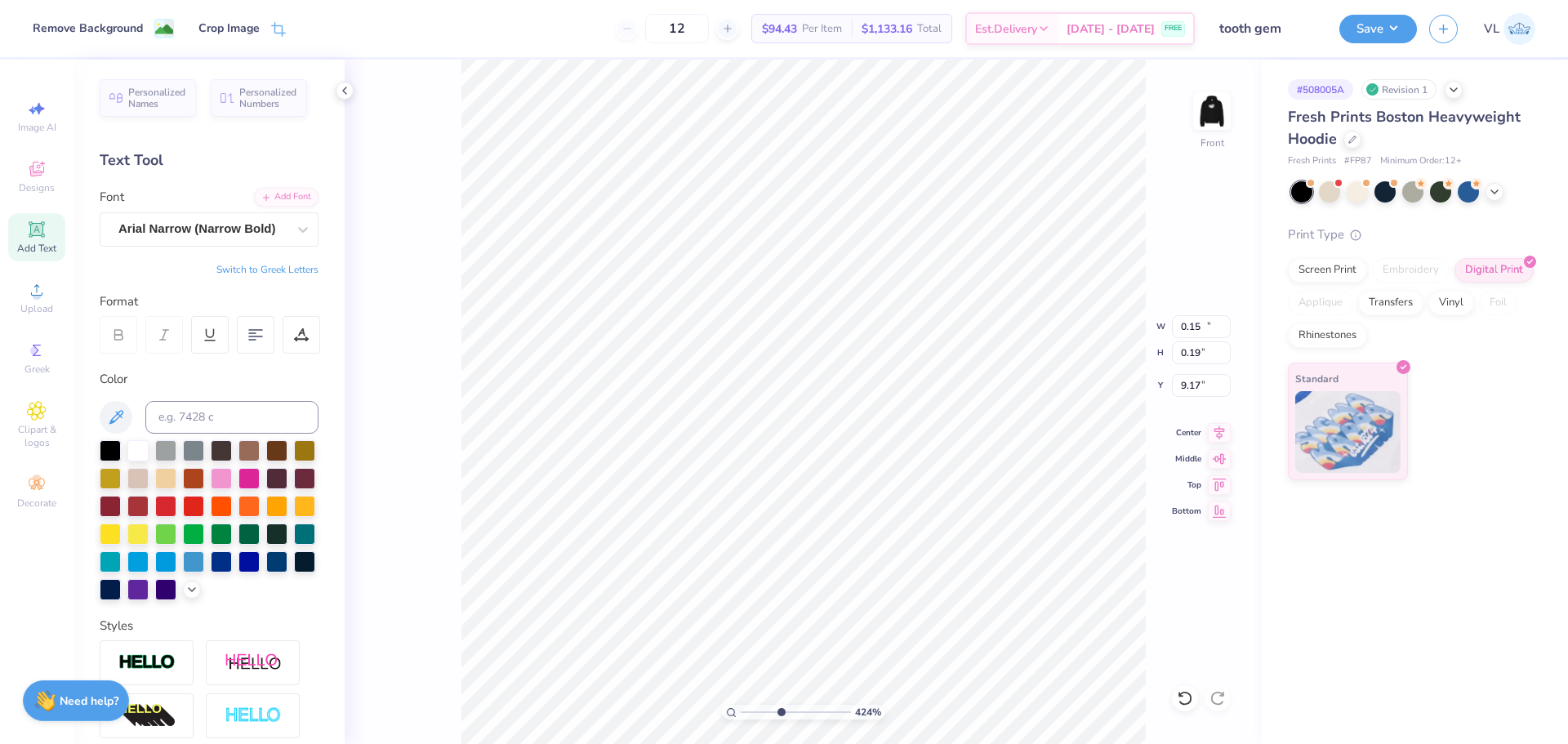
type input "5.40"
type input "6.00"
type input "0.15"
type input "0.19"
type input "9.12"
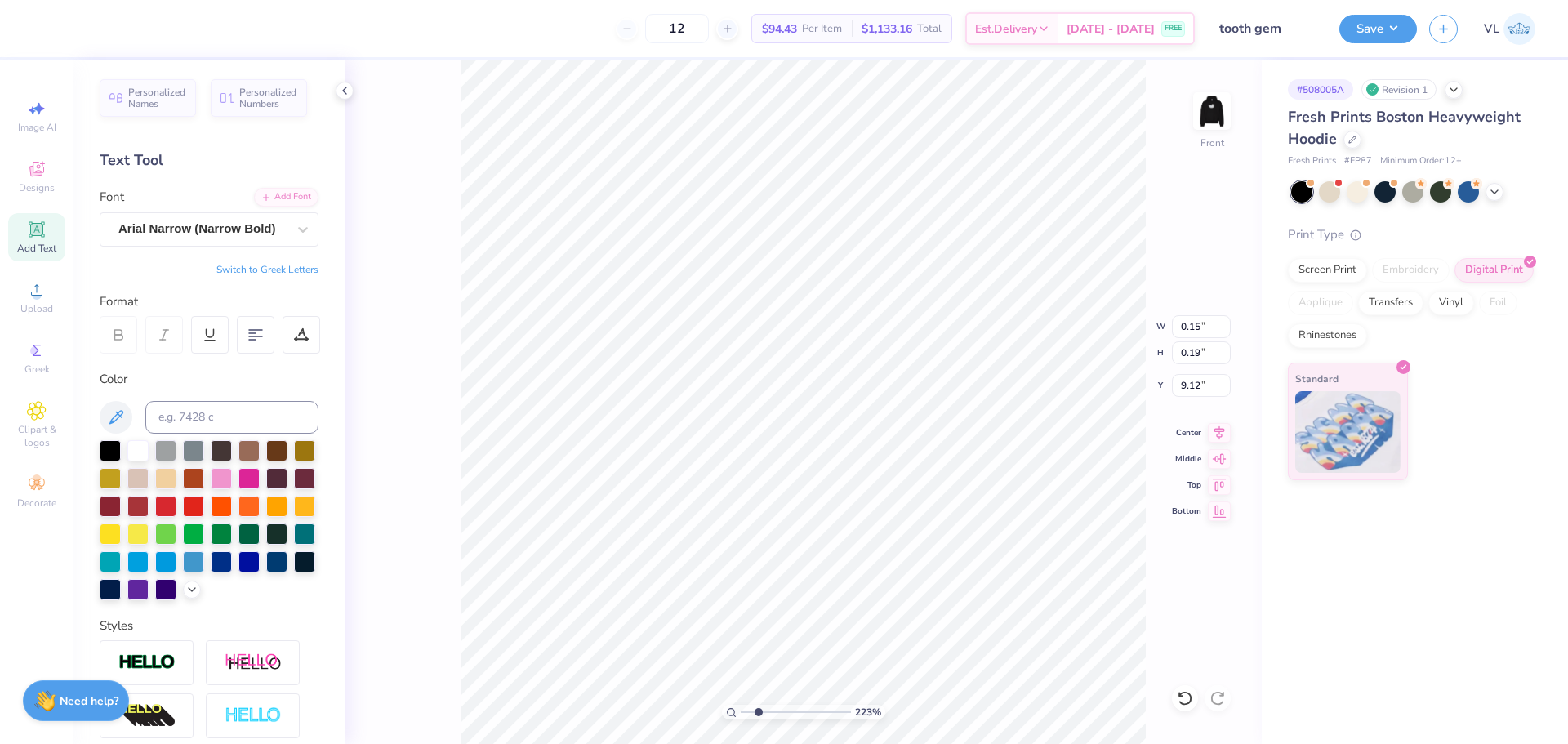
drag, startPoint x: 738, startPoint y: 708, endPoint x: 758, endPoint y: 698, distance: 22.4
type input "2.23"
click at [758, 704] on input "range" at bounding box center [796, 712] width 110 height 15
click at [830, 434] on li "Duplicate" at bounding box center [832, 437] width 128 height 31
type input "13.76"
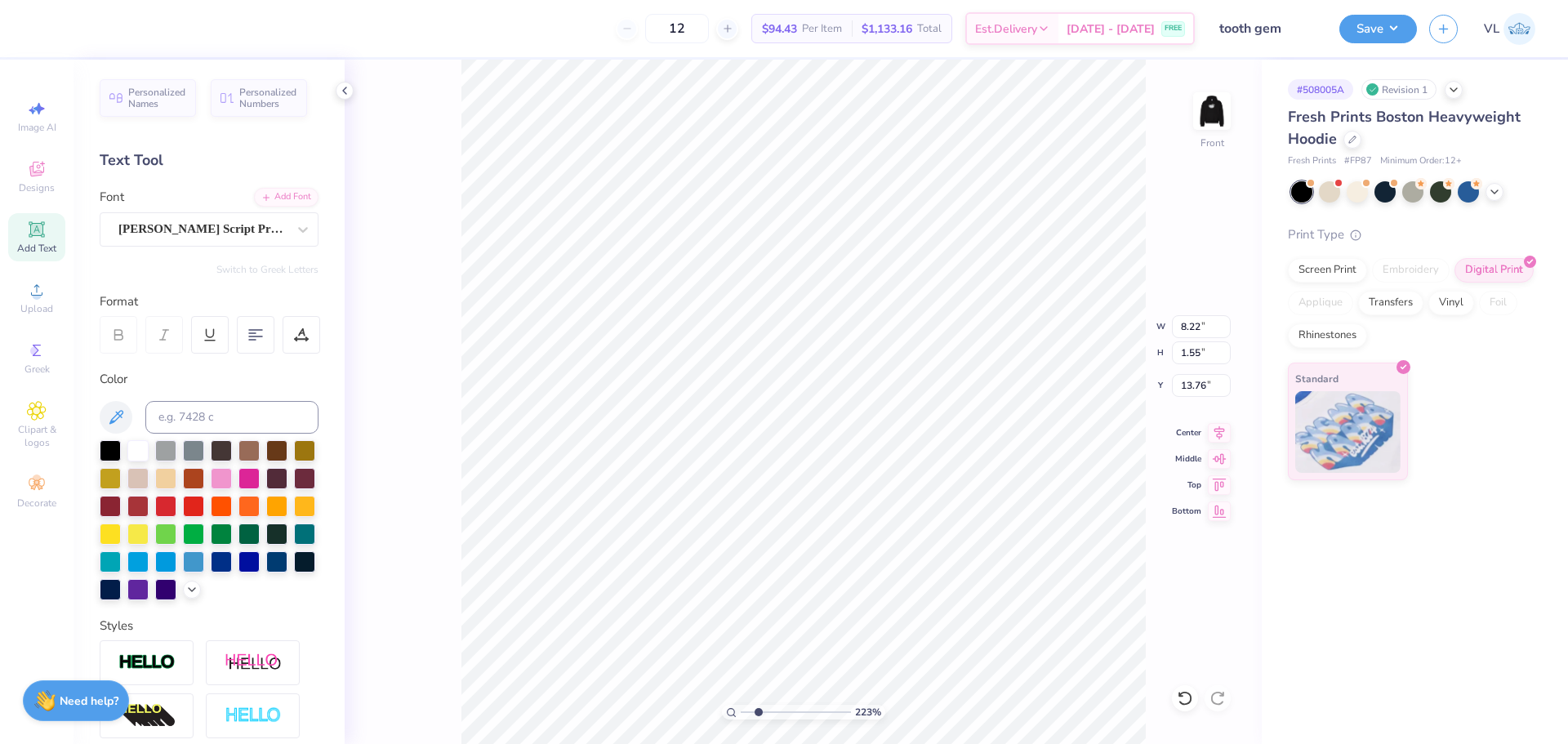
scroll to position [14, 6]
type textarea "Washington, DC"
drag, startPoint x: 1000, startPoint y: 530, endPoint x: 1023, endPoint y: 430, distance: 102.6
click at [1023, 430] on ul "Cut Copy Paste Remove Background Duplicate Download image Select All Delete Gro…" at bounding box center [1007, 516] width 128 height 447
click at [1022, 431] on li "Duplicate" at bounding box center [1007, 437] width 128 height 31
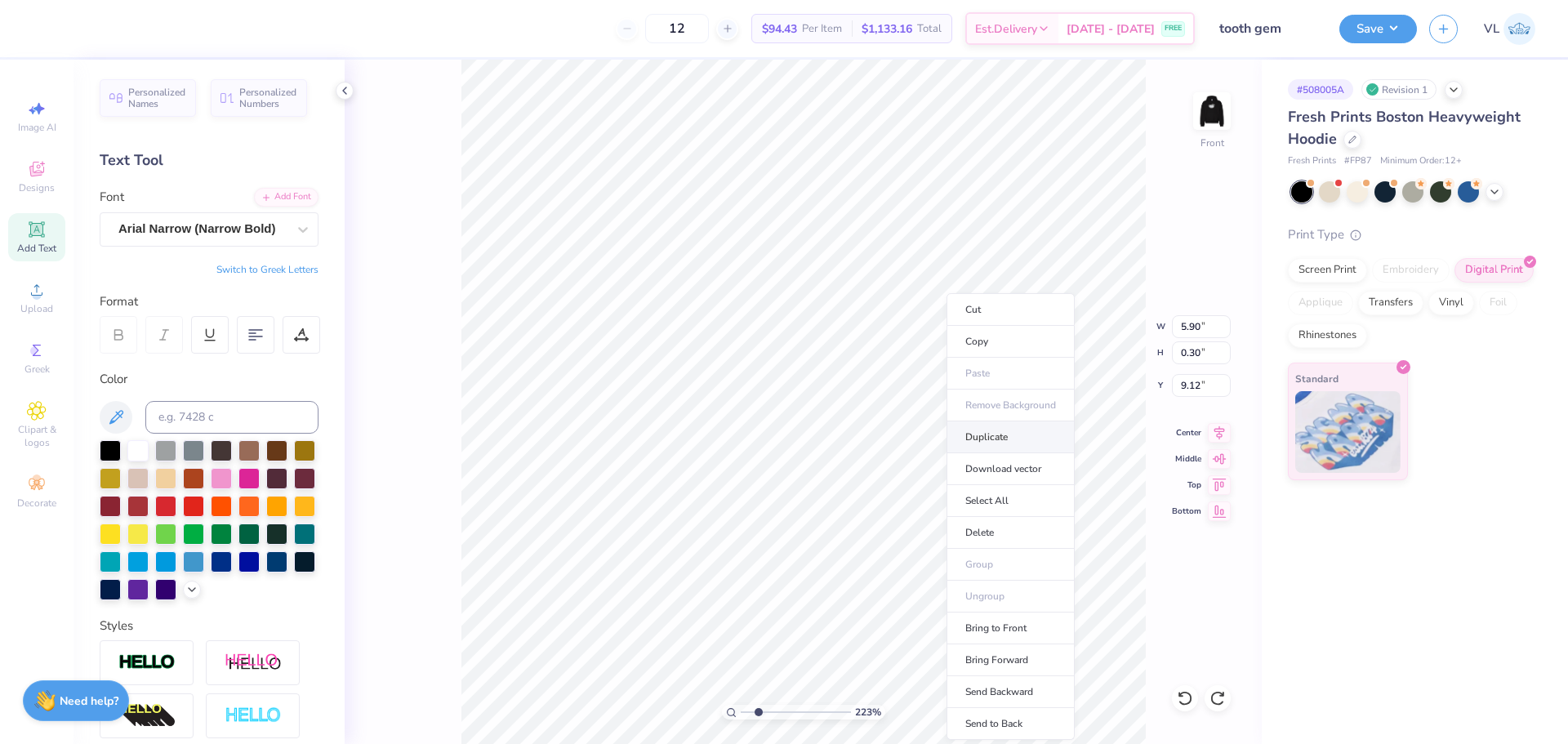
click at [1010, 427] on li "Duplicate" at bounding box center [1010, 437] width 128 height 31
click at [774, 436] on li "Duplicate" at bounding box center [779, 437] width 128 height 31
drag, startPoint x: 760, startPoint y: 711, endPoint x: 782, endPoint y: 709, distance: 22.1
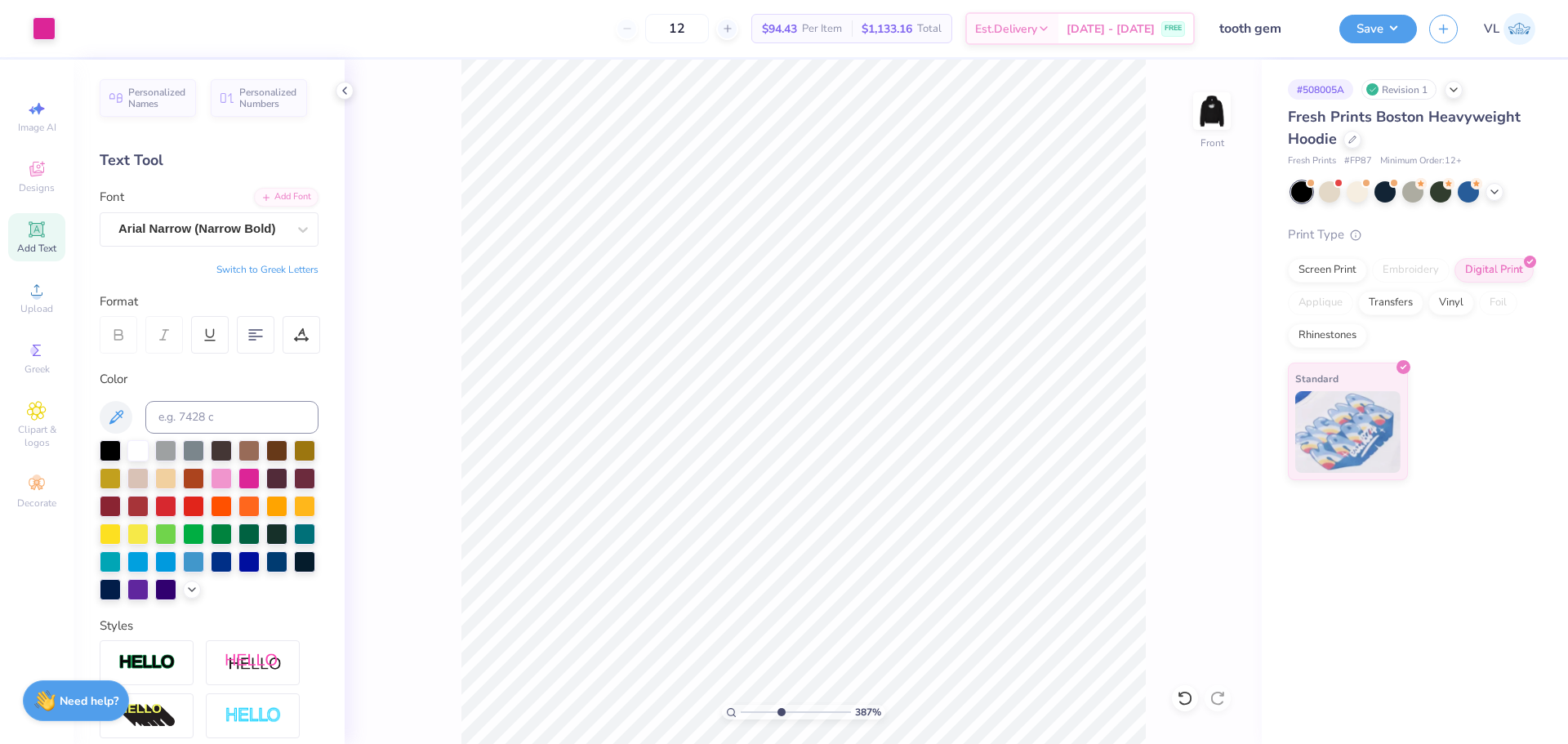
click at [782, 711] on input "range" at bounding box center [796, 712] width 110 height 15
drag, startPoint x: 784, startPoint y: 710, endPoint x: 740, endPoint y: 705, distance: 44.3
click at [741, 705] on input "range" at bounding box center [796, 712] width 110 height 15
click at [897, 713] on li "Send to Back" at bounding box center [912, 723] width 128 height 31
click at [39, 30] on div at bounding box center [44, 27] width 23 height 23
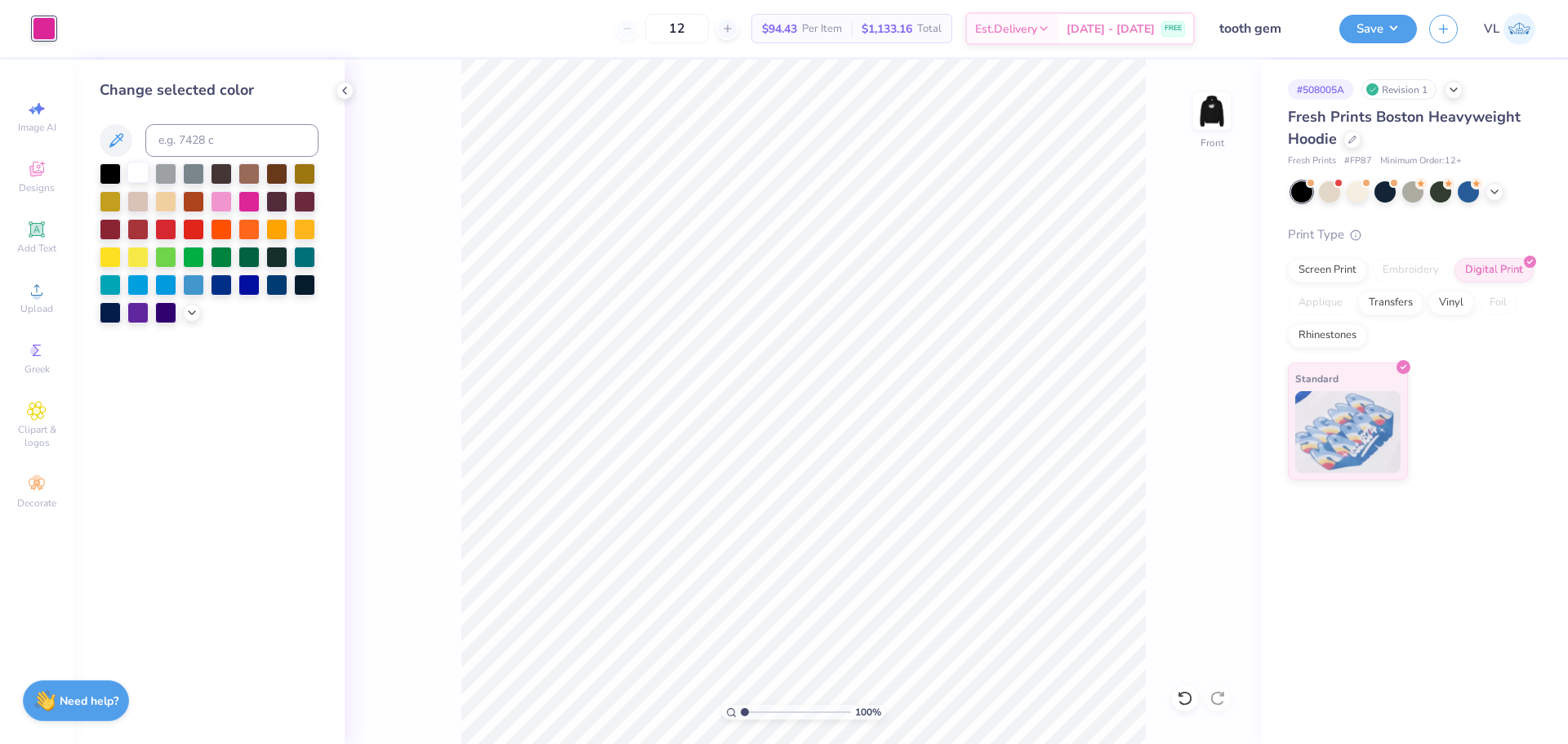
click at [140, 180] on div at bounding box center [138, 172] width 22 height 22
drag, startPoint x: 748, startPoint y: 712, endPoint x: 739, endPoint y: 702, distance: 13.5
click at [741, 704] on input "range" at bounding box center [796, 712] width 110 height 15
drag, startPoint x: 745, startPoint y: 711, endPoint x: 758, endPoint y: 713, distance: 13.2
click at [758, 713] on input "range" at bounding box center [796, 712] width 110 height 15
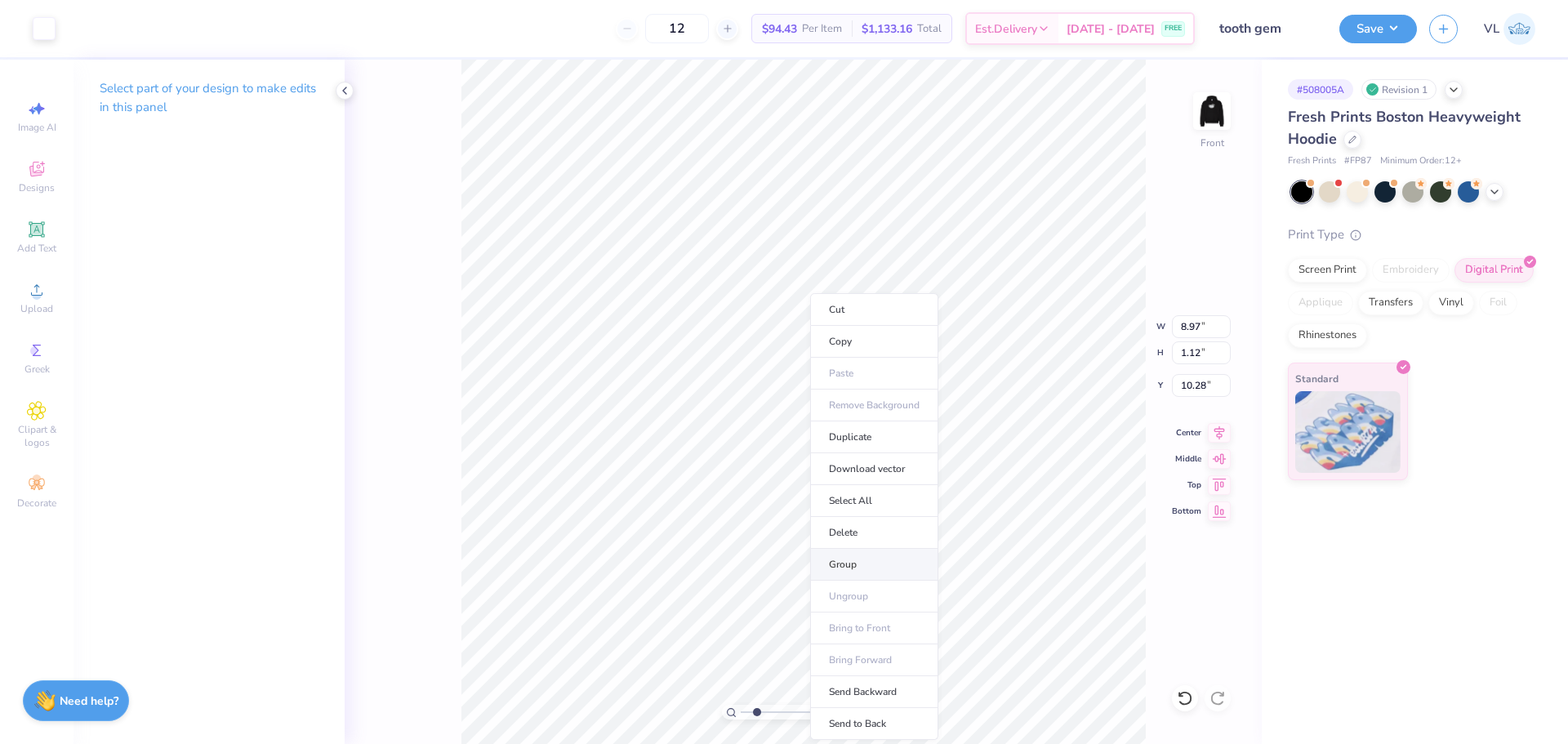
click at [863, 558] on li "Group" at bounding box center [874, 564] width 128 height 31
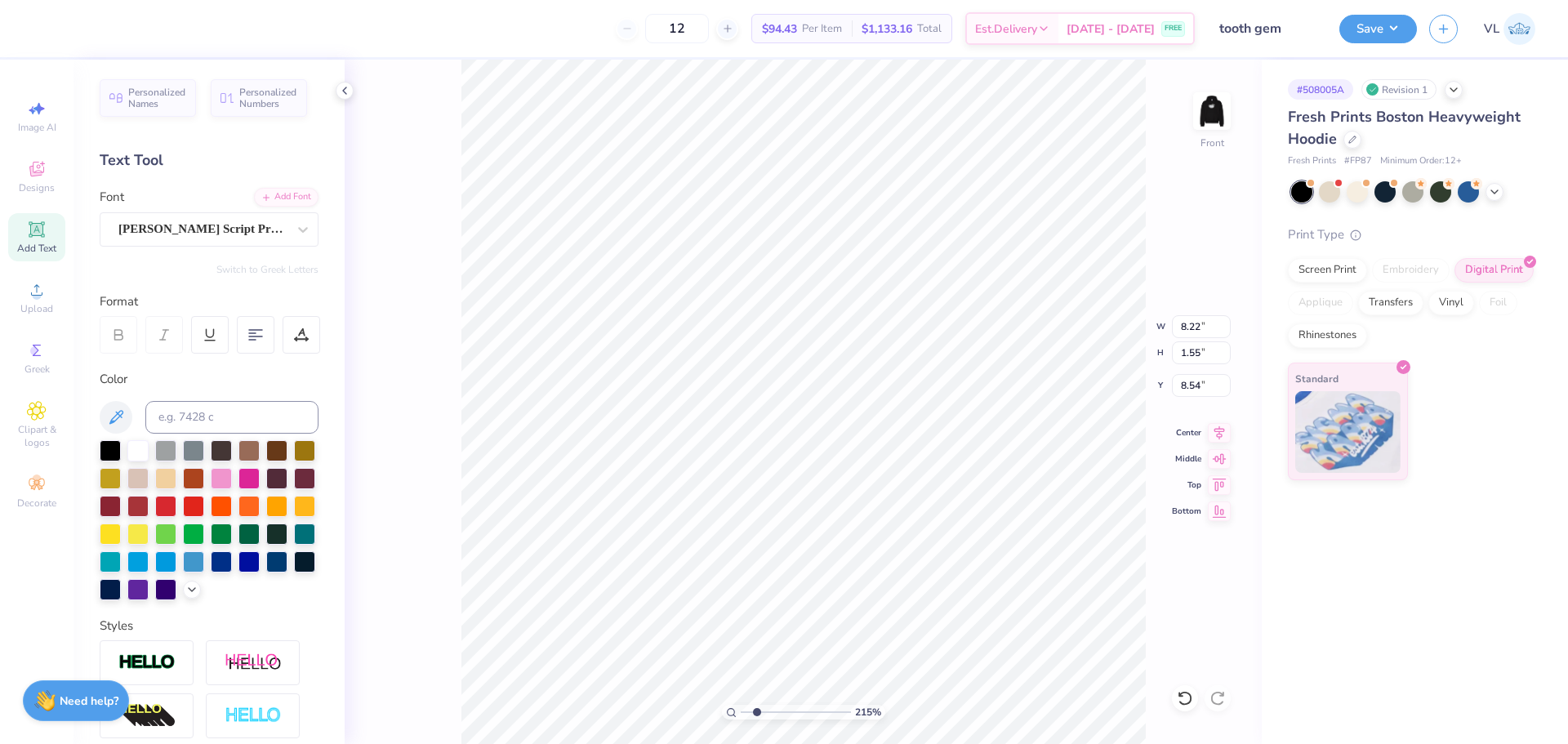
click at [1080, 335] on div "215 % Front W 8.22 8.22 " H 1.55 1.55 " Y 8.54 8.54 " Center Middle Top Bottom" at bounding box center [803, 401] width 917 height 684
click at [812, 563] on li "Group" at bounding box center [811, 564] width 128 height 31
click at [1216, 439] on icon at bounding box center [1219, 430] width 23 height 20
click at [1218, 425] on icon at bounding box center [1219, 430] width 23 height 20
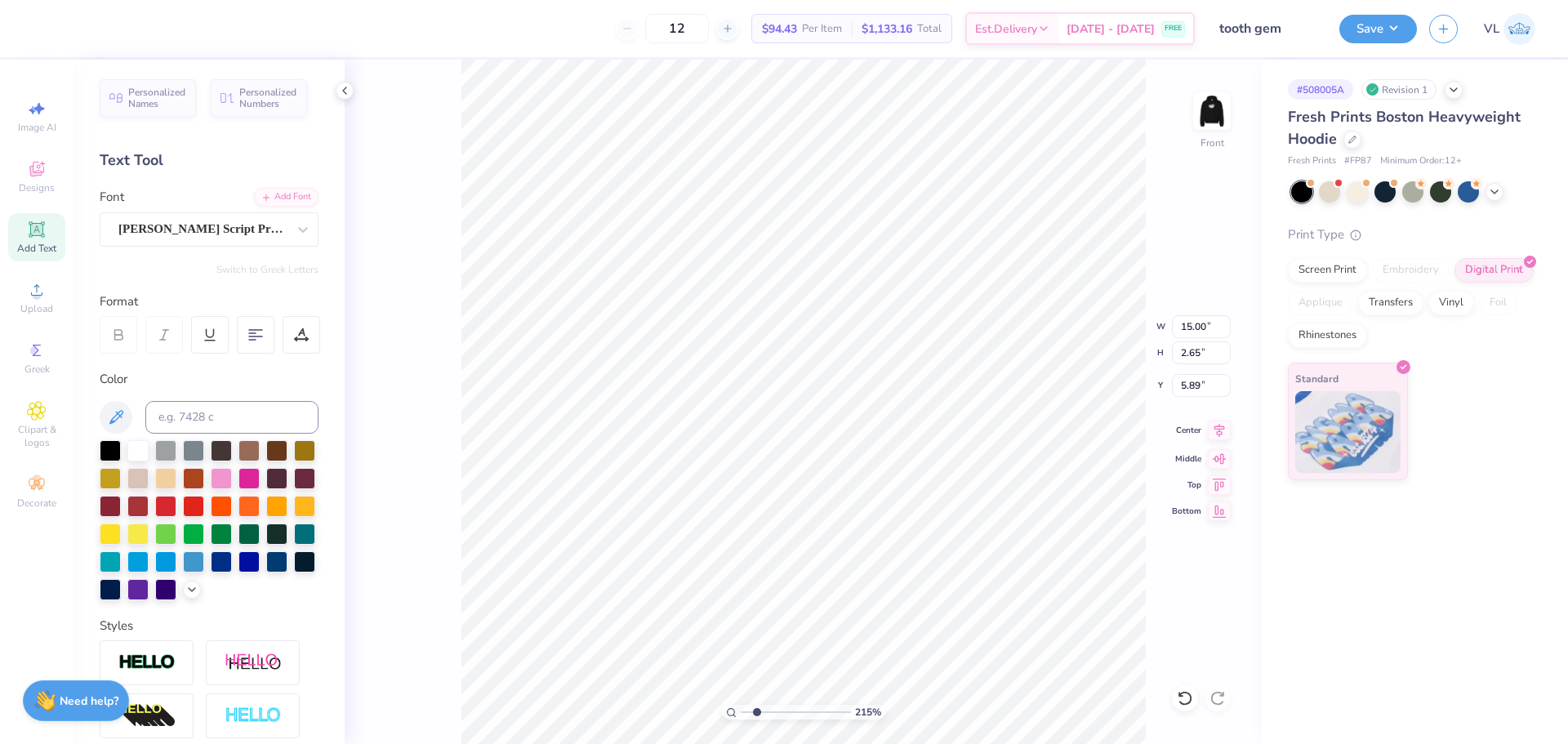
click at [1218, 433] on icon at bounding box center [1219, 430] width 23 height 20
click at [1219, 427] on icon at bounding box center [1219, 430] width 23 height 20
click at [1219, 436] on icon at bounding box center [1219, 430] width 11 height 14
drag, startPoint x: 748, startPoint y: 709, endPoint x: 757, endPoint y: 711, distance: 9.2
click at [754, 711] on input "range" at bounding box center [796, 712] width 110 height 15
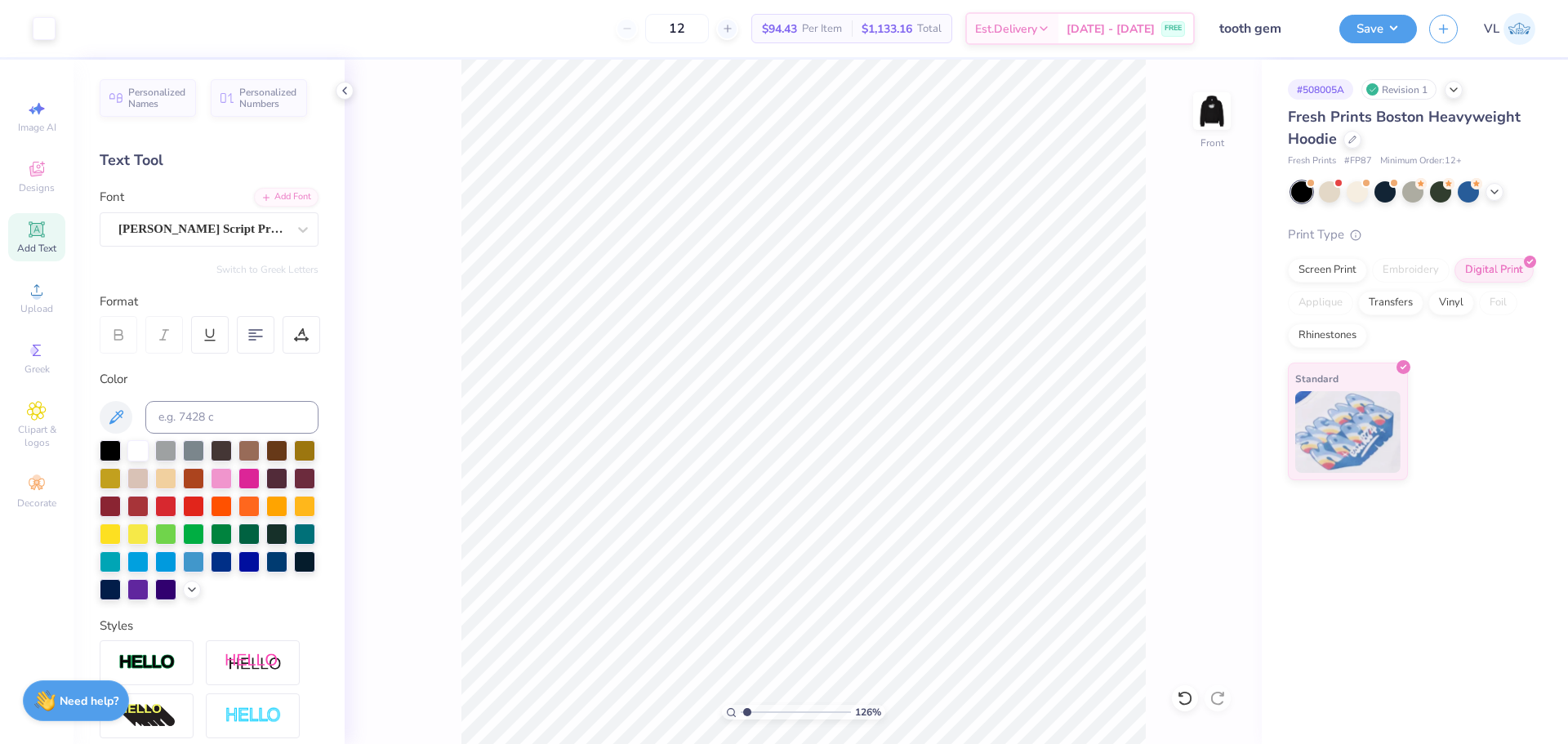
drag, startPoint x: 757, startPoint y: 711, endPoint x: 748, endPoint y: 709, distance: 9.2
click at [748, 709] on input "range" at bounding box center [796, 712] width 110 height 15
click at [1201, 393] on input "5.89" at bounding box center [1201, 386] width 59 height 23
drag, startPoint x: 748, startPoint y: 710, endPoint x: 778, endPoint y: 717, distance: 30.8
click at [778, 717] on input "range" at bounding box center [796, 712] width 110 height 15
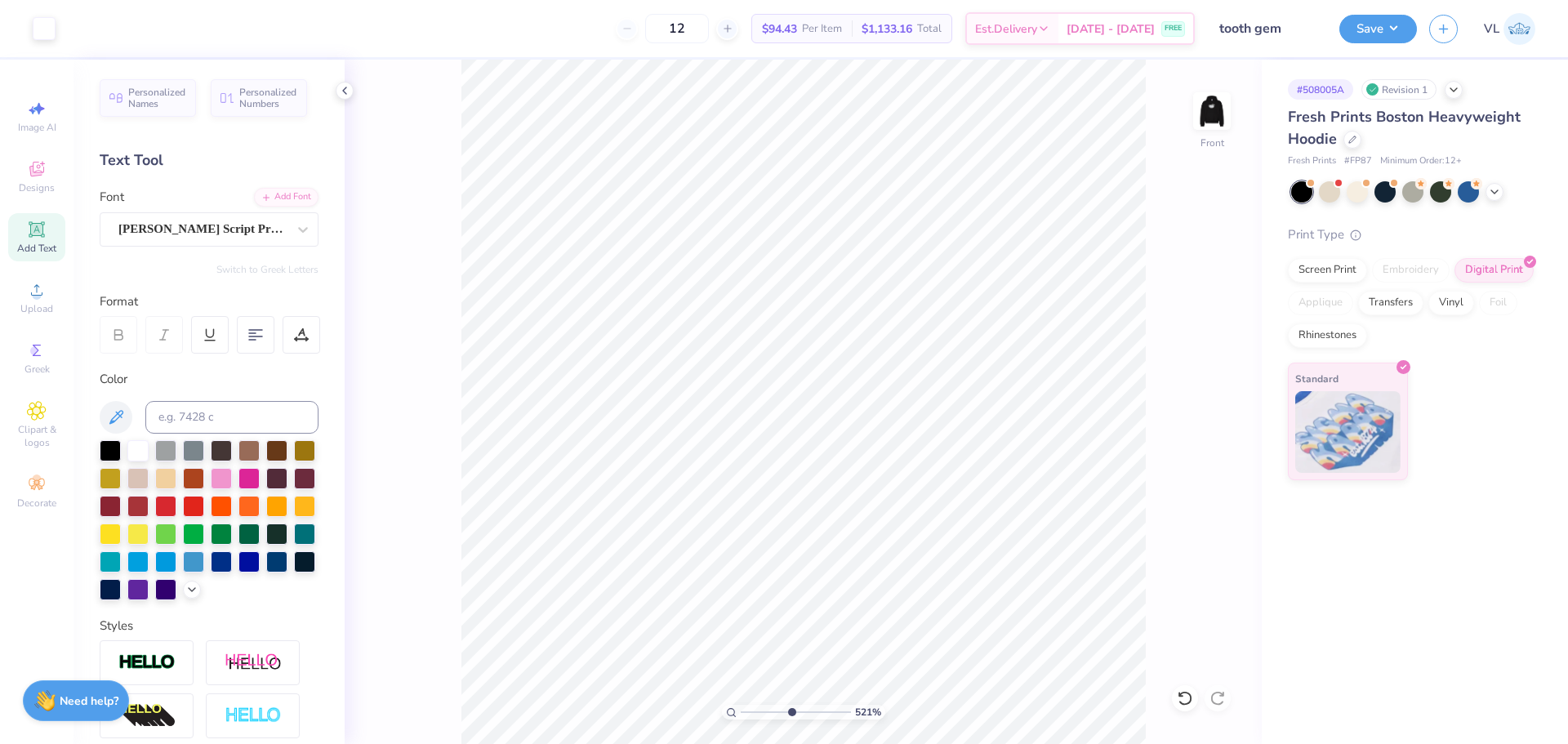
click at [791, 708] on input "range" at bounding box center [796, 712] width 110 height 15
drag, startPoint x: 789, startPoint y: 715, endPoint x: 714, endPoint y: 707, distance: 75.4
click at [741, 707] on input "range" at bounding box center [796, 712] width 110 height 15
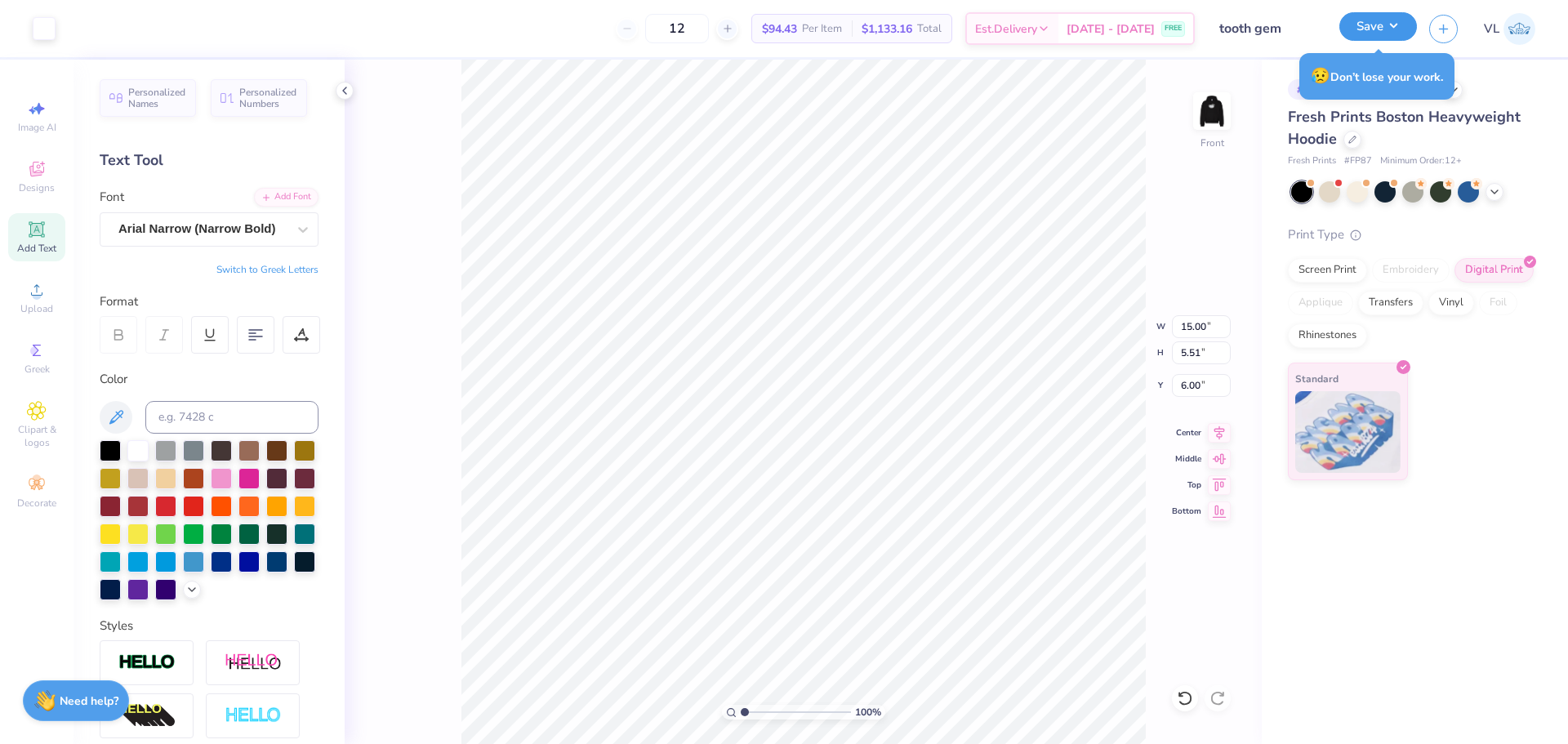
click at [1365, 25] on button "Save" at bounding box center [1378, 26] width 78 height 29
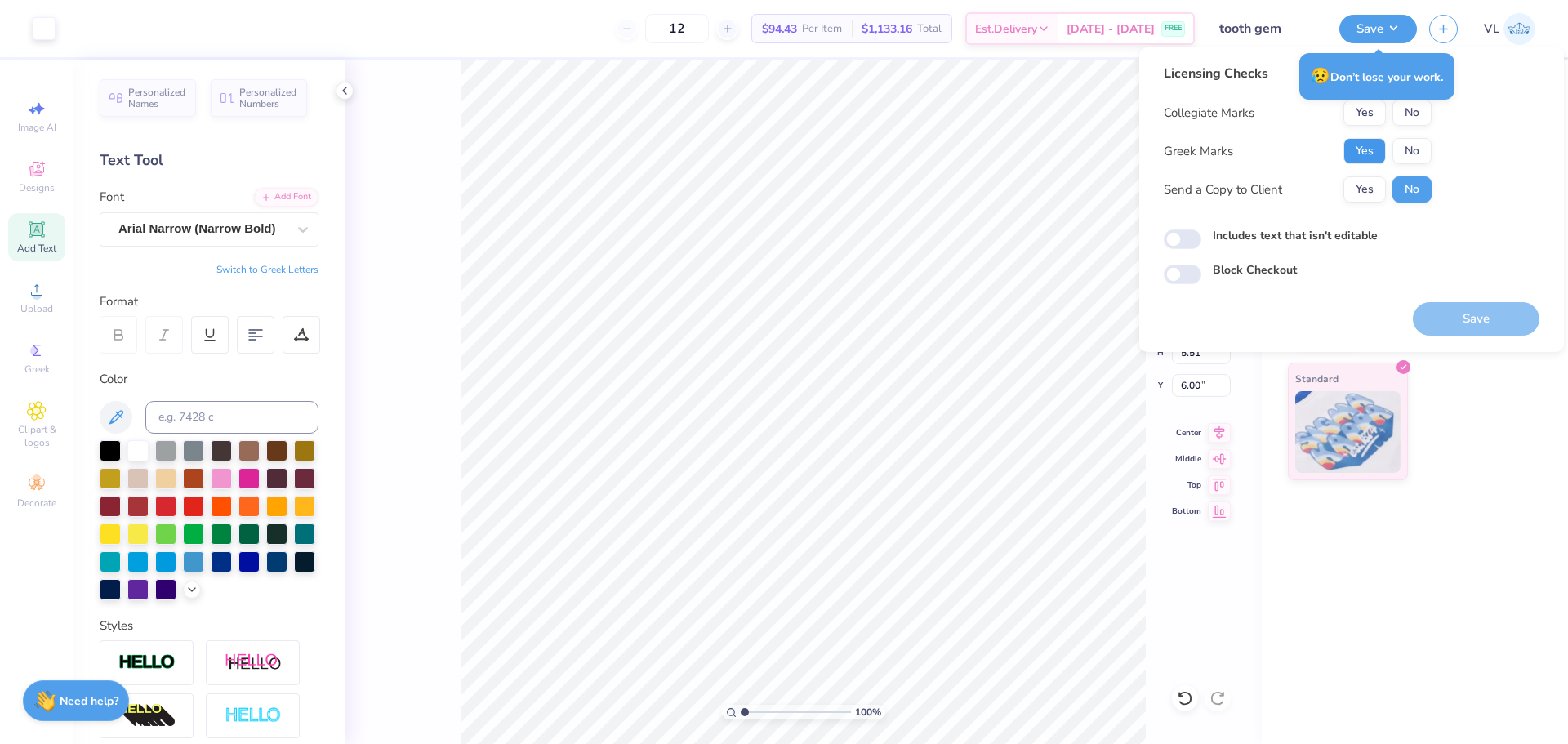
click at [1357, 152] on button "Yes" at bounding box center [1364, 151] width 42 height 26
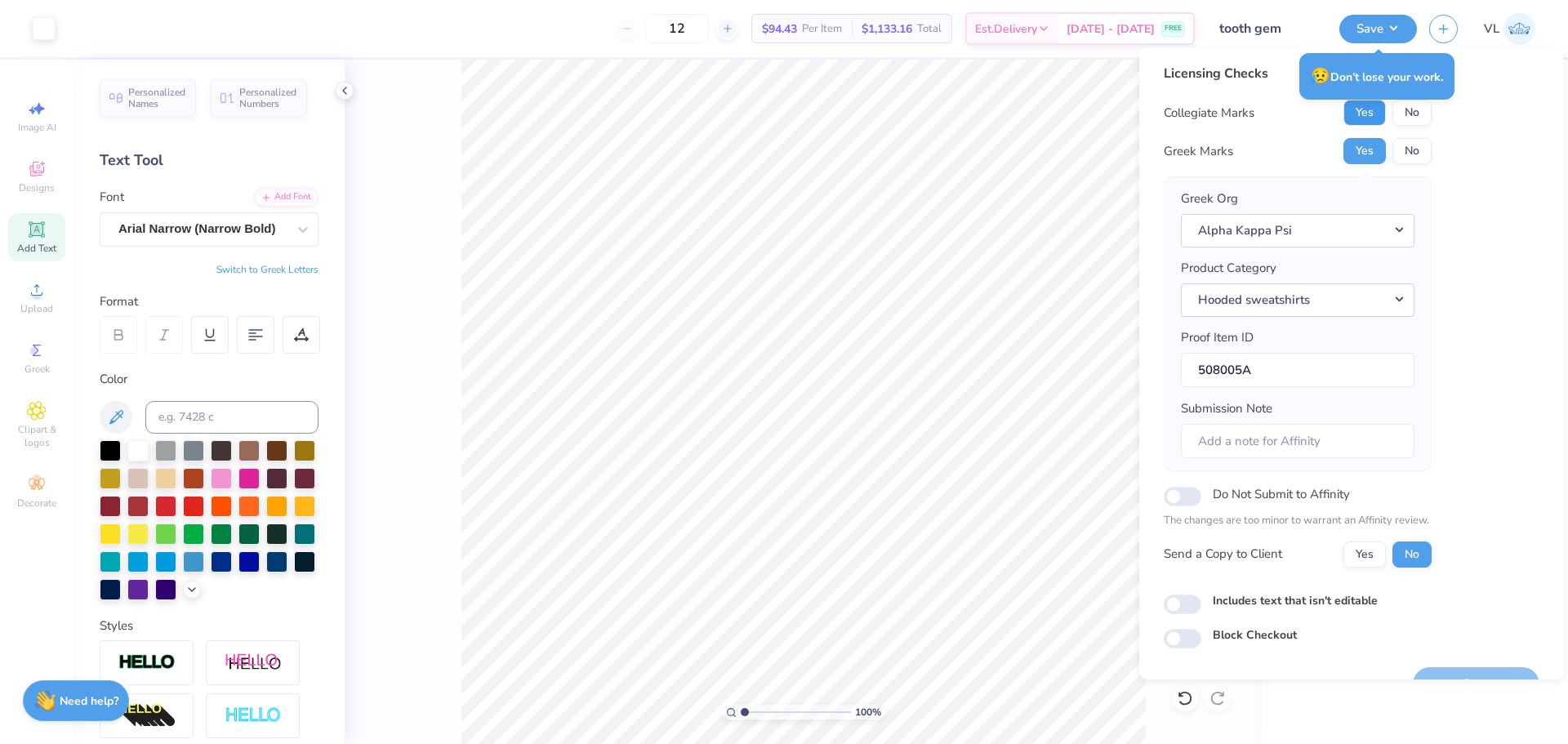
click at [1362, 123] on button "Yes" at bounding box center [1364, 113] width 42 height 26
click at [1489, 674] on button "Save" at bounding box center [1476, 684] width 127 height 33
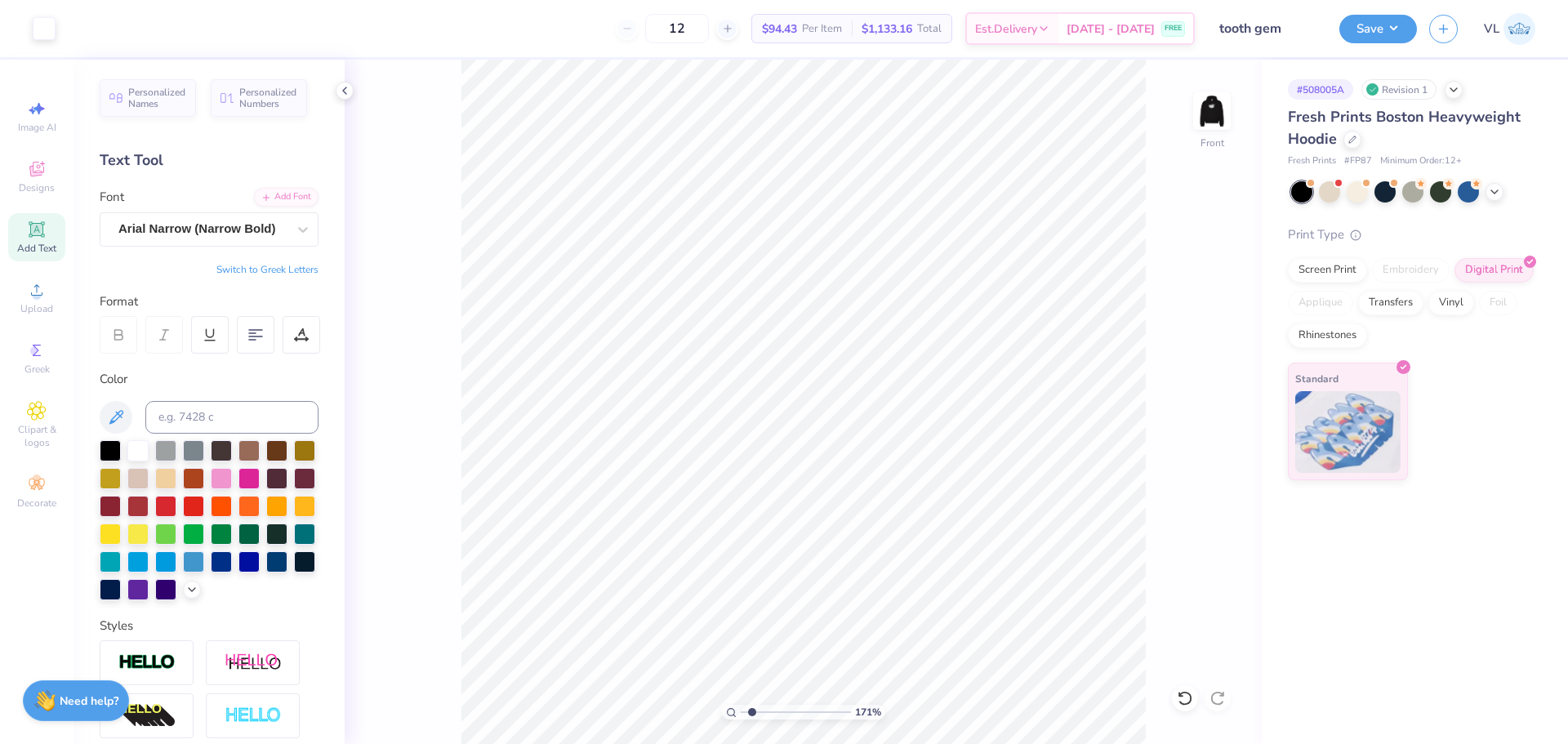
drag, startPoint x: 743, startPoint y: 715, endPoint x: 753, endPoint y: 718, distance: 10.4
click at [753, 718] on input "range" at bounding box center [796, 712] width 110 height 15
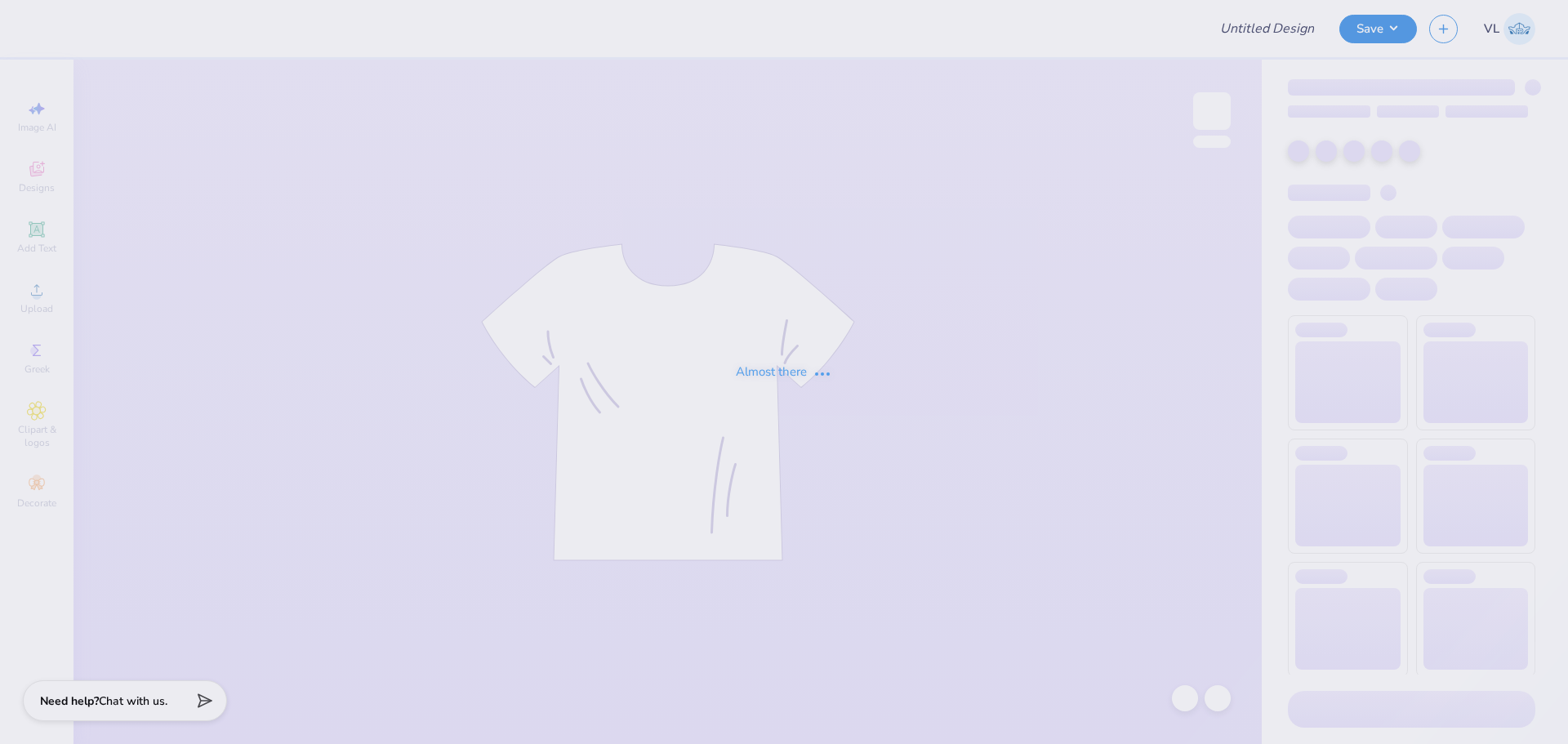
type input "[PERSON_NAME] : [US_STATE][GEOGRAPHIC_DATA]"
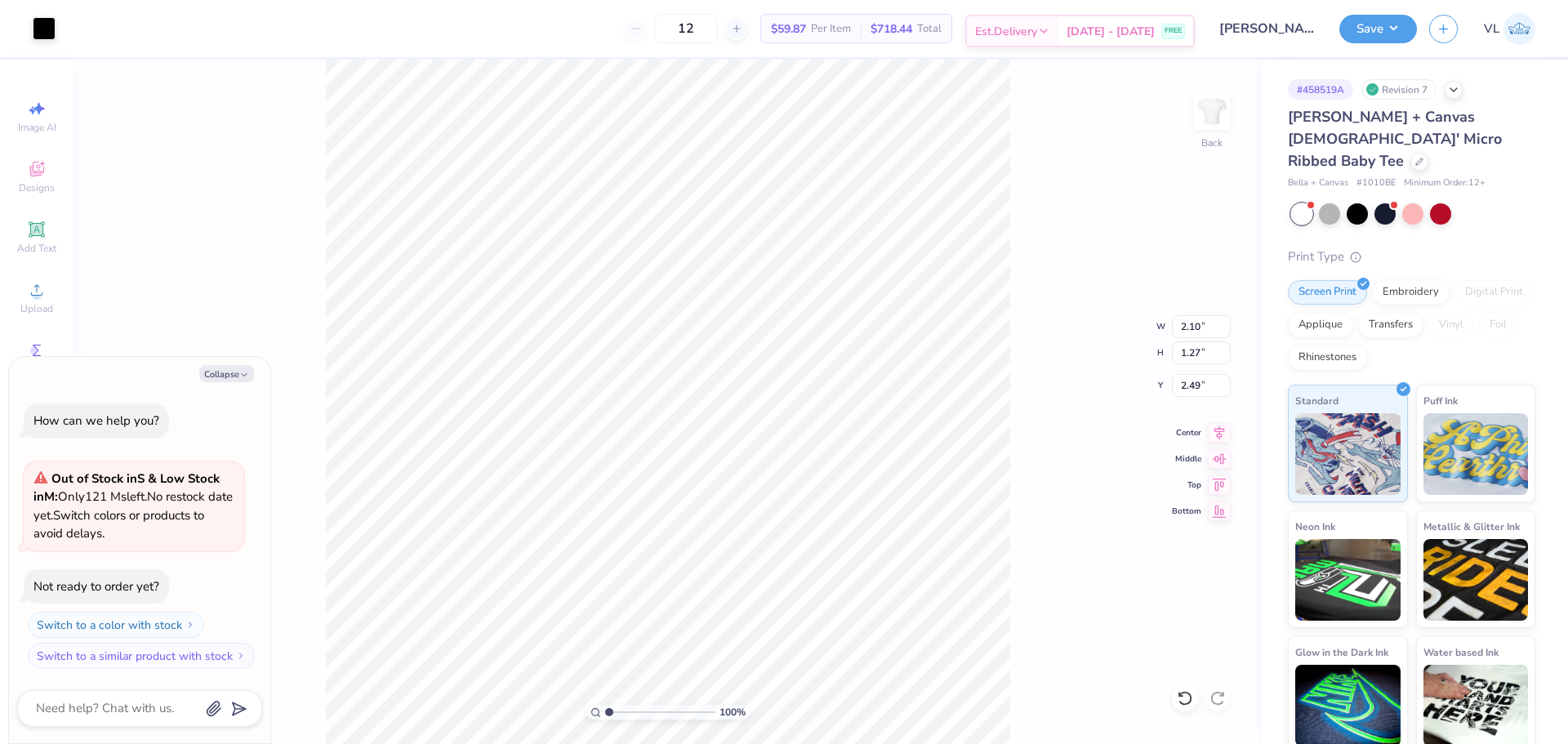
type textarea "x"
type input "0.56"
type input "5.86"
type textarea "x"
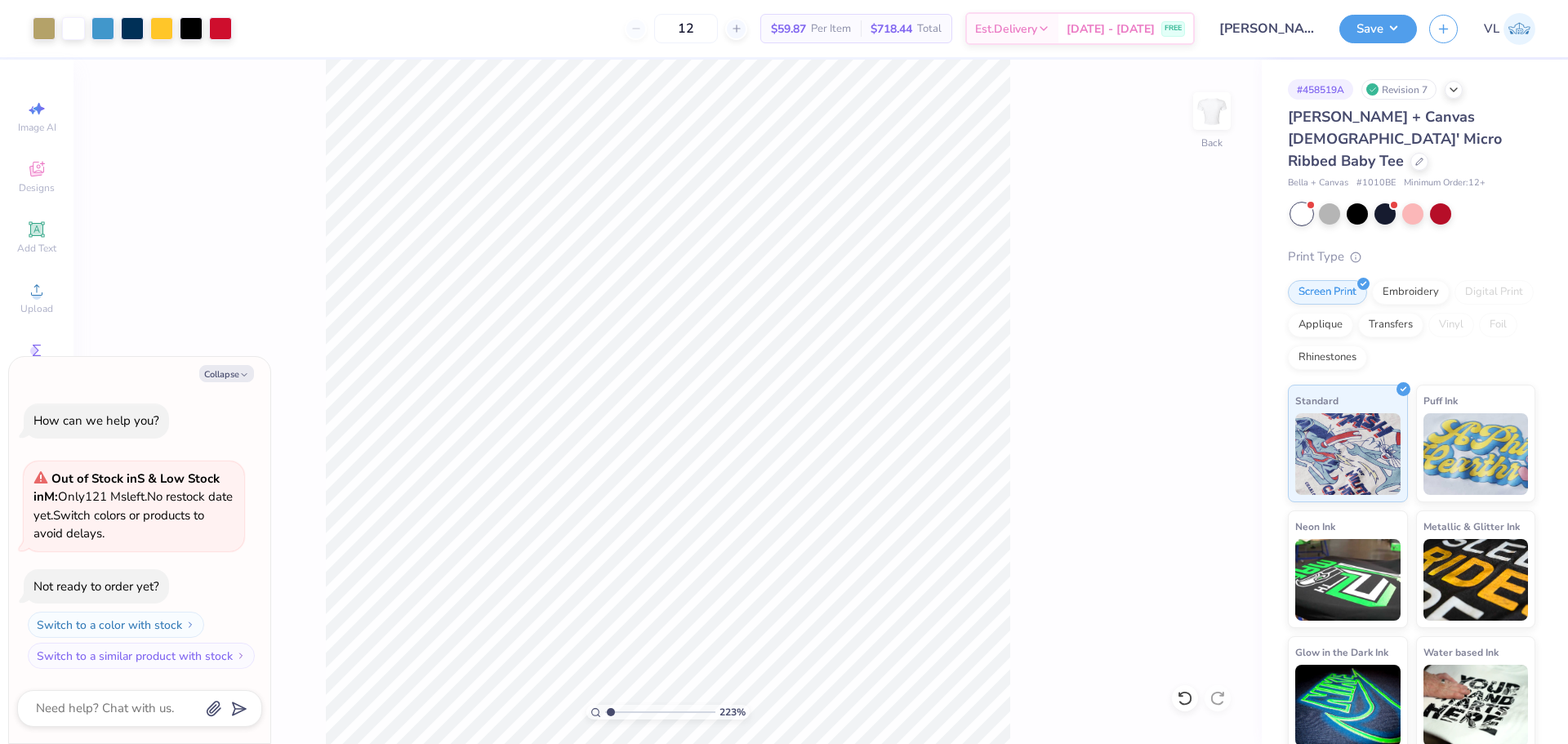
type input "1"
drag, startPoint x: 613, startPoint y: 709, endPoint x: 587, endPoint y: 680, distance: 38.9
click at [605, 704] on input "range" at bounding box center [660, 712] width 110 height 15
type textarea "x"
